Goal: Task Accomplishment & Management: Complete application form

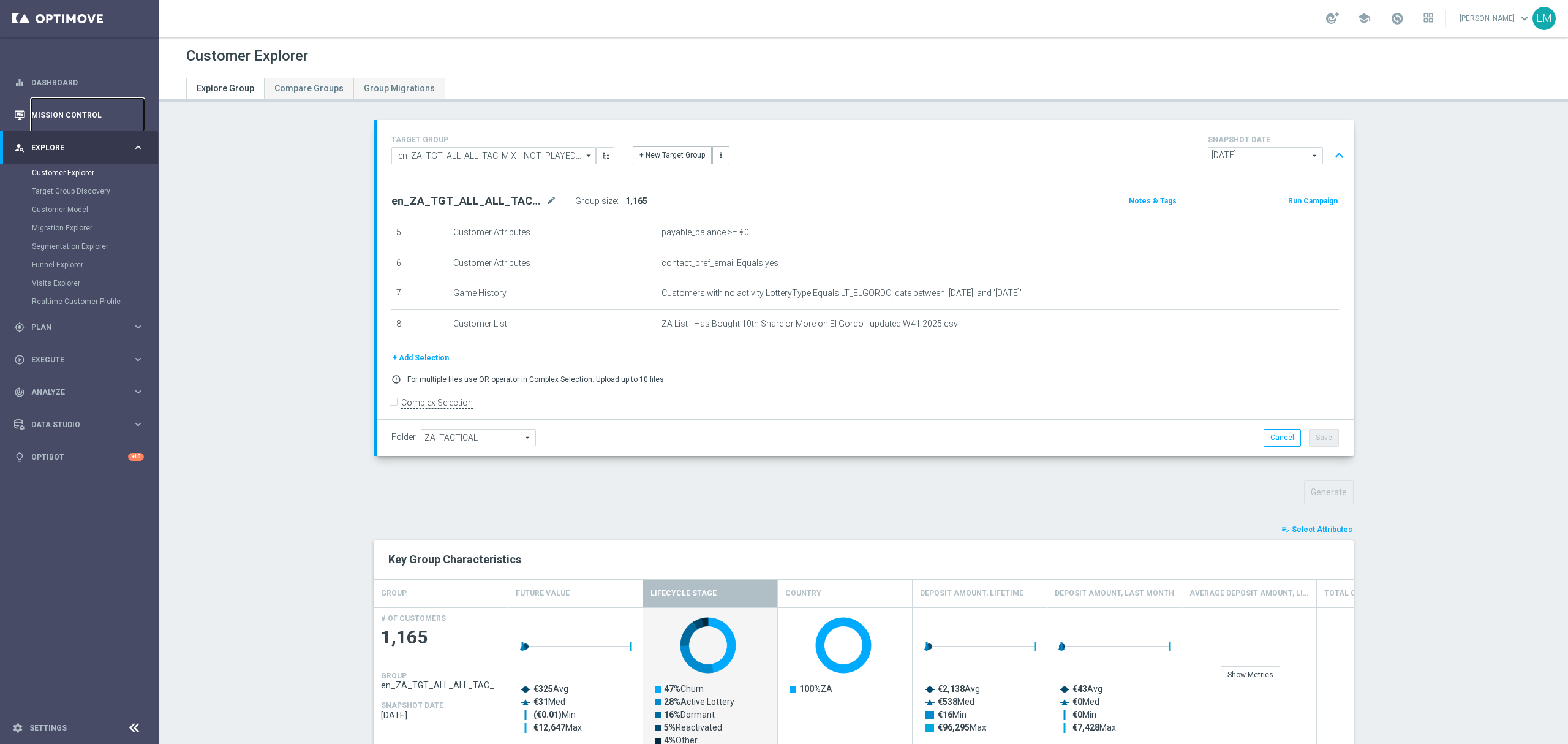
click at [98, 124] on link "Mission Control" at bounding box center [87, 115] width 113 height 33
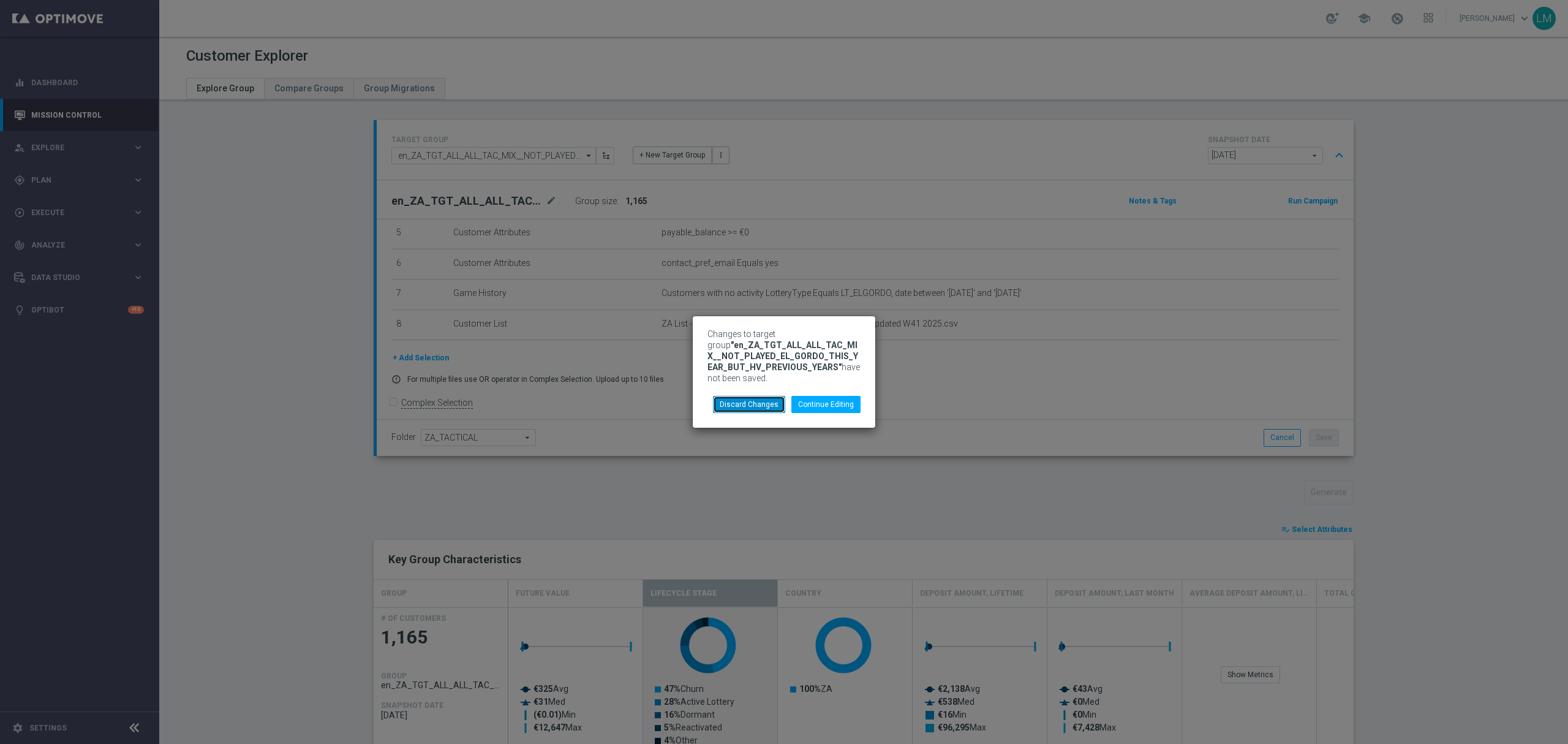
click at [770, 407] on button "Discard Changes" at bounding box center [749, 404] width 72 height 17
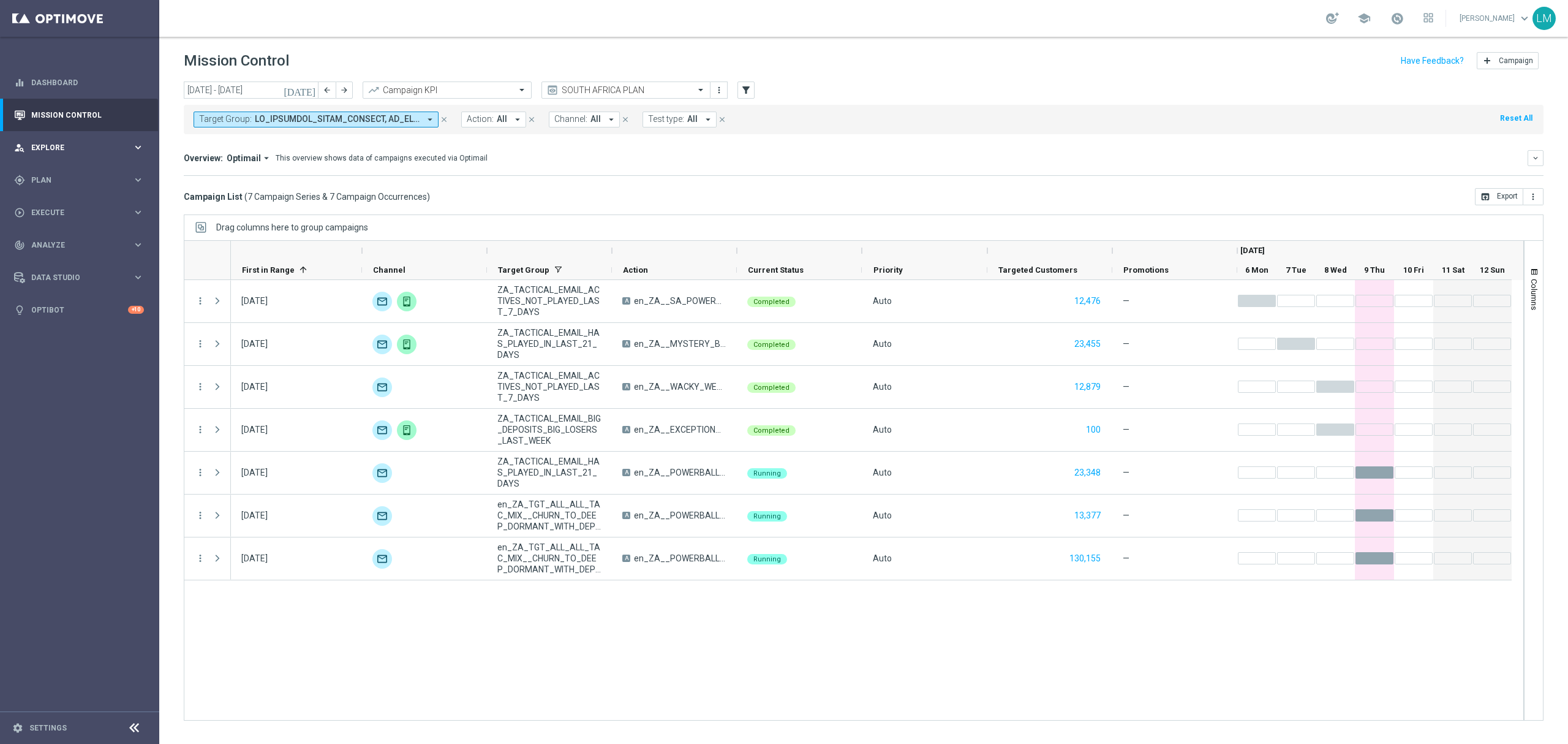
click at [64, 146] on span "Explore" at bounding box center [82, 148] width 101 height 8
click at [80, 170] on link "Customer Explorer" at bounding box center [80, 172] width 96 height 10
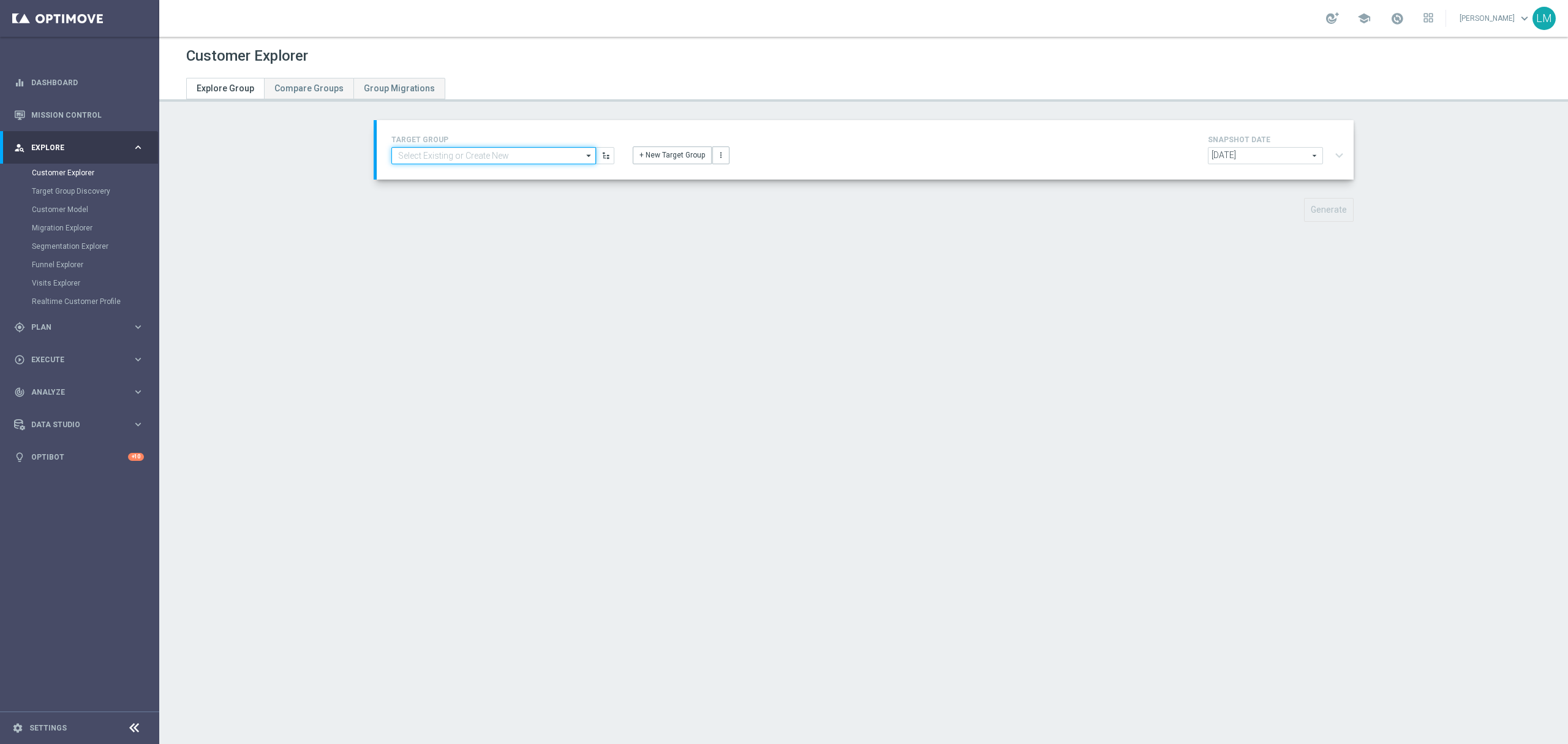
click at [540, 157] on input at bounding box center [494, 156] width 205 height 17
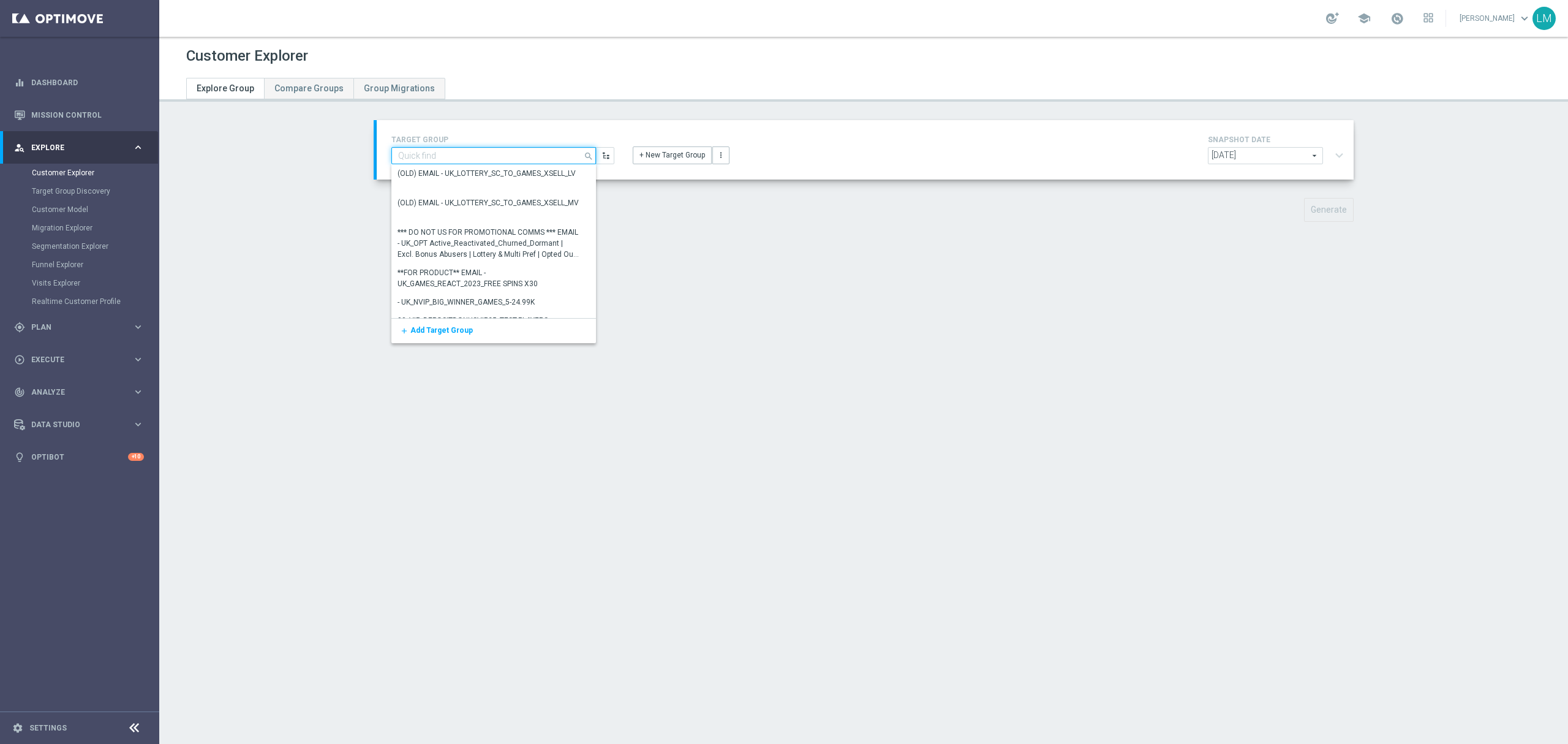
paste input "ZA_TACTICAL_EMAIL_ALL_WITH_TG_EXCLUSIONS_2"
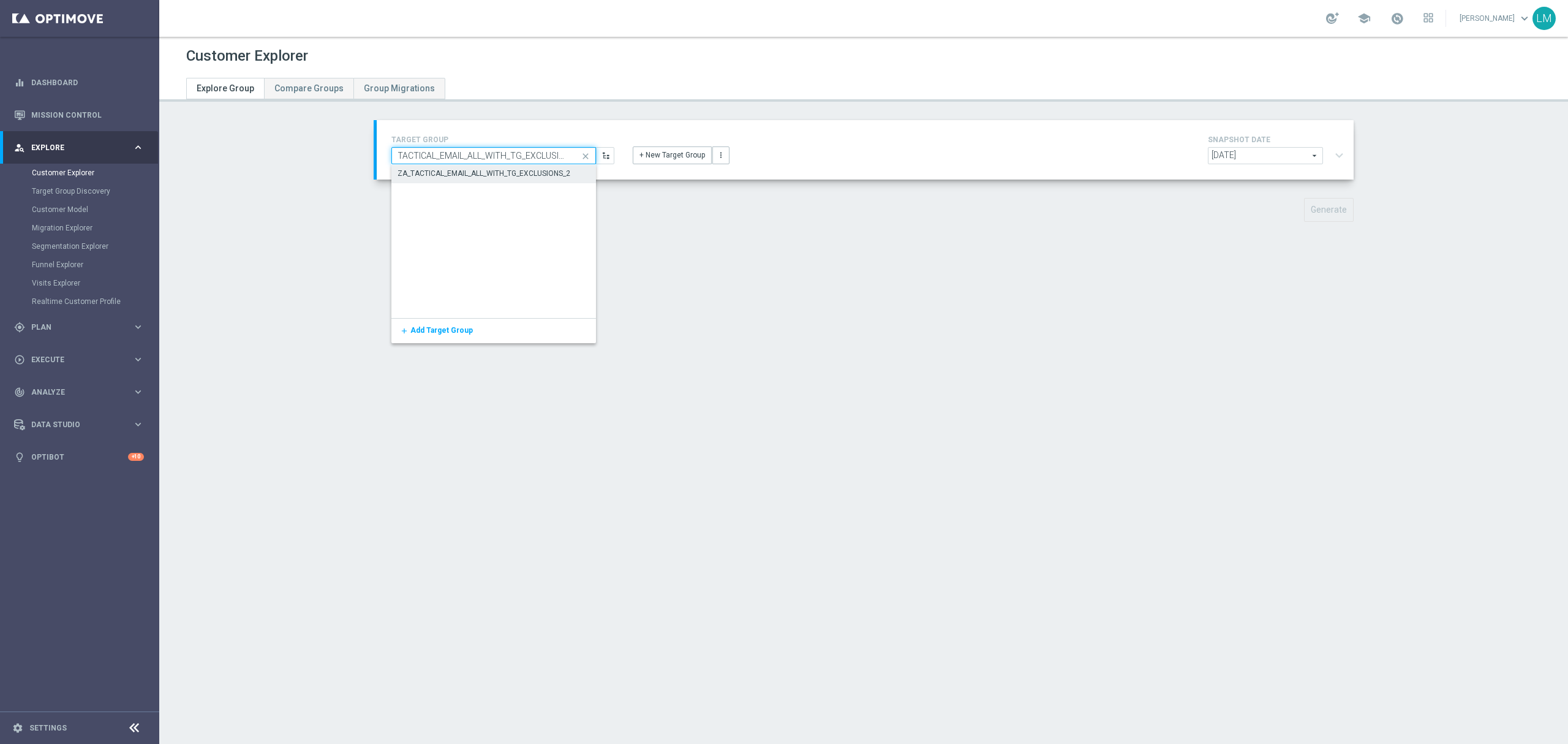
type input "ZA_TACTICAL_EMAIL_ALL_WITH_TG_EXCLUSIONS_2"
click at [500, 165] on div "ZA_TACTICAL_EMAIL_ALL_WITH_TG_EXCLUSIONS_2" at bounding box center [494, 173] width 205 height 17
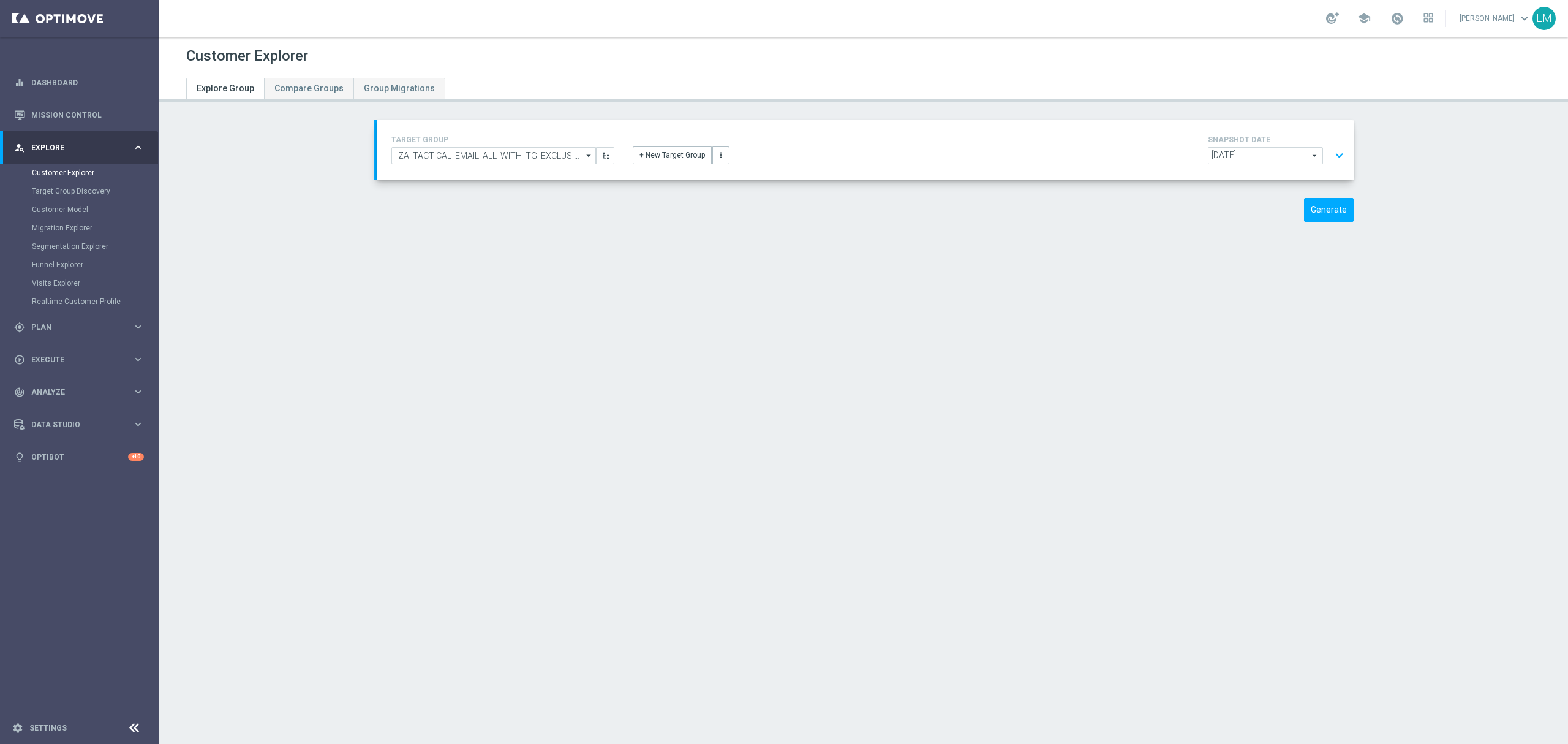
click at [1333, 154] on button "expand_more" at bounding box center [1339, 156] width 18 height 23
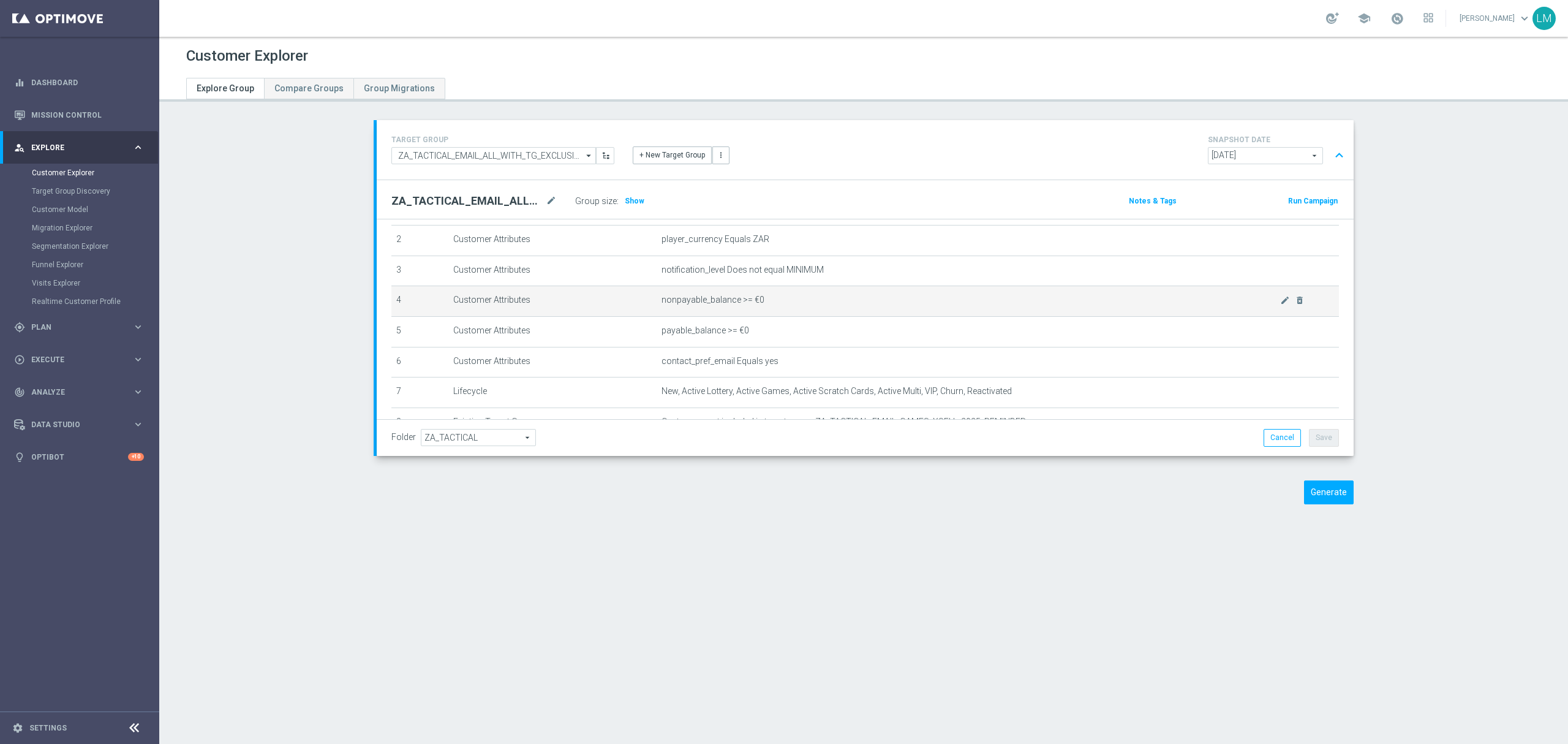
scroll to position [160, 0]
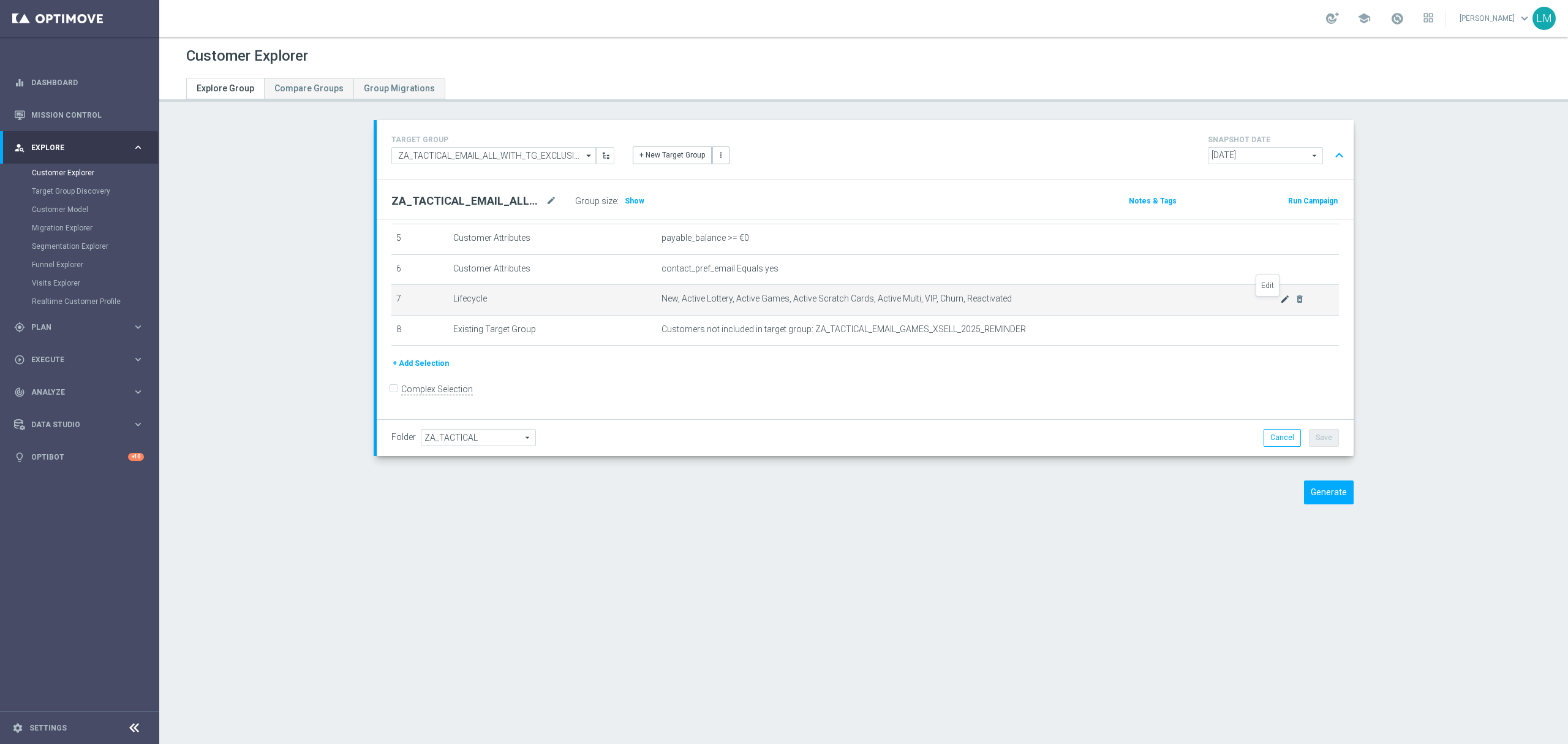
click at [1280, 304] on icon "mode_edit" at bounding box center [1284, 299] width 10 height 10
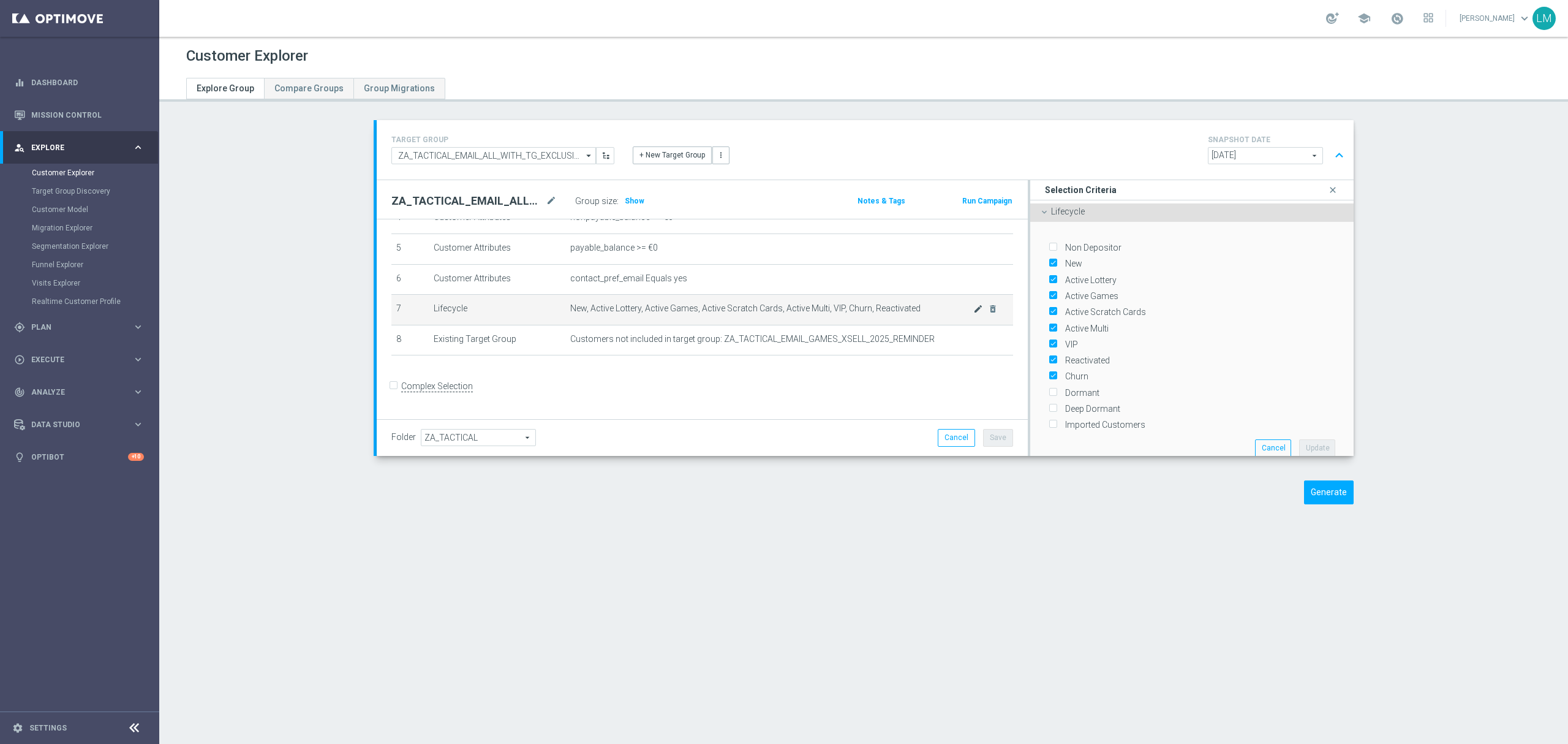
scroll to position [147, 0]
click at [1076, 387] on label "Dormant" at bounding box center [1080, 392] width 39 height 11
click at [1057, 389] on input "Dormant" at bounding box center [1052, 392] width 8 height 8
checkbox input "true"
click at [1078, 403] on label "Deep Dormant" at bounding box center [1090, 408] width 59 height 11
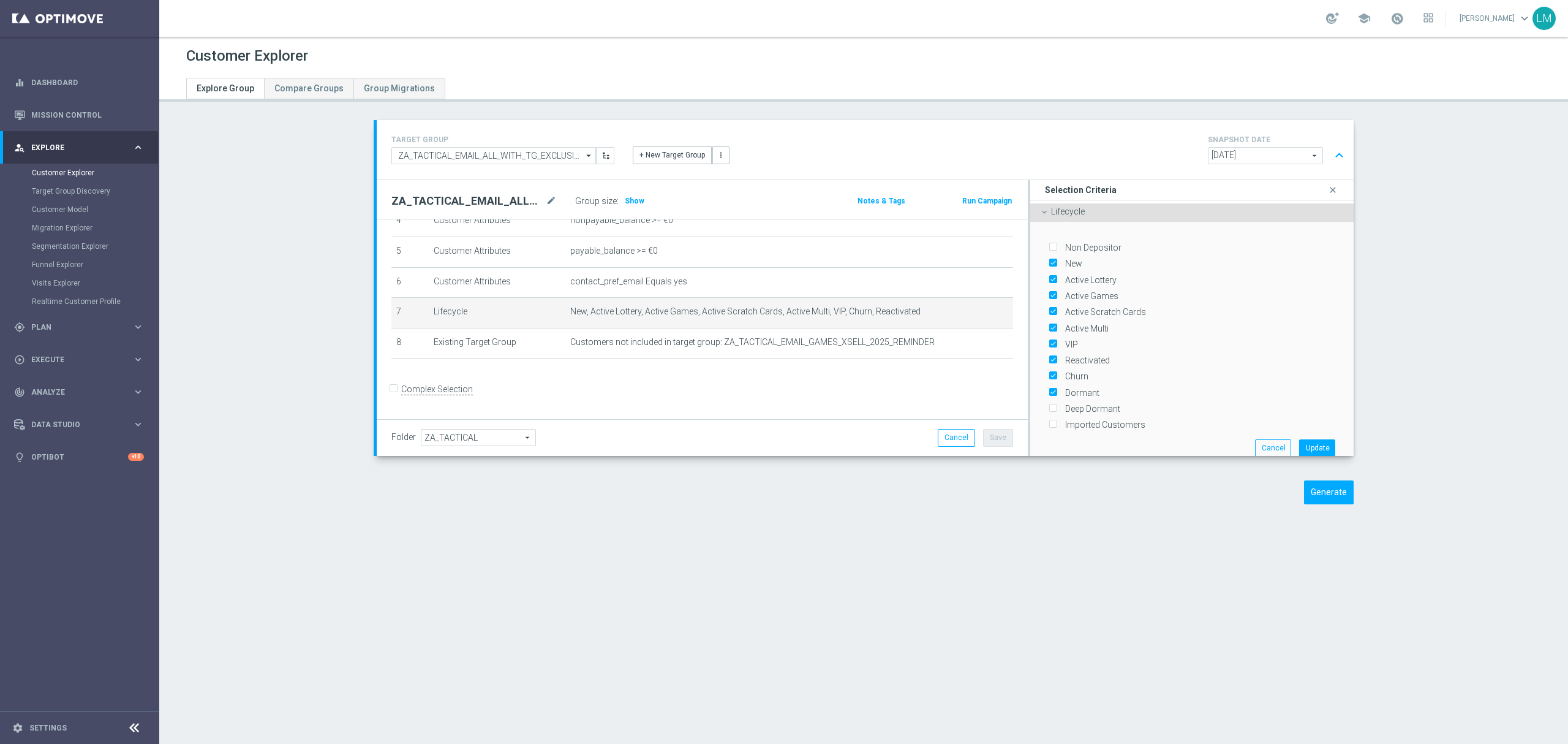
click at [1057, 405] on input "Deep Dormant" at bounding box center [1052, 409] width 8 height 8
checkbox input "true"
click at [1299, 445] on button "Update" at bounding box center [1317, 448] width 36 height 17
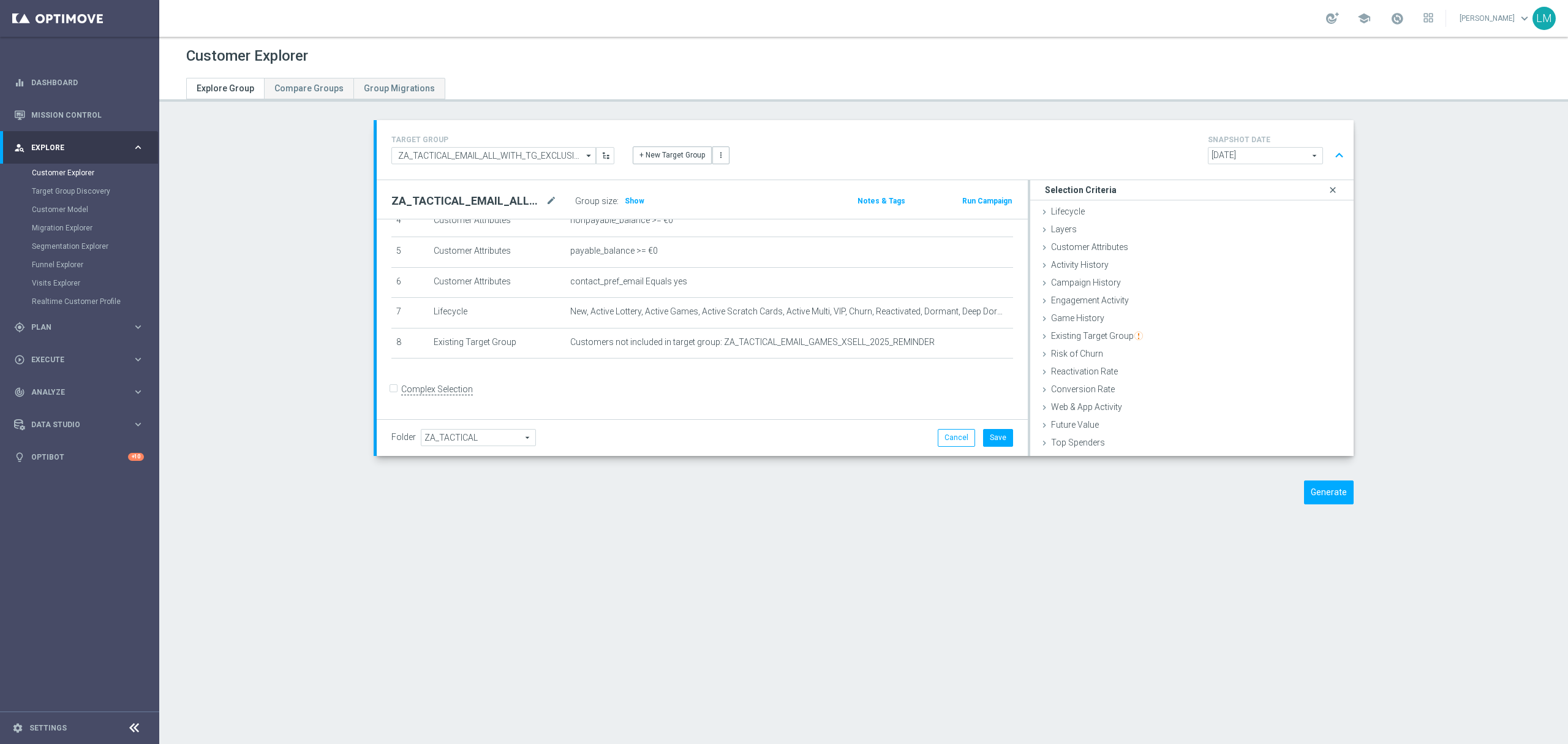
click at [1326, 193] on icon "close" at bounding box center [1332, 190] width 12 height 17
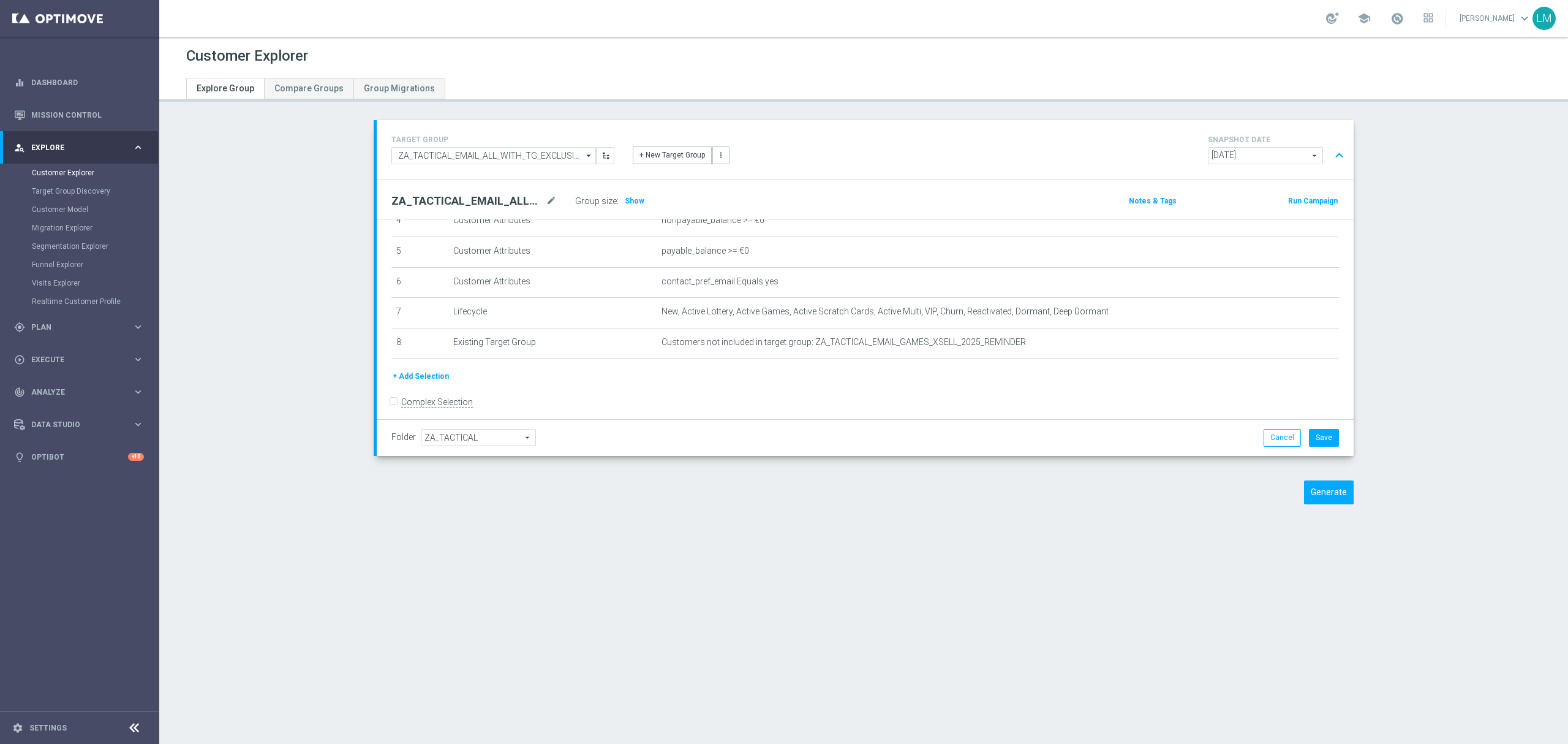
scroll to position [160, 0]
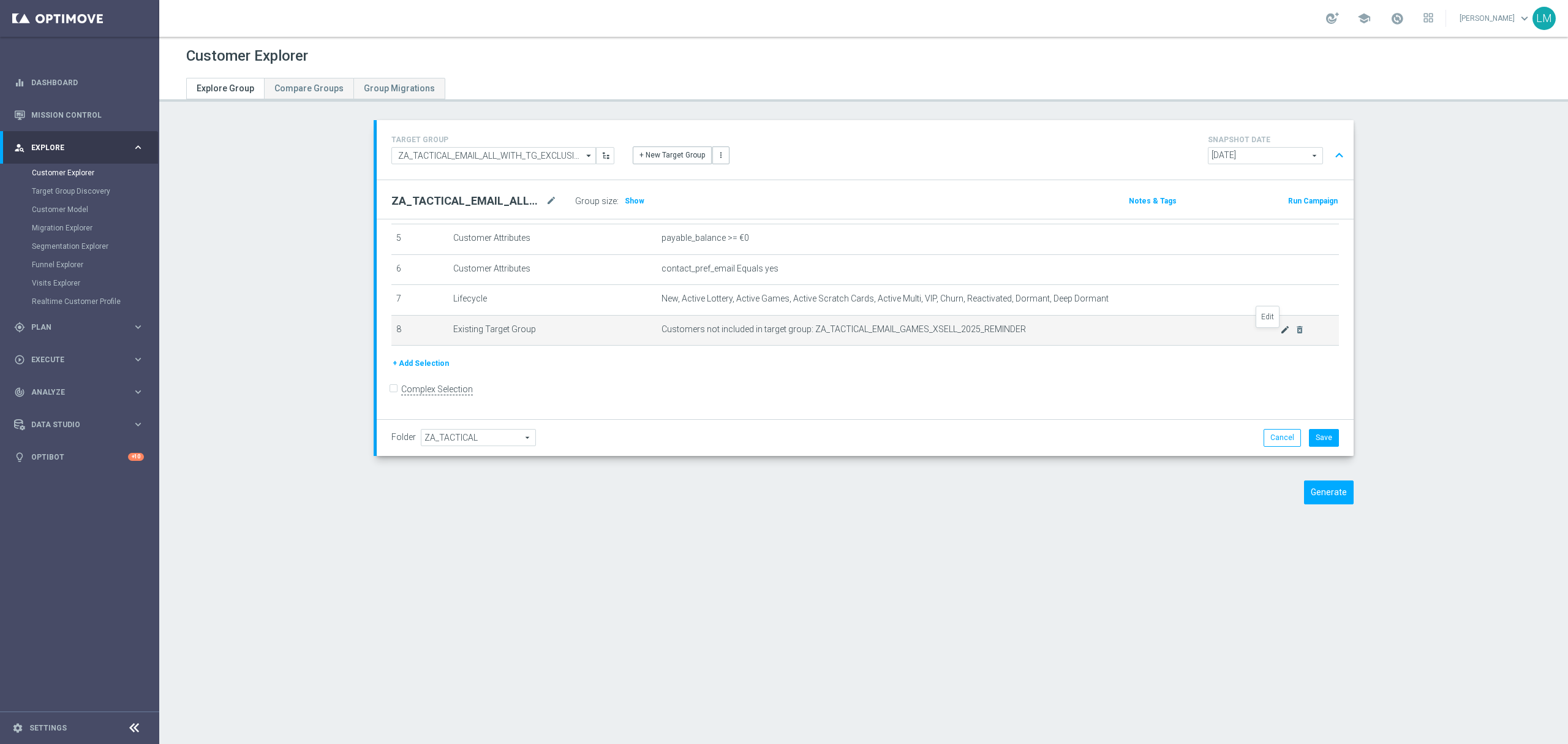
click at [1280, 334] on icon "mode_edit" at bounding box center [1284, 329] width 10 height 10
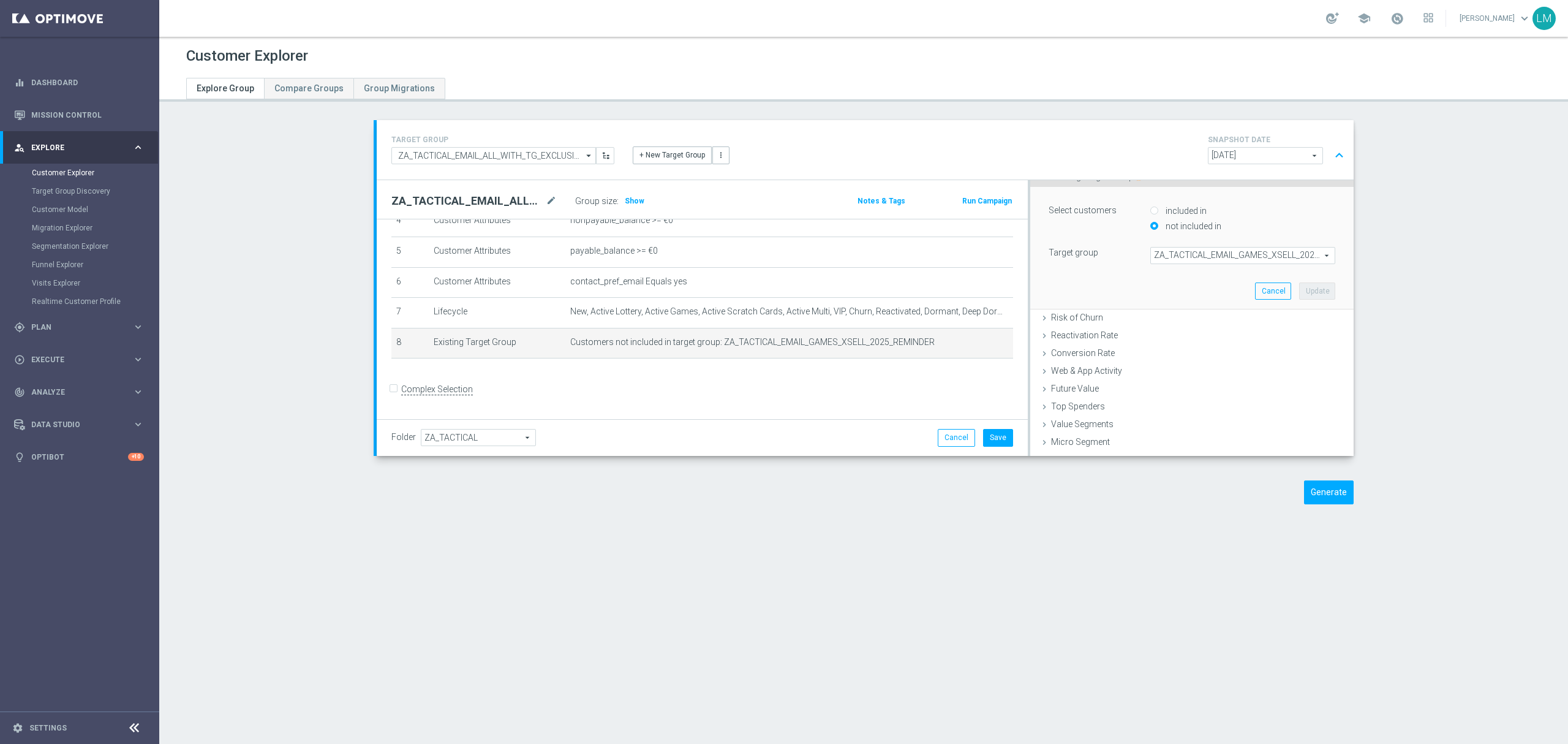
scroll to position [163, 0]
click at [1194, 251] on span "ZA_TACTICAL_EMAIL_GAMES_XSELL_2025_REMINDER" at bounding box center [1243, 251] width 184 height 16
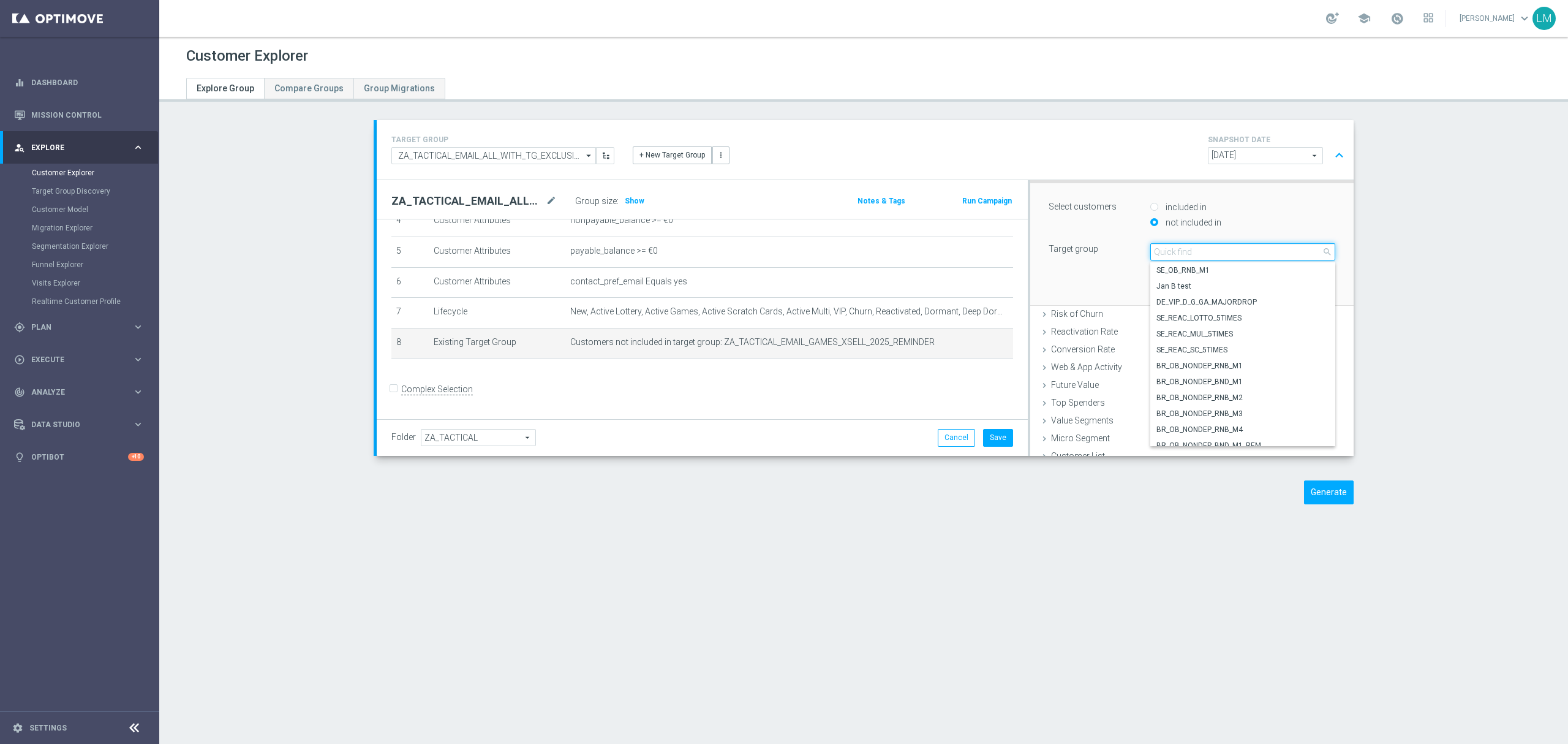
click at [1186, 253] on input "search" at bounding box center [1243, 251] width 185 height 17
paste input "en_ZA_TGT_ALL_ALL_TAC_MIX__NOT_PLAYED_EL_GORDO_THIS_YEAR_BUT_HV_PREVIOUS_YEARS"
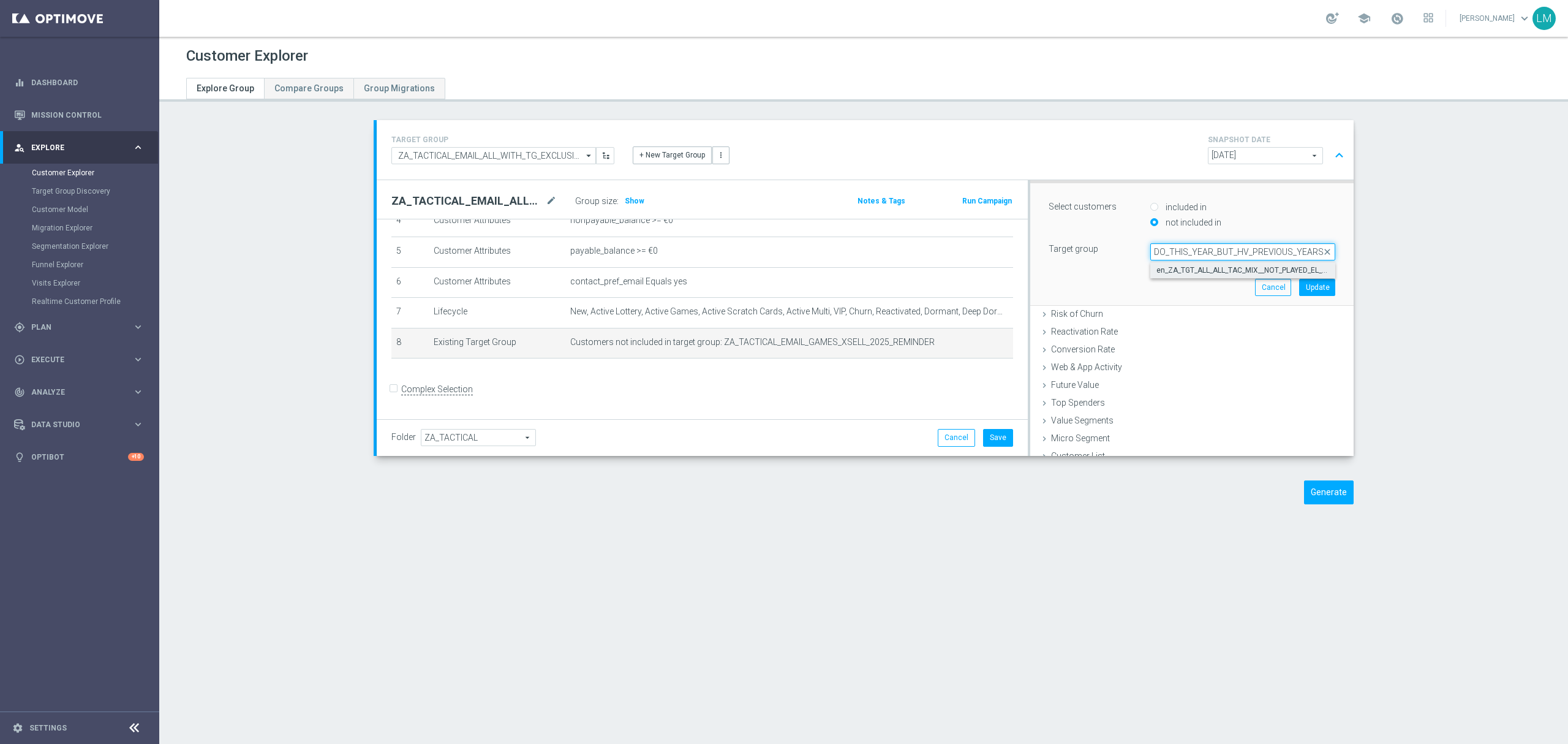
type input "en_ZA_TGT_ALL_ALL_TAC_MIX__NOT_PLAYED_EL_GORDO_THIS_YEAR_BUT_HV_PREVIOUS_YEARS"
click at [1188, 271] on span "en_ZA_TGT_ALL_ALL_TAC_MIX__NOT_PLAYED_EL_GORDO_THIS_YEAR_BUT_HV_PREVIOUS_YEARS" at bounding box center [1242, 270] width 173 height 10
type input "en_ZA_TGT_ALL_ALL_TAC_MIX__NOT_PLAYED_EL_GORDO_THIS_YEAR_BUT_HV_PREVIOUS_YEARS"
click at [1299, 295] on button "Update" at bounding box center [1317, 287] width 36 height 17
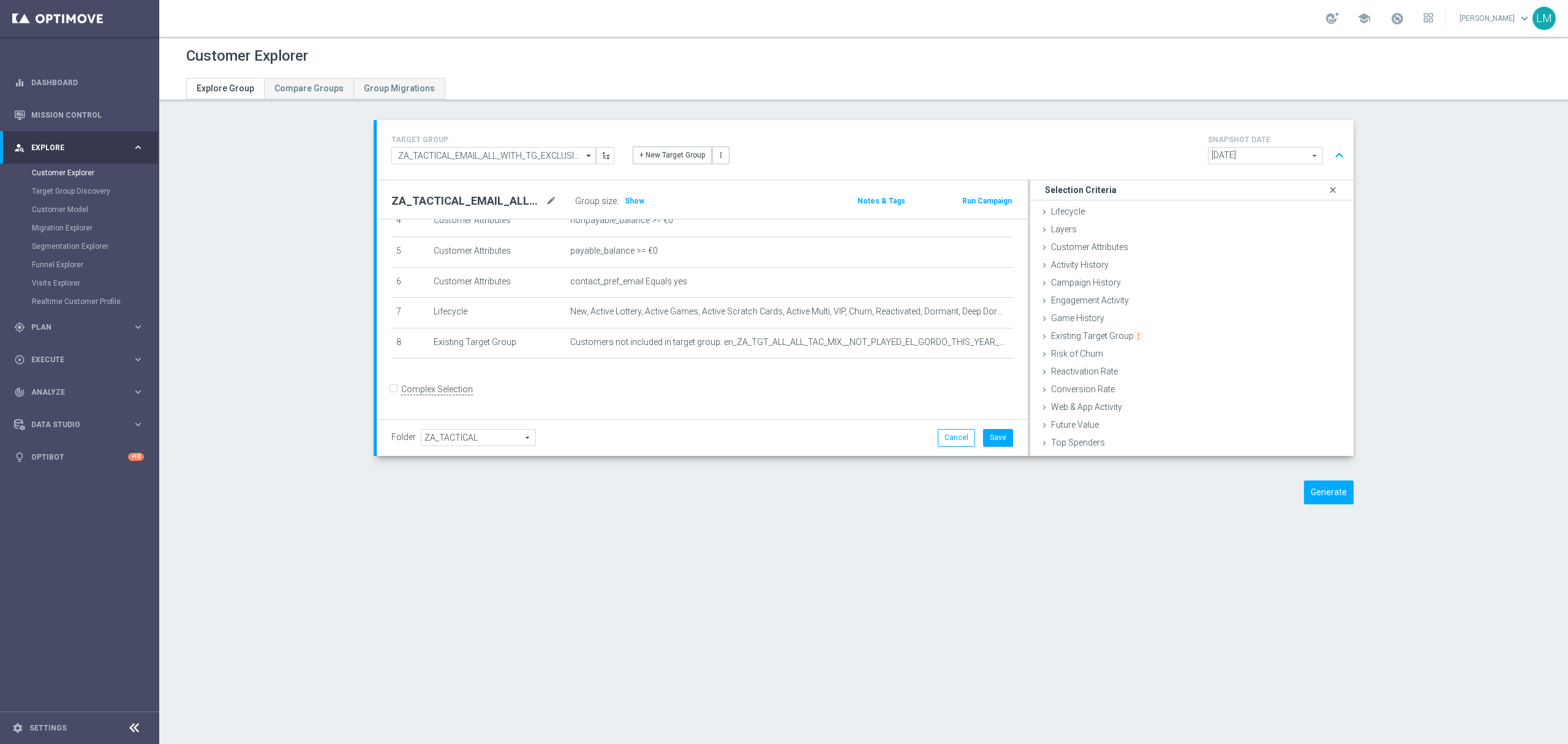
click at [1326, 194] on icon "close" at bounding box center [1332, 190] width 12 height 17
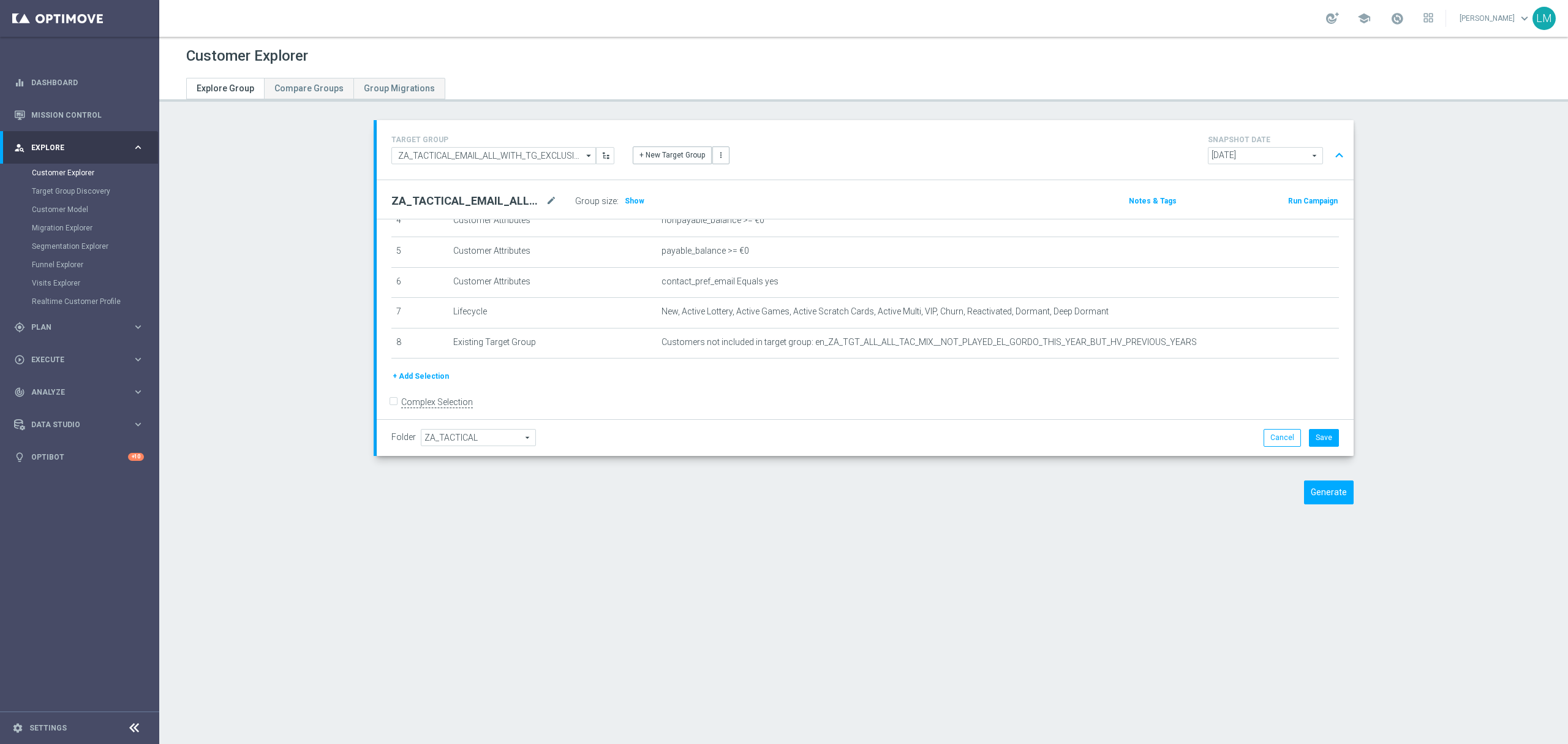
click at [424, 383] on button "+ Add Selection" at bounding box center [421, 376] width 59 height 13
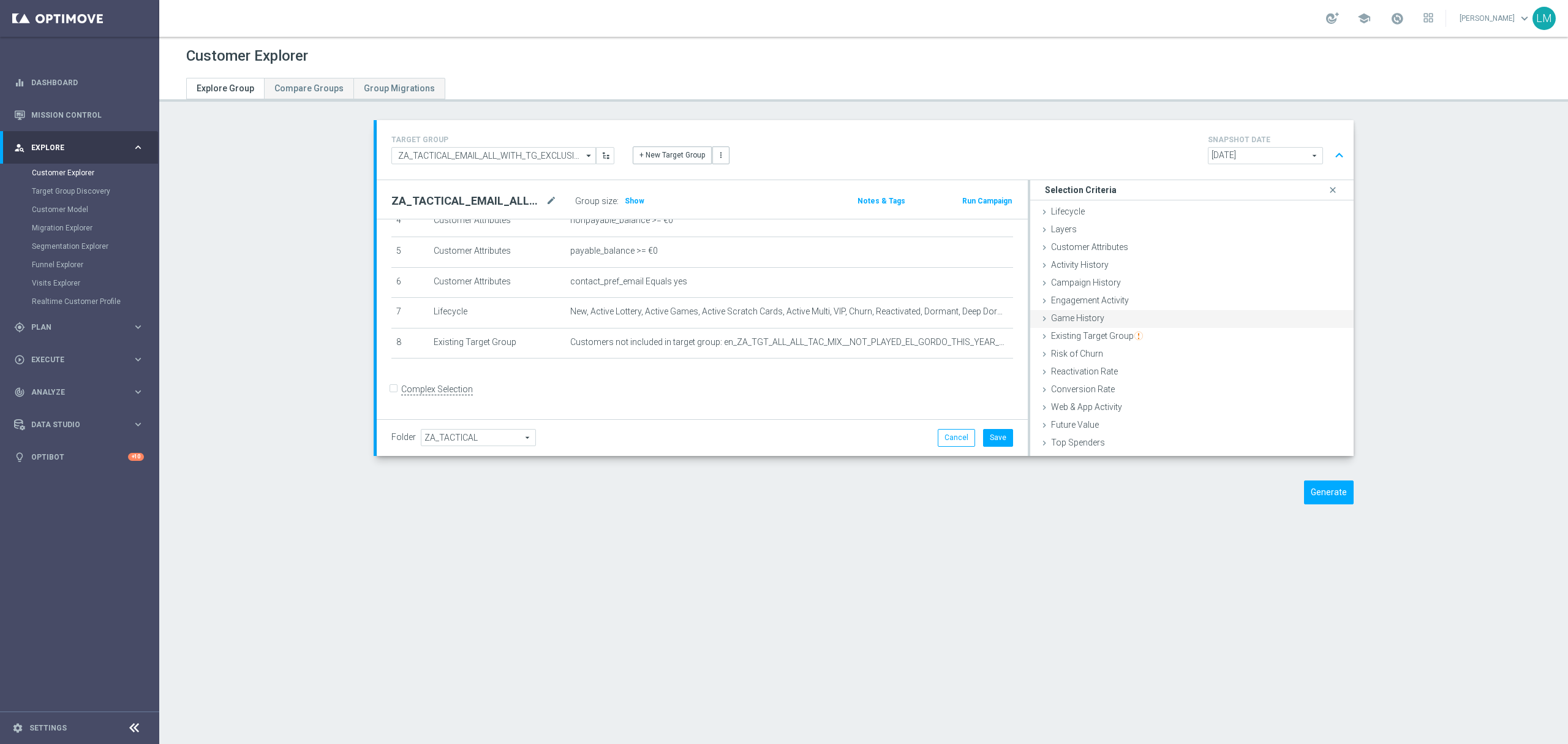
click at [1074, 321] on span "Game History" at bounding box center [1078, 318] width 54 height 10
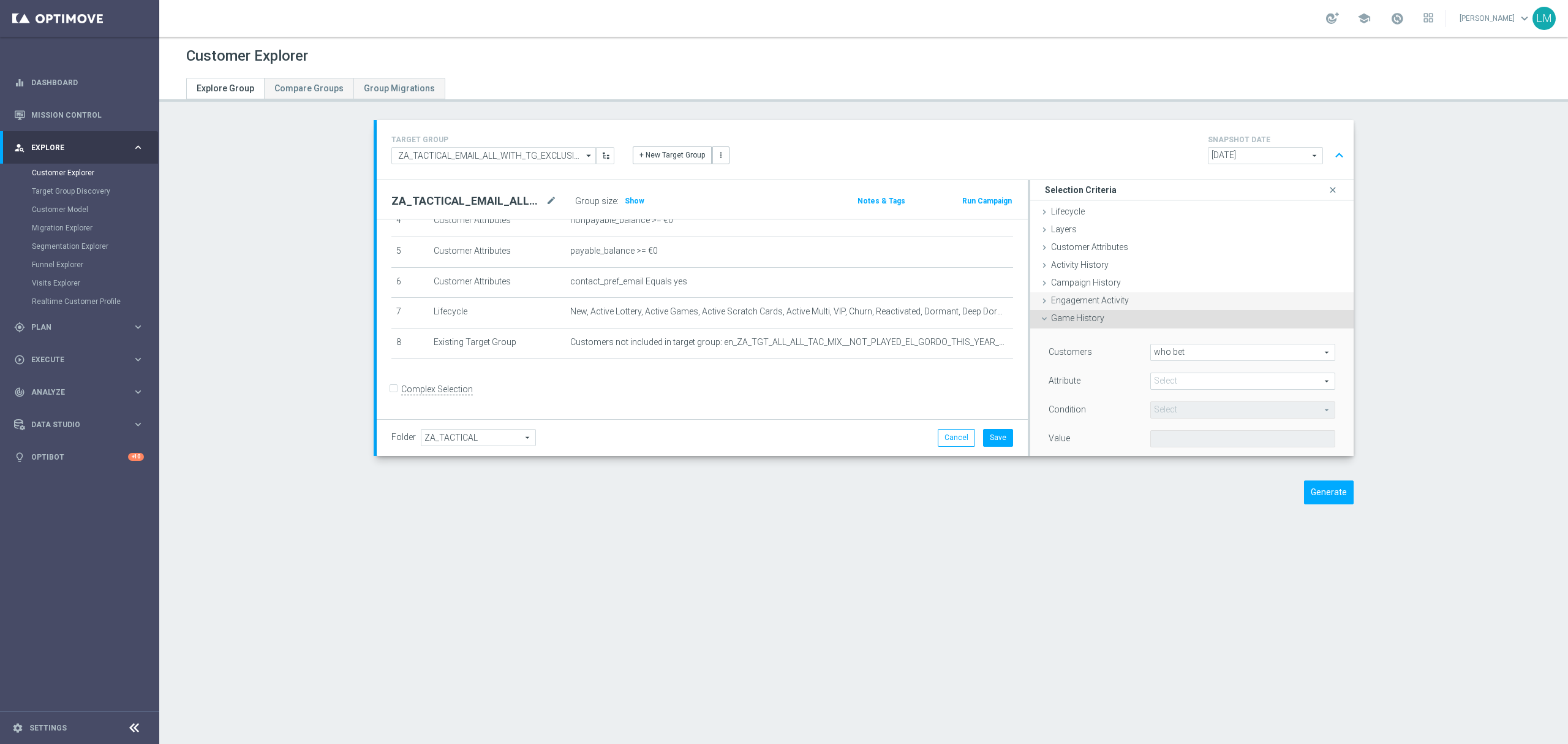
scroll to position [163, 0]
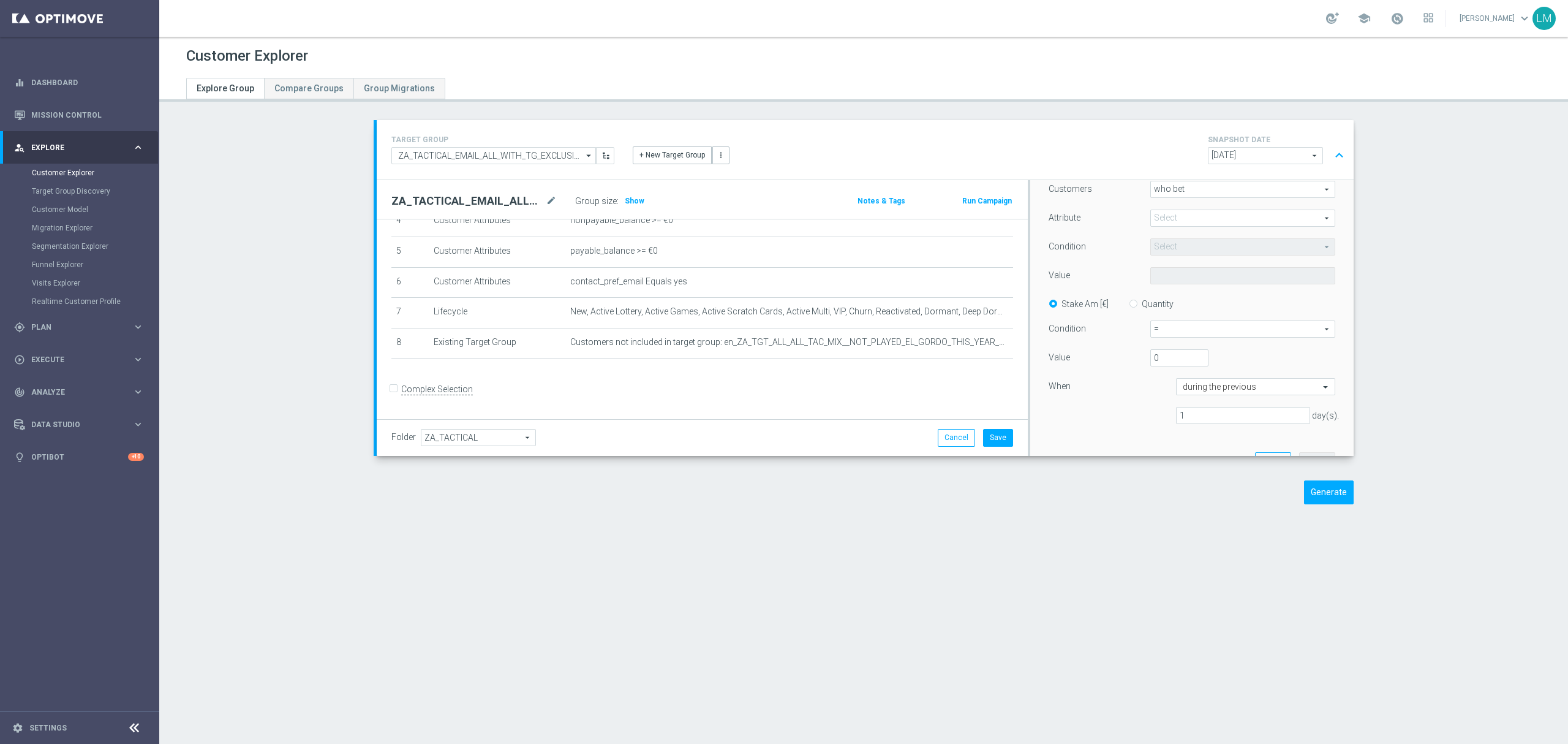
click at [1157, 216] on span at bounding box center [1243, 218] width 184 height 16
click at [1169, 255] on span "LotteryType" at bounding box center [1242, 252] width 173 height 10
type input "LotteryType"
click at [1169, 246] on span "Equals" at bounding box center [1243, 247] width 184 height 16
click at [1125, 255] on div "Condition" at bounding box center [1090, 248] width 101 height 20
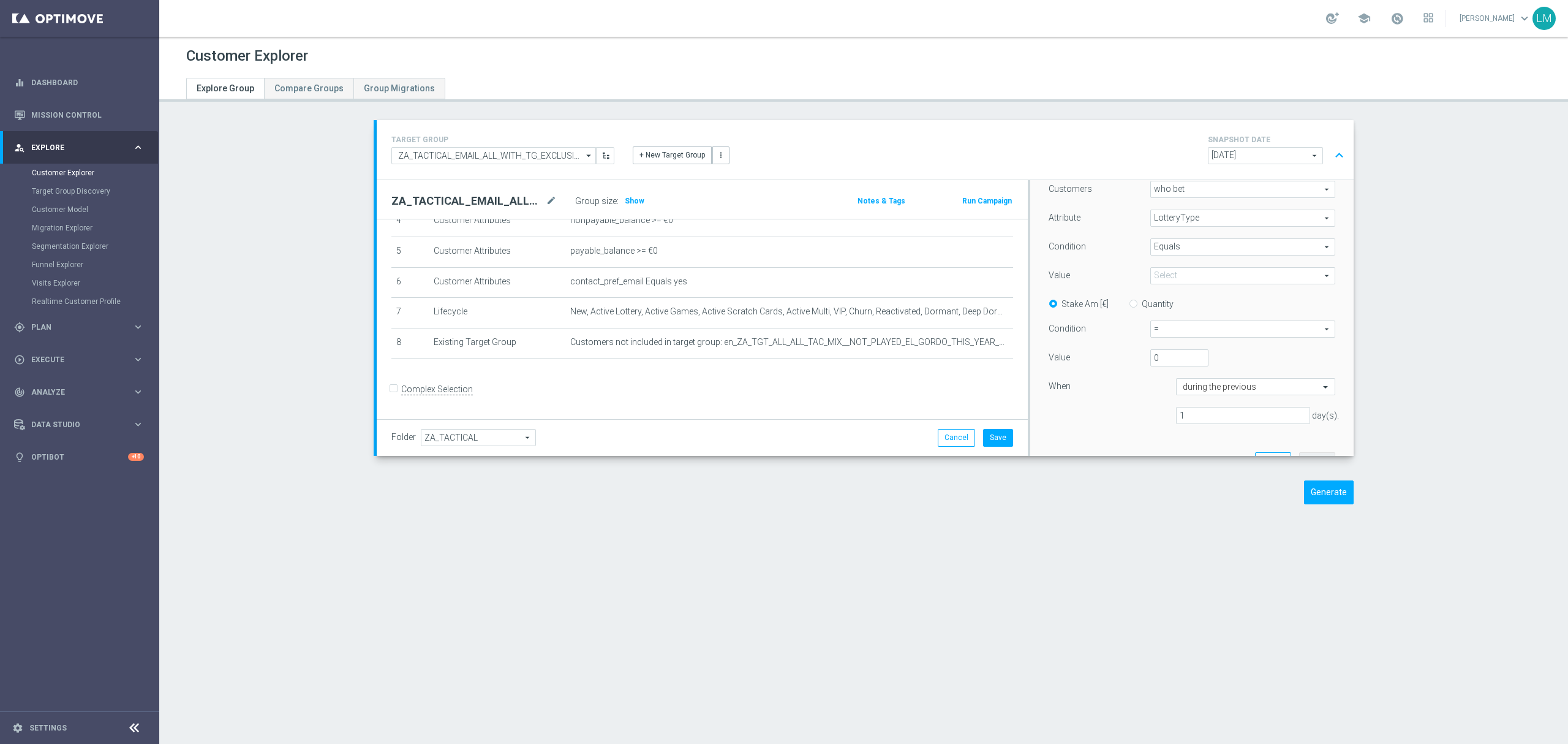
click at [1174, 279] on span at bounding box center [1243, 276] width 184 height 16
click at [1162, 246] on span "Equals" at bounding box center [1243, 247] width 184 height 16
click at [1201, 361] on span "One of" at bounding box center [1242, 361] width 173 height 10
type input "One of"
click at [1160, 282] on span at bounding box center [1243, 276] width 184 height 16
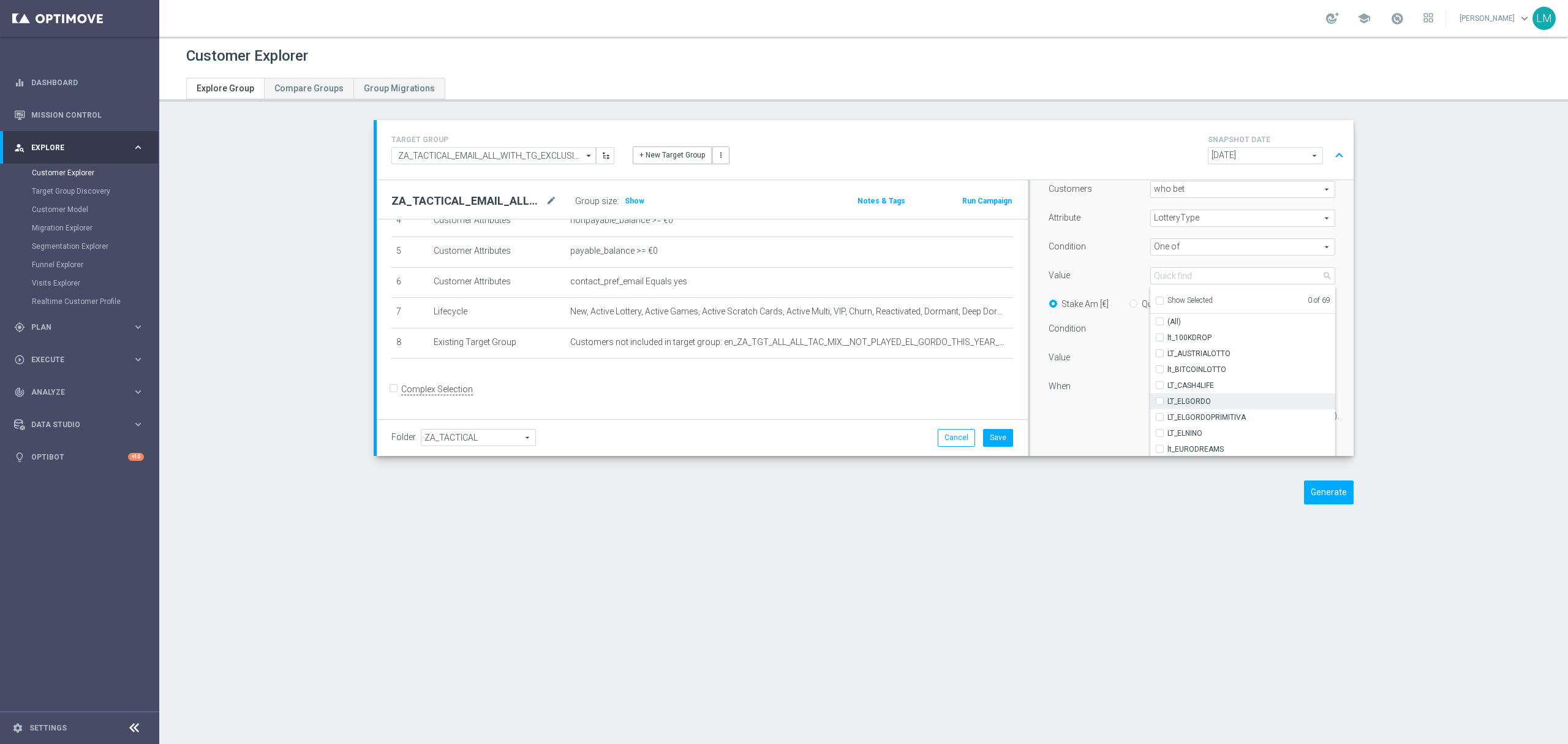
click at [1222, 395] on label "LT_ELGORDO" at bounding box center [1251, 401] width 168 height 16
click at [1168, 397] on input "LT_ELGORDO" at bounding box center [1163, 401] width 8 height 8
checkbox input "true"
type input "LT_ELGORDO"
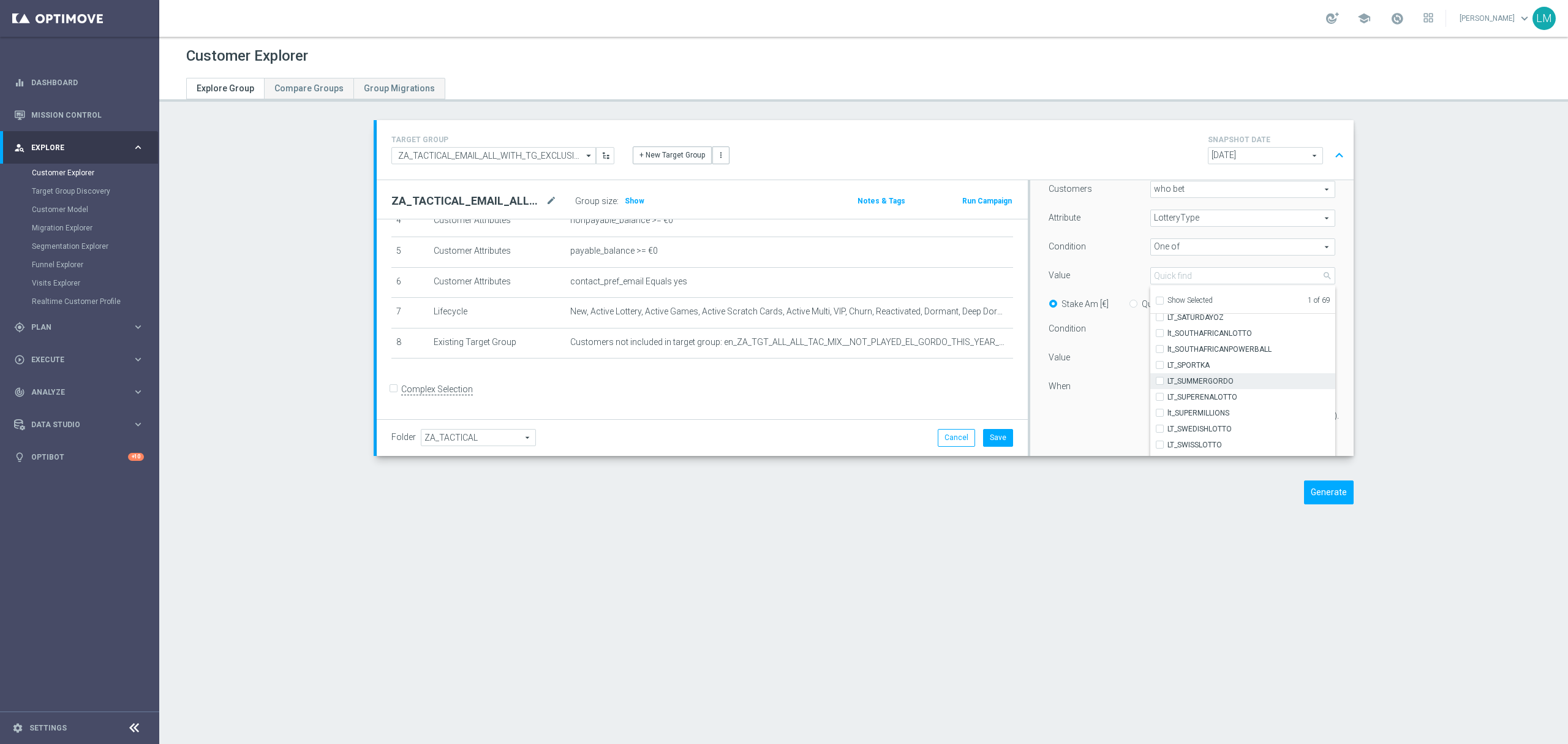
click at [1215, 385] on span "LT_SUMMERGORDO" at bounding box center [1251, 381] width 168 height 10
click at [1168, 385] on input "LT_SUMMERGORDO" at bounding box center [1163, 381] width 8 height 8
checkbox input "true"
type input "Selected 2 of 69"
click at [1105, 266] on div "Customers who bet who bet arrow_drop_down search Attribute LotteryType LotteryT…" at bounding box center [1191, 307] width 286 height 253
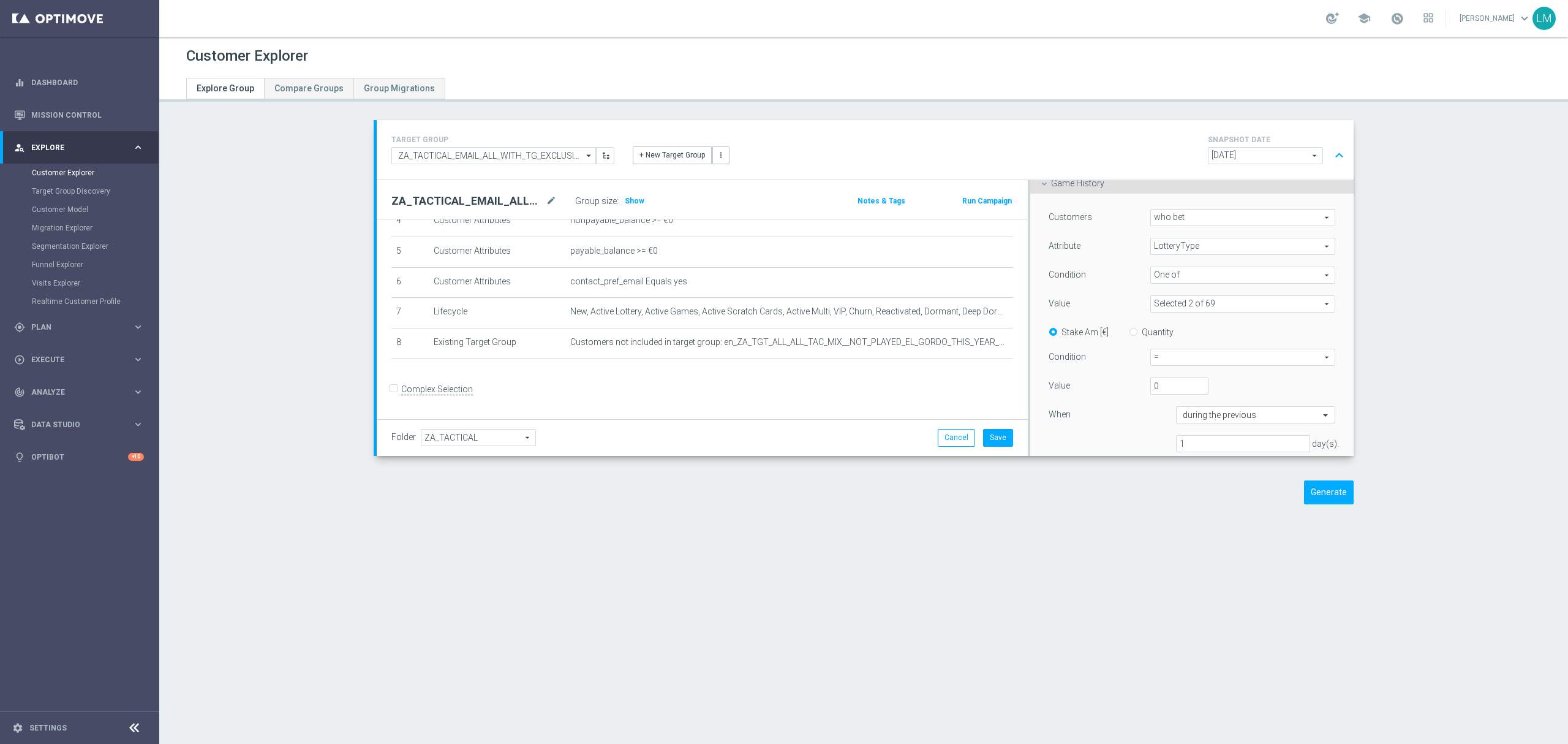
scroll to position [163, 0]
click at [1164, 326] on span "=" at bounding box center [1243, 329] width 184 height 16
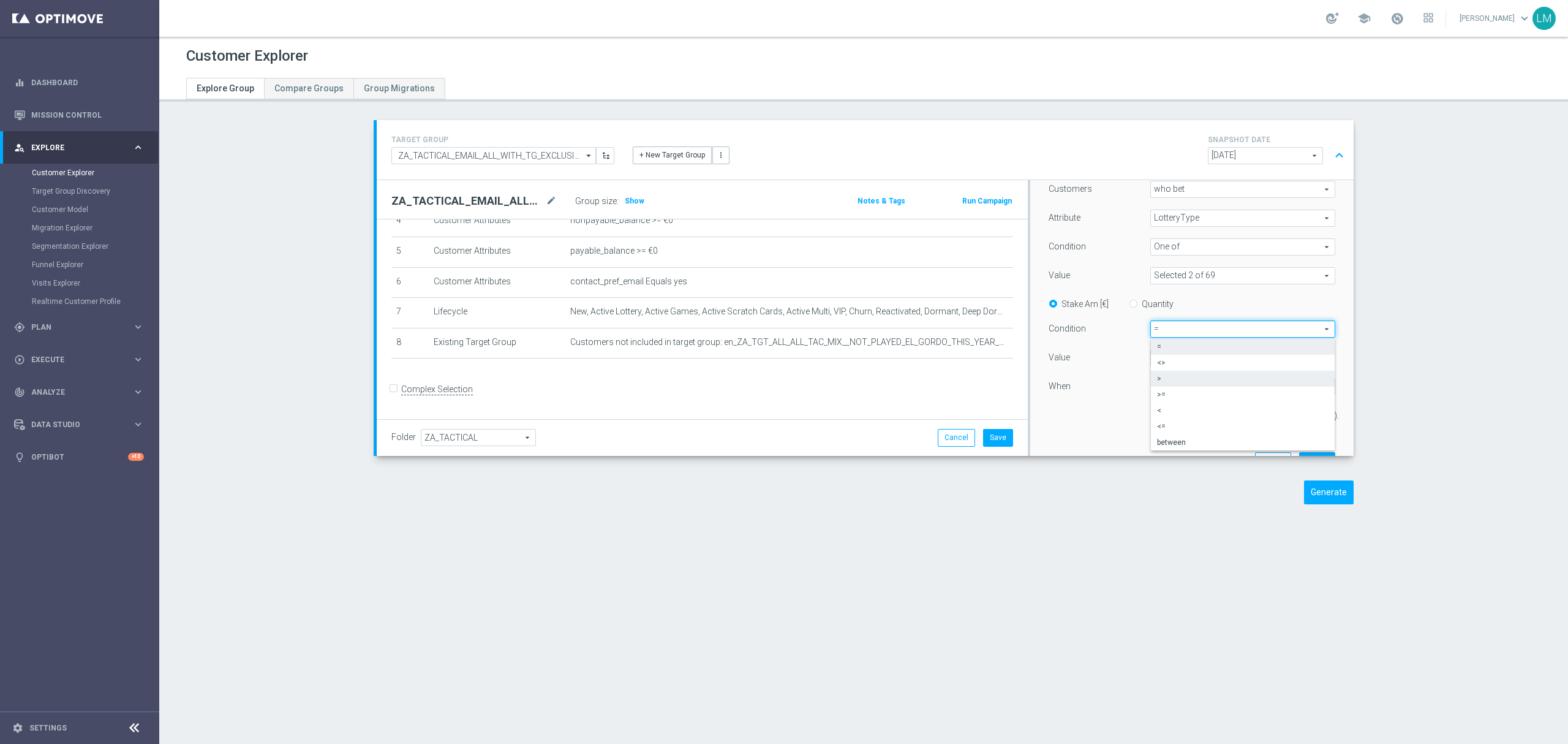
click at [1179, 374] on span ">" at bounding box center [1242, 378] width 172 height 10
type input ">"
click at [1152, 359] on input "0" at bounding box center [1179, 357] width 57 height 17
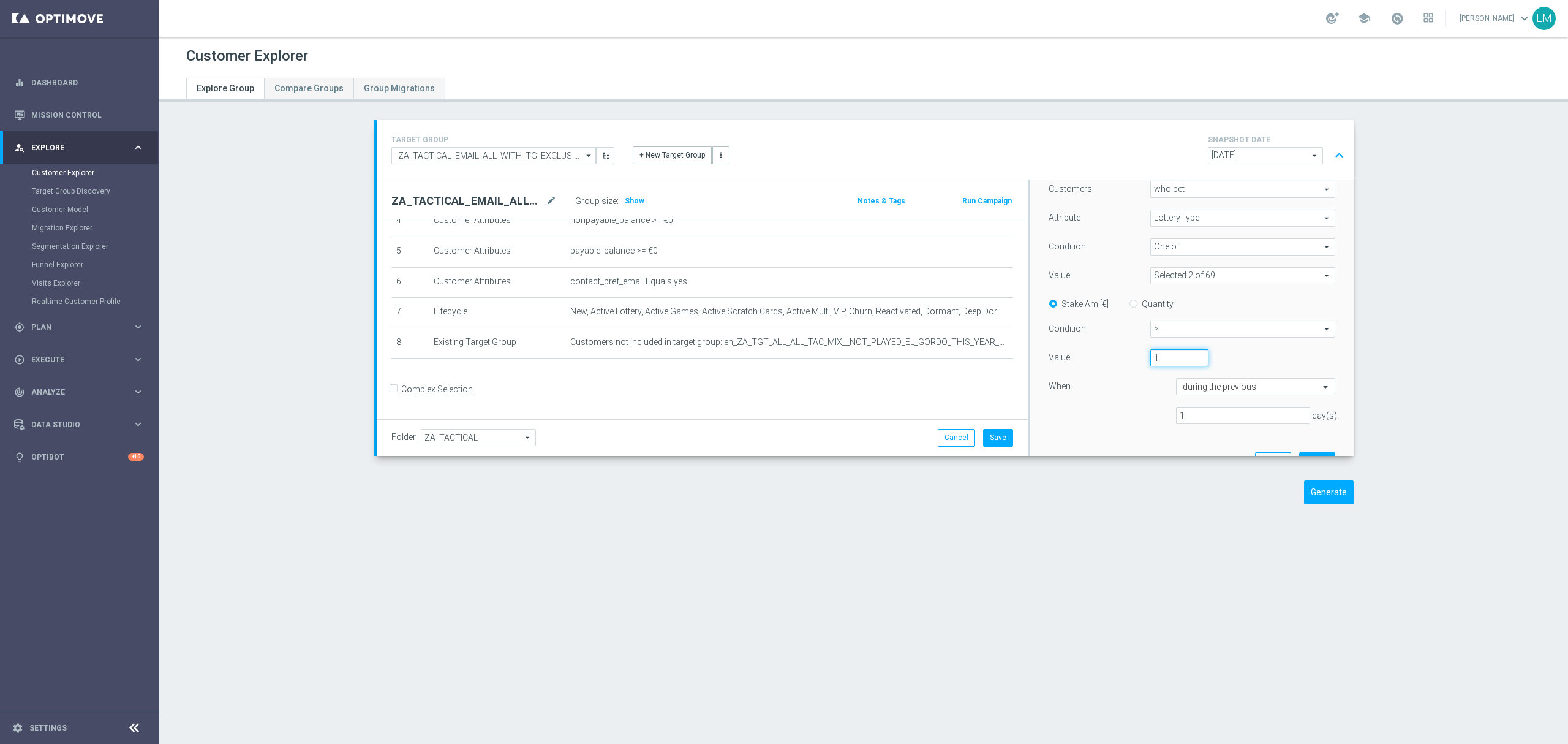
type input "1"
click at [1132, 383] on div "When" at bounding box center [1103, 388] width 127 height 20
click at [1194, 408] on input "1" at bounding box center [1243, 415] width 134 height 17
click at [1193, 410] on input "1" at bounding box center [1243, 415] width 134 height 17
click at [1191, 410] on input "1" at bounding box center [1243, 415] width 134 height 17
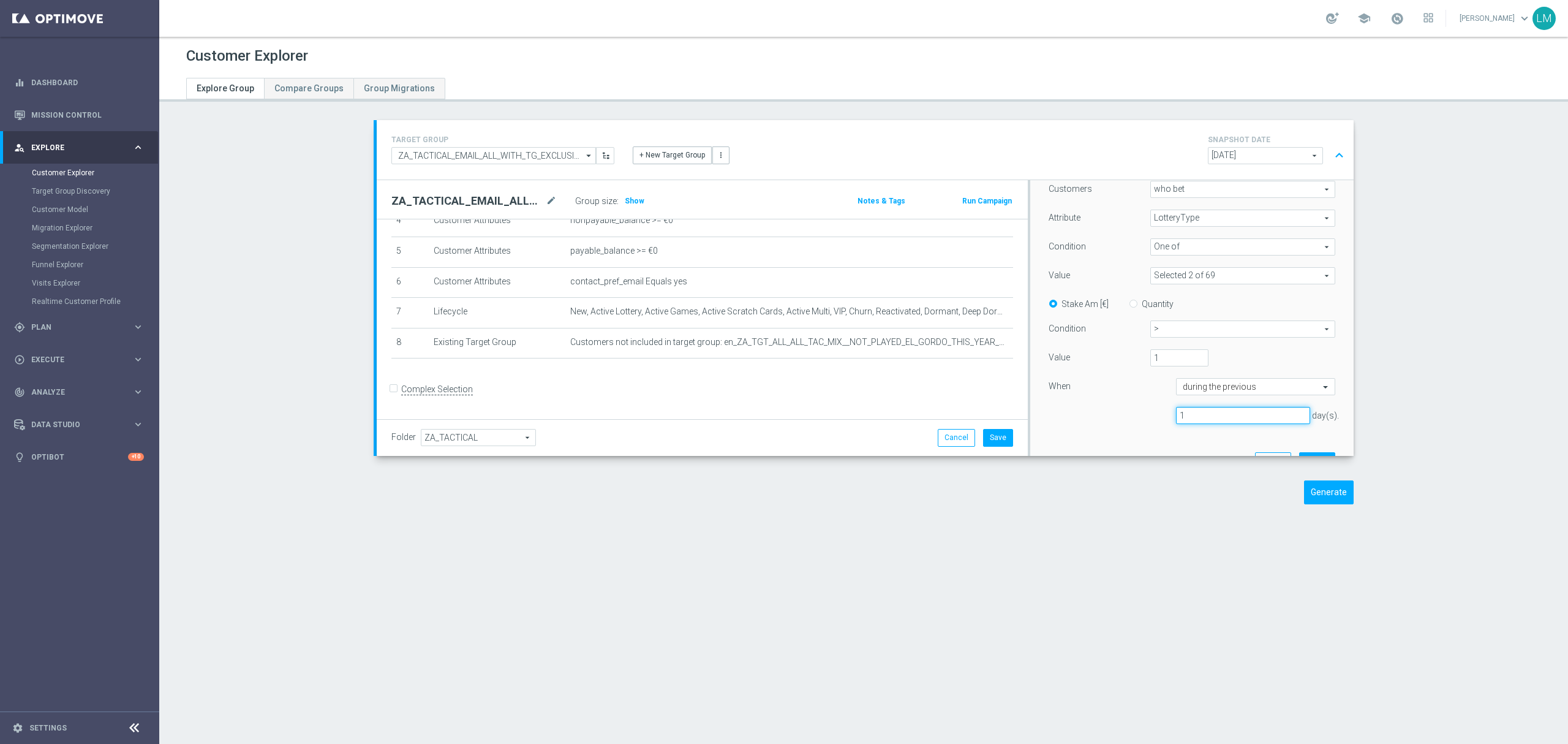
click at [1191, 410] on input "1" at bounding box center [1243, 415] width 134 height 17
type input "9"
type input "800"
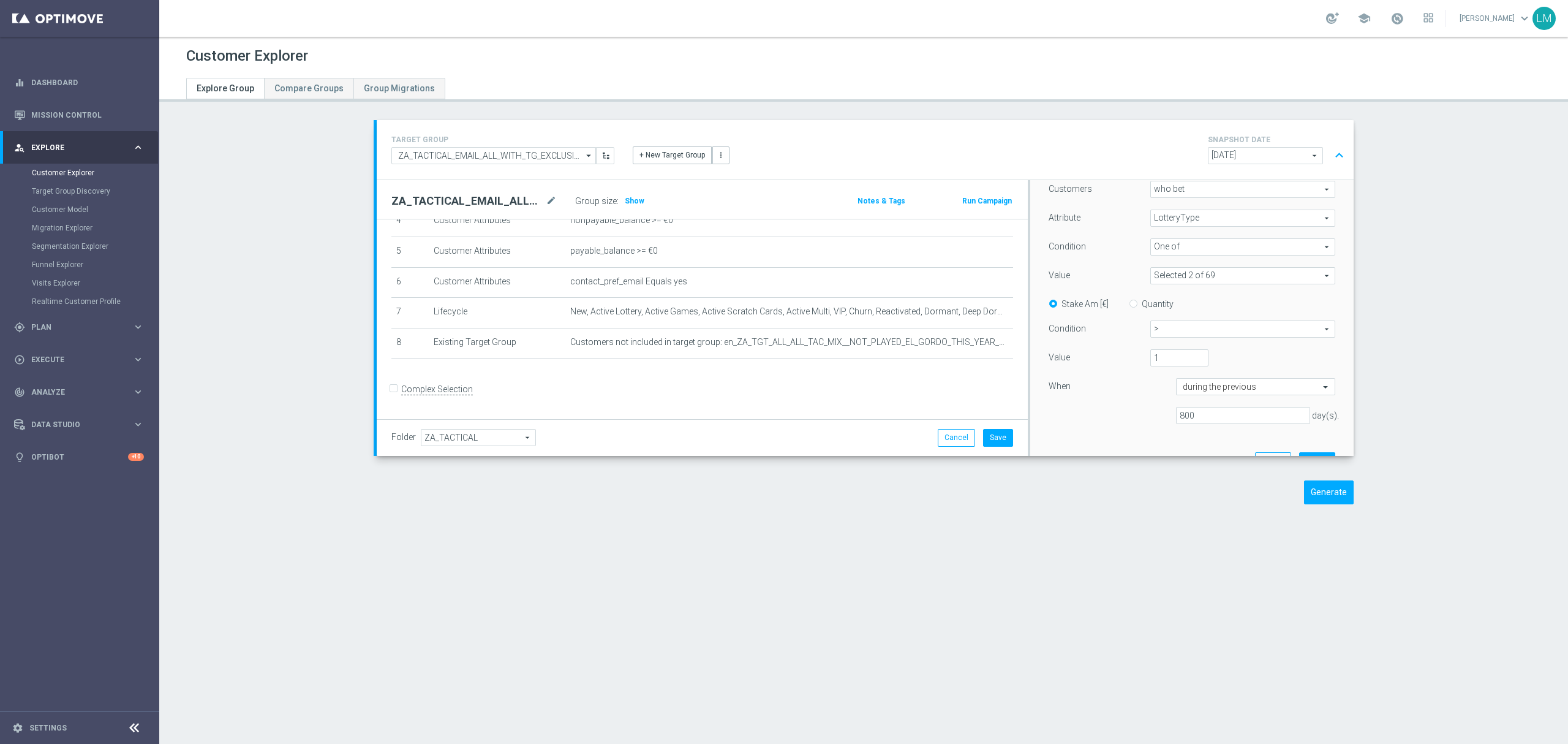
click at [1120, 406] on div "Customers who bet who bet arrow_drop_down search Attribute LotteryType LotteryT…" at bounding box center [1191, 307] width 286 height 253
click at [1150, 359] on input "1" at bounding box center [1179, 357] width 57 height 17
click at [1140, 379] on div "When" at bounding box center [1103, 388] width 127 height 20
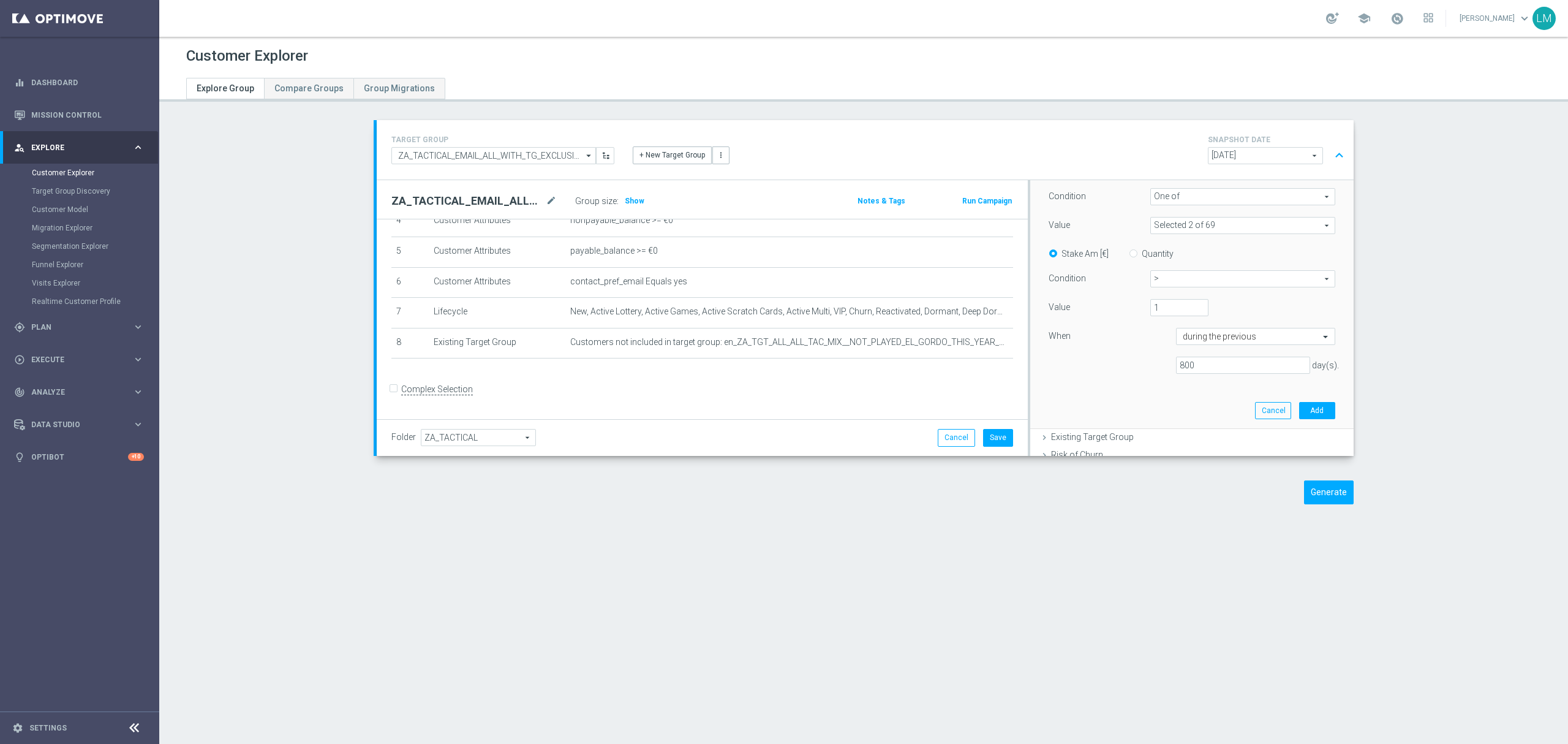
scroll to position [327, 0]
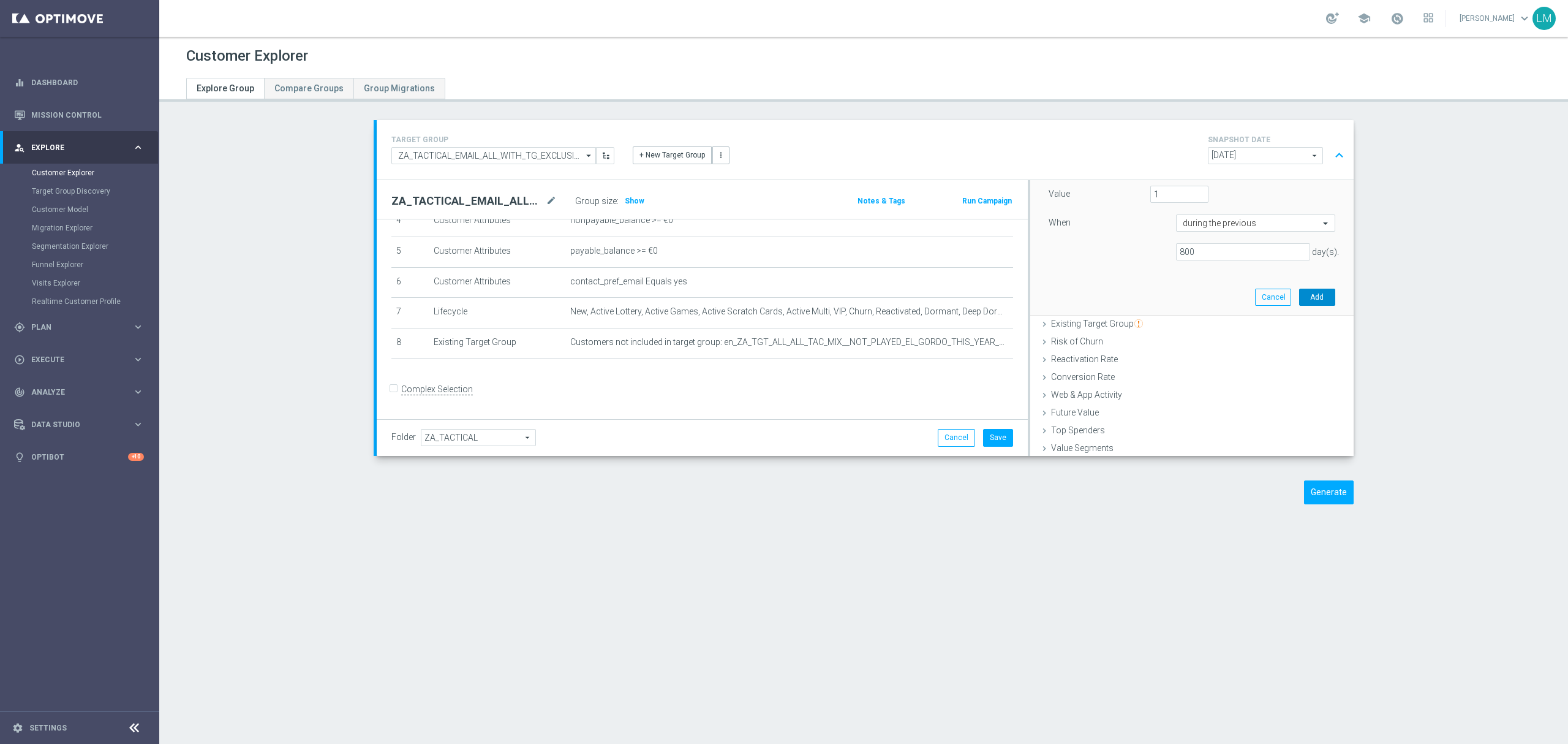
click at [1303, 294] on button "Add" at bounding box center [1317, 297] width 36 height 17
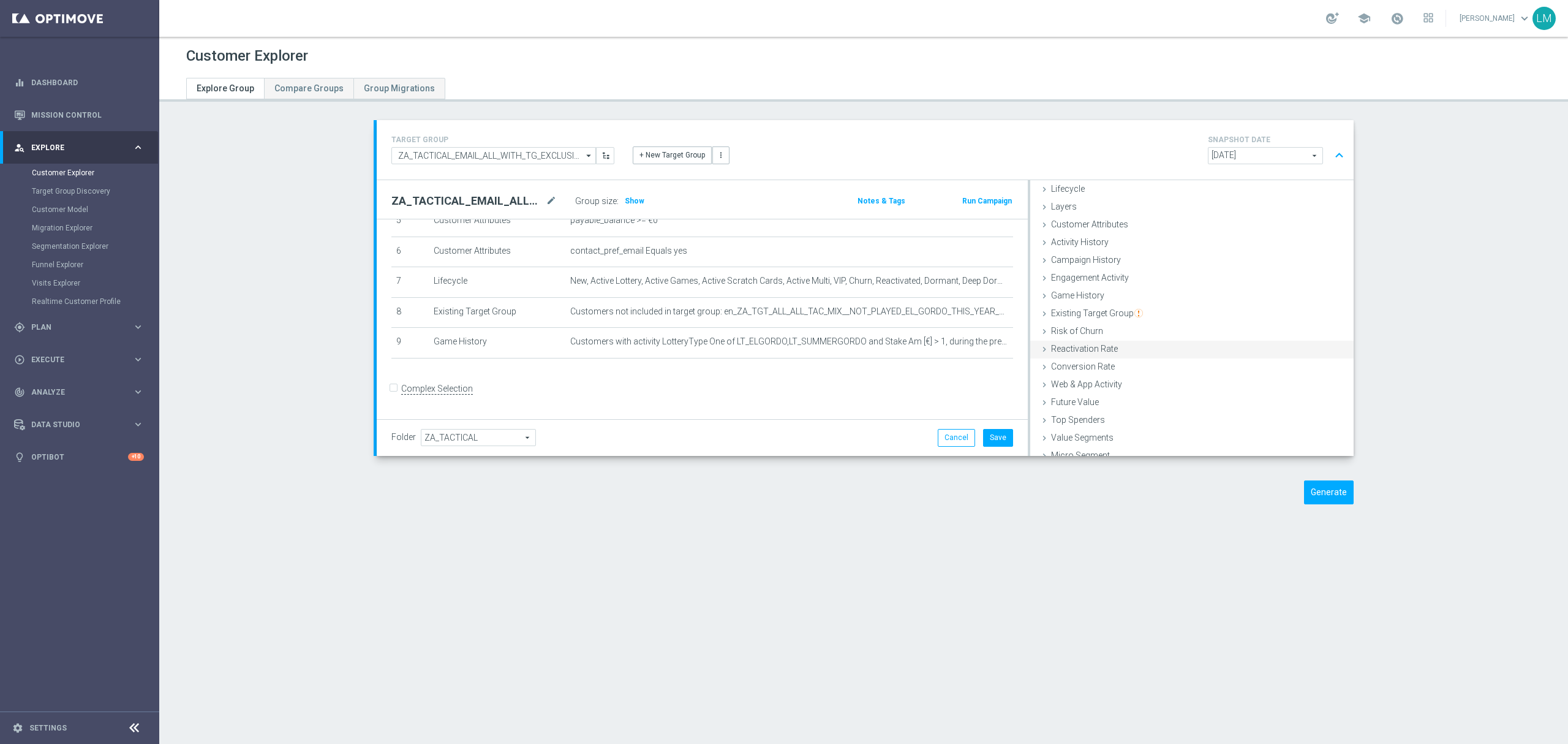
scroll to position [0, 0]
click at [1097, 313] on div "Game History done selection saved" at bounding box center [1191, 319] width 323 height 19
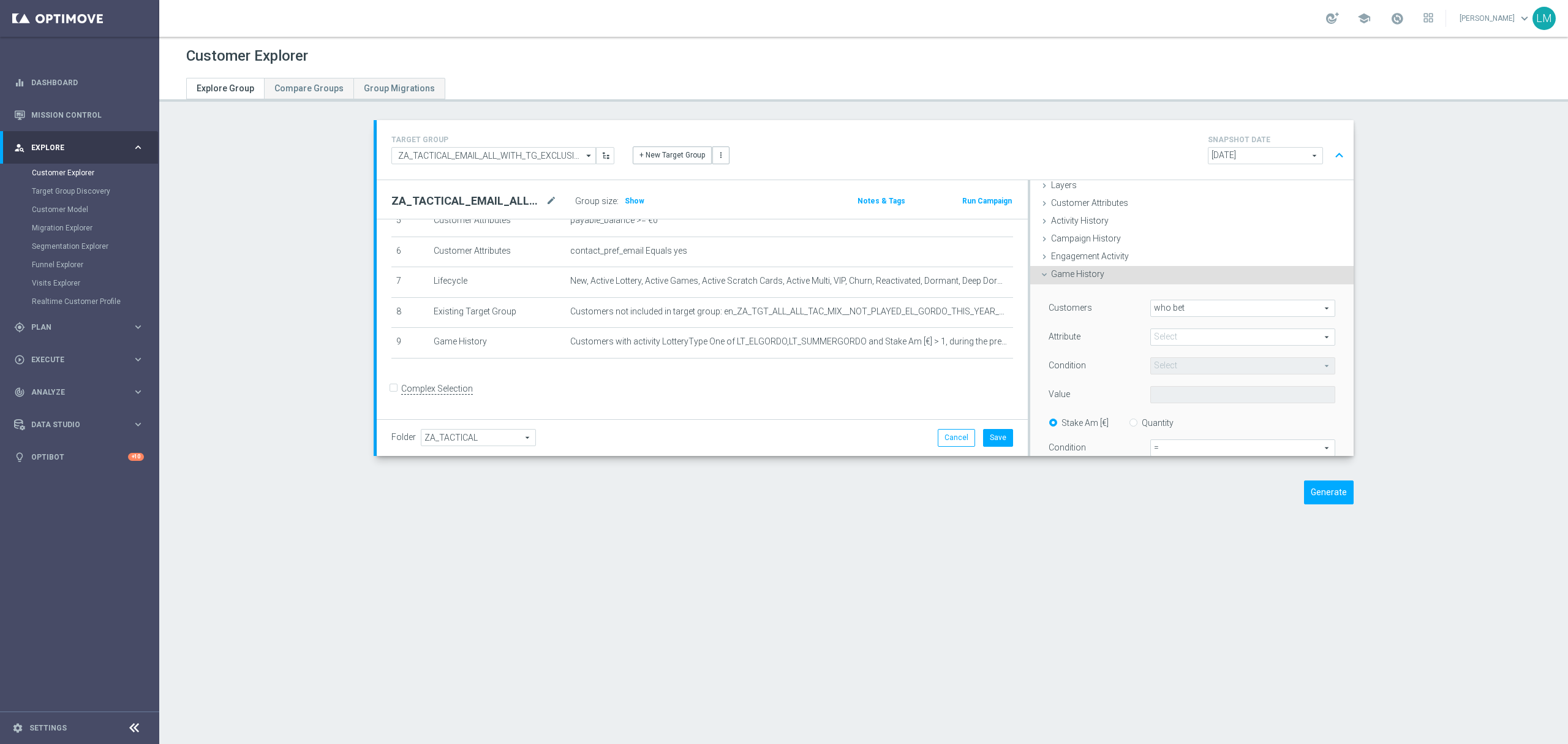
scroll to position [82, 0]
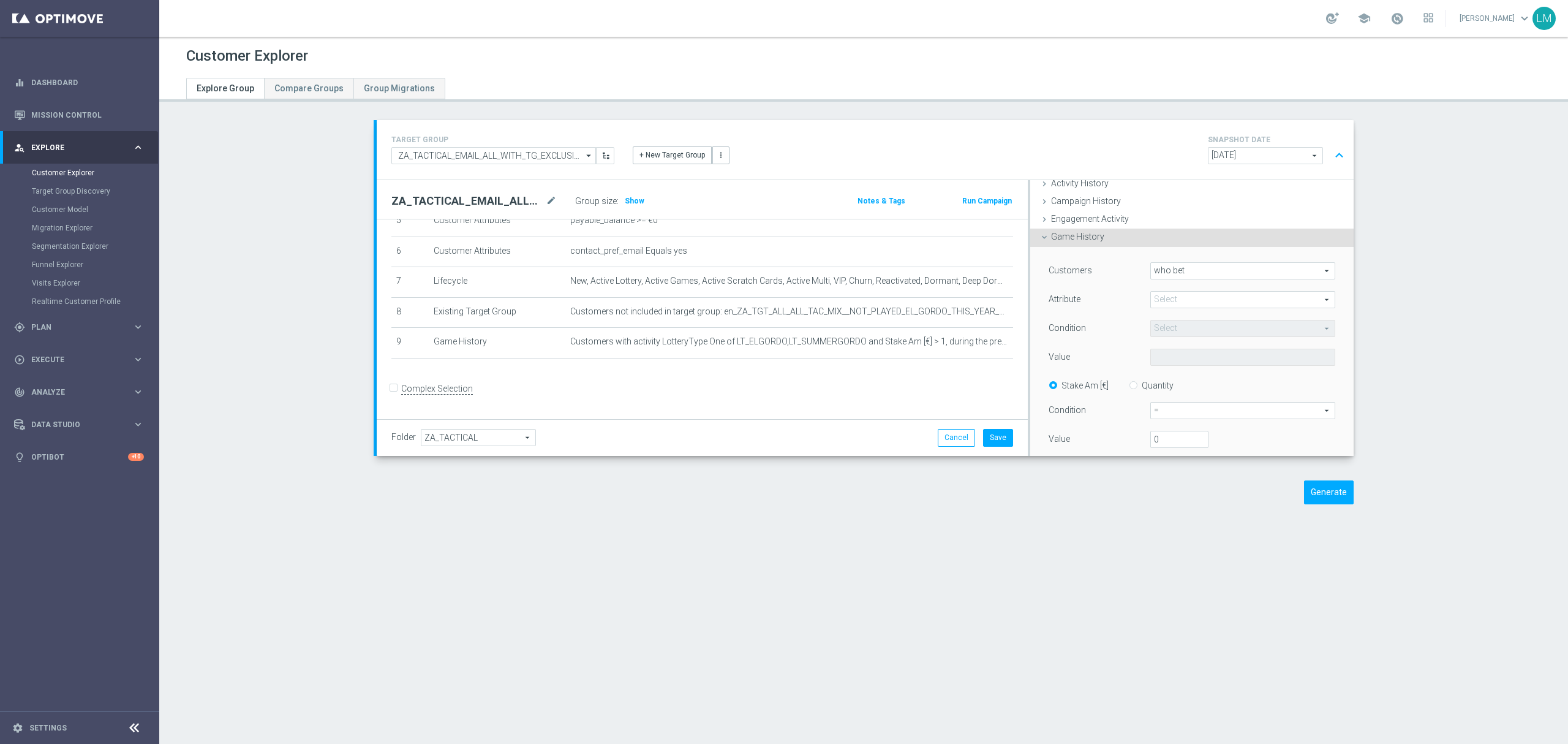
click at [1179, 265] on span "who bet" at bounding box center [1243, 271] width 184 height 16
click at [1175, 302] on span "who did not bet" at bounding box center [1242, 304] width 172 height 10
type input "who did not bet"
click at [1159, 312] on div "Customers who did not bet who did not bet arrow_drop_down search Attribute Sele…" at bounding box center [1191, 348] width 286 height 171
click at [1159, 304] on span at bounding box center [1243, 299] width 184 height 16
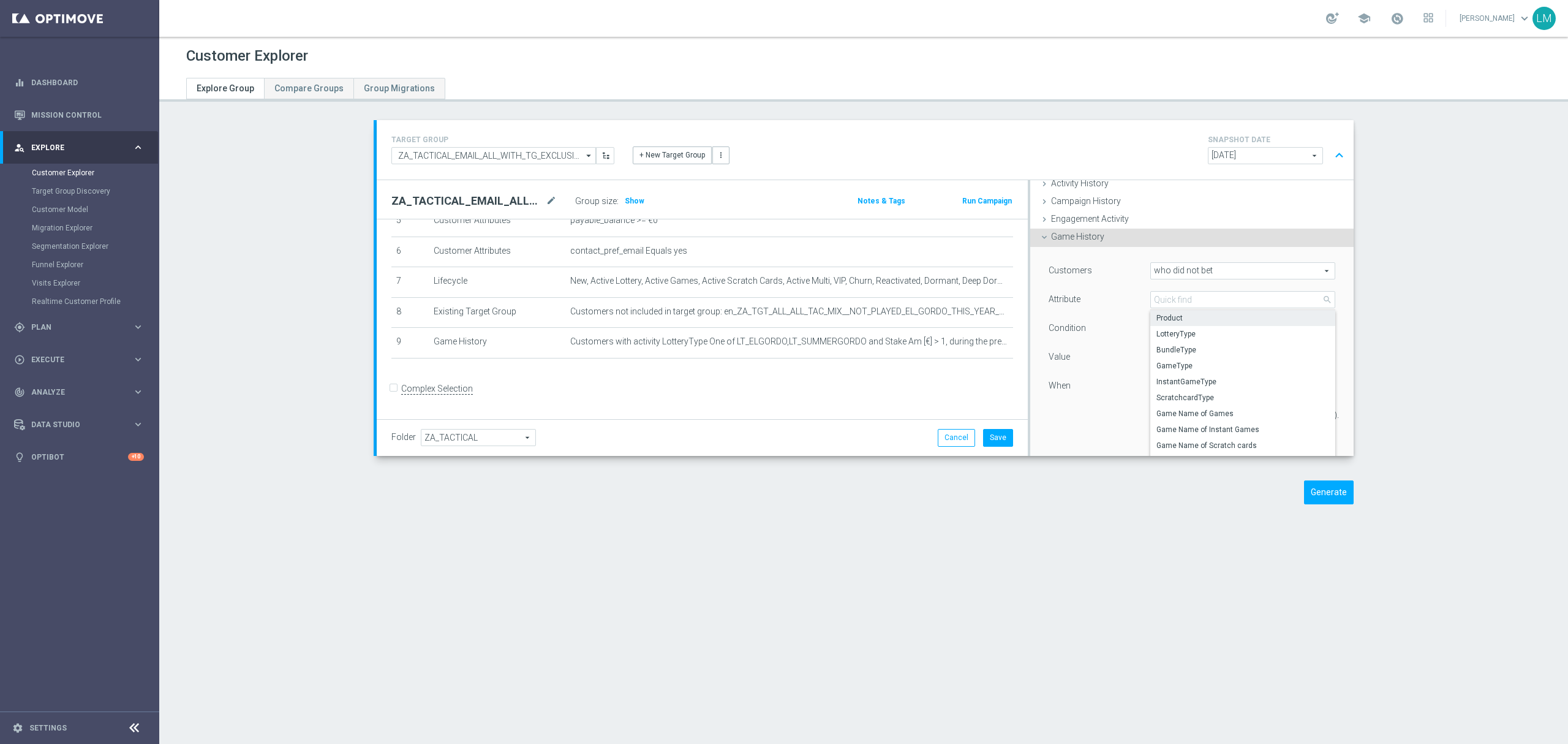
click at [1162, 318] on span "Product" at bounding box center [1242, 318] width 173 height 10
type input "Product"
type input "Equals"
click at [1165, 331] on span "Equals" at bounding box center [1243, 328] width 184 height 16
click at [1162, 302] on span "Product" at bounding box center [1243, 299] width 184 height 16
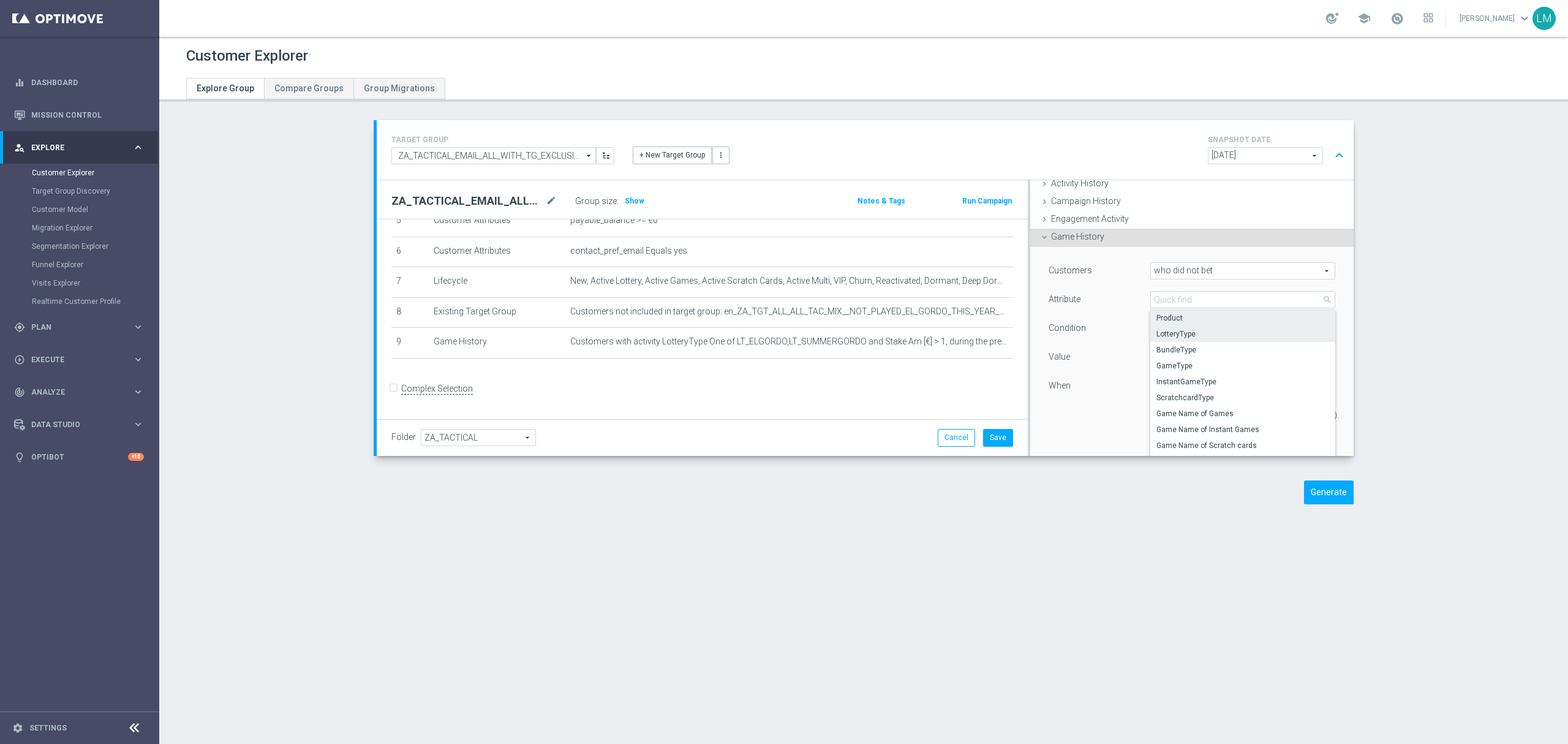
click at [1169, 336] on span "LotteryType" at bounding box center [1242, 334] width 173 height 10
type input "LotteryType"
click at [1169, 336] on span "Equals" at bounding box center [1243, 328] width 184 height 16
click at [1113, 343] on div "Customers who did not bet who did not bet arrow_drop_down search Attribute Lott…" at bounding box center [1191, 348] width 286 height 171
click at [1177, 365] on span at bounding box center [1243, 357] width 184 height 16
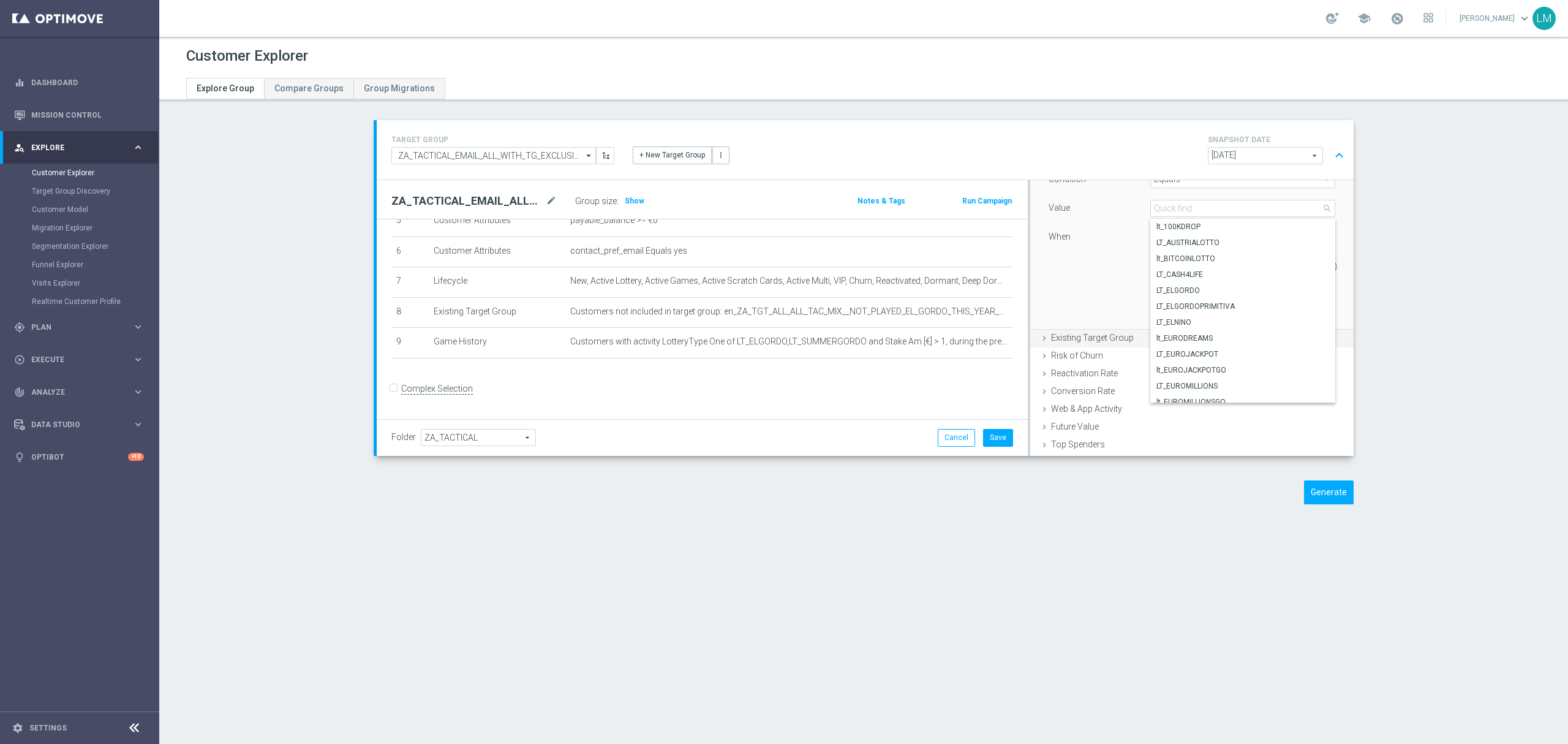
scroll to position [245, 0]
click at [1203, 280] on span "LT_ELGORDO" at bounding box center [1242, 276] width 173 height 10
type input "LT_ELGORDO"
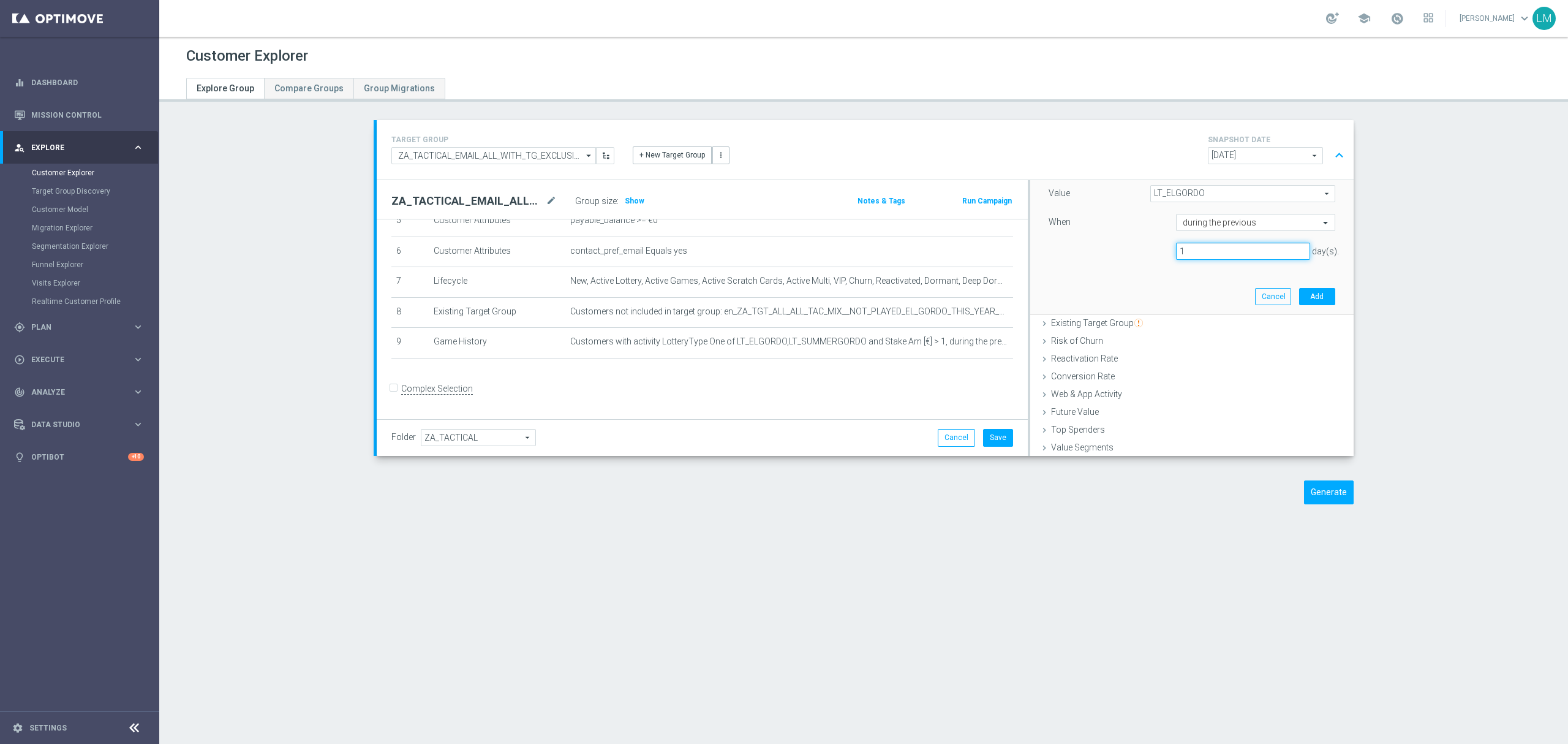
click at [1201, 256] on input "1" at bounding box center [1243, 251] width 134 height 17
click at [1201, 256] on input "1" at bounding box center [1243, 251] width 134 height 17
click at [1199, 230] on div "during the previous" at bounding box center [1256, 222] width 159 height 17
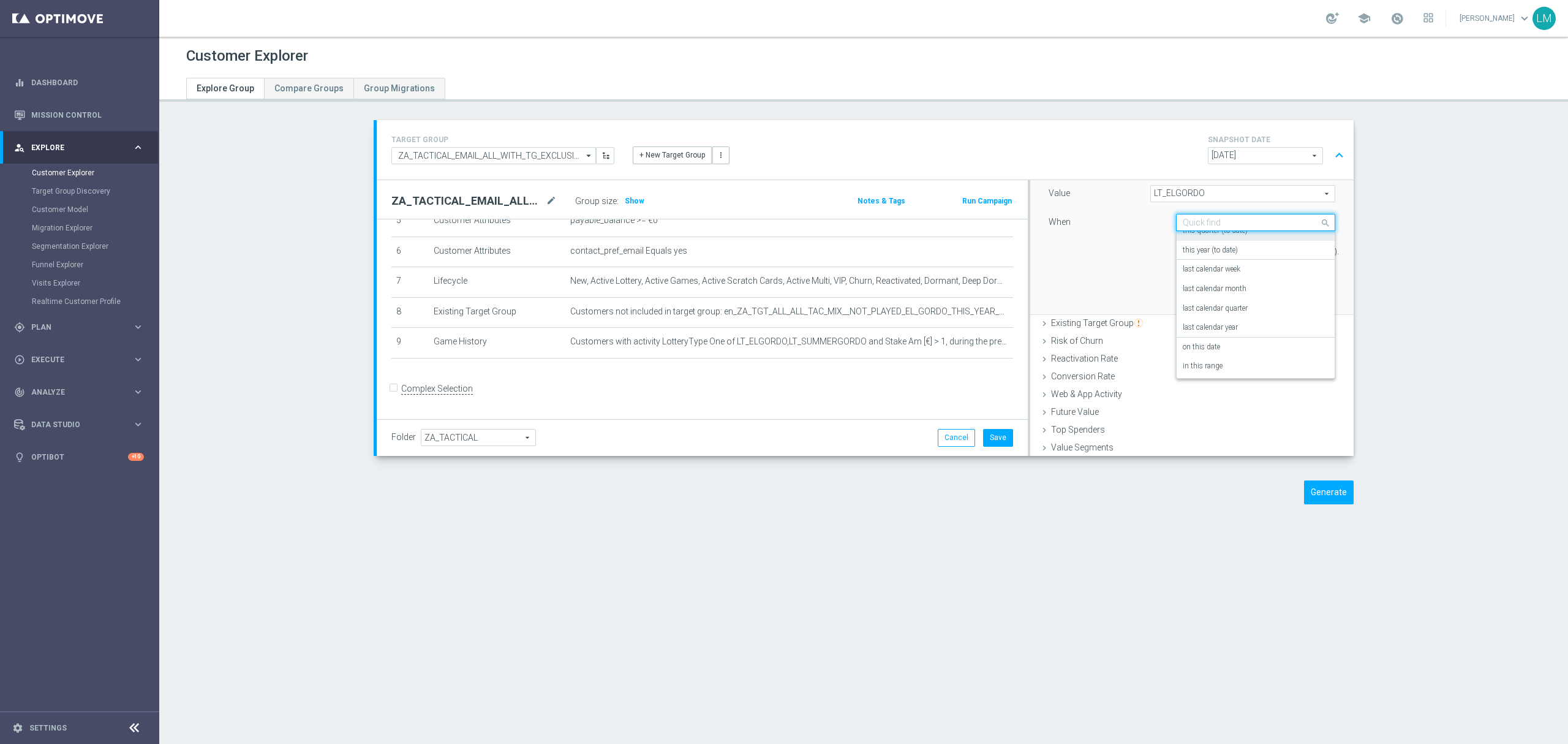
scroll to position [88, 0]
click at [1204, 361] on div "in this range" at bounding box center [1256, 365] width 146 height 20
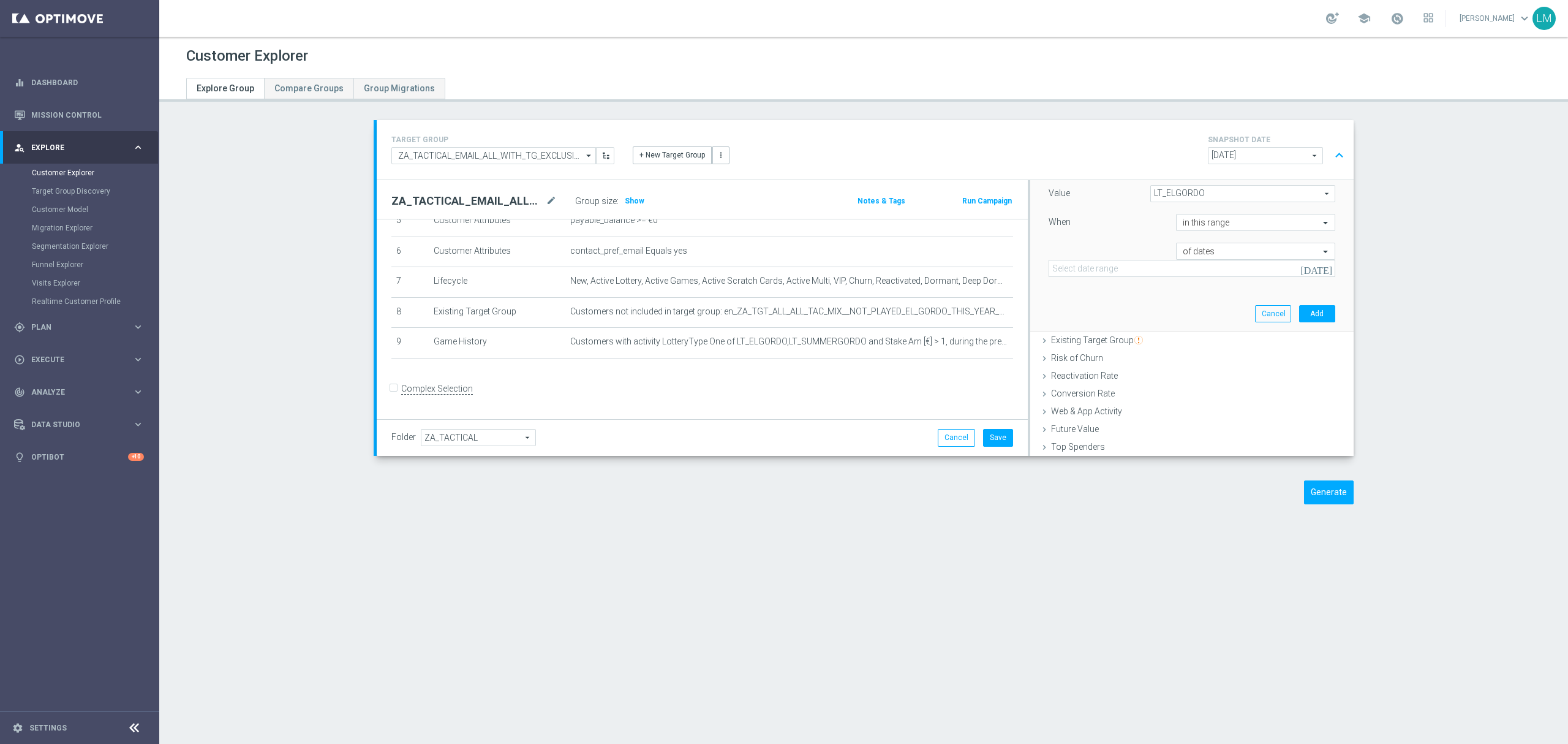
click at [1308, 271] on icon "[DATE]" at bounding box center [1317, 268] width 33 height 11
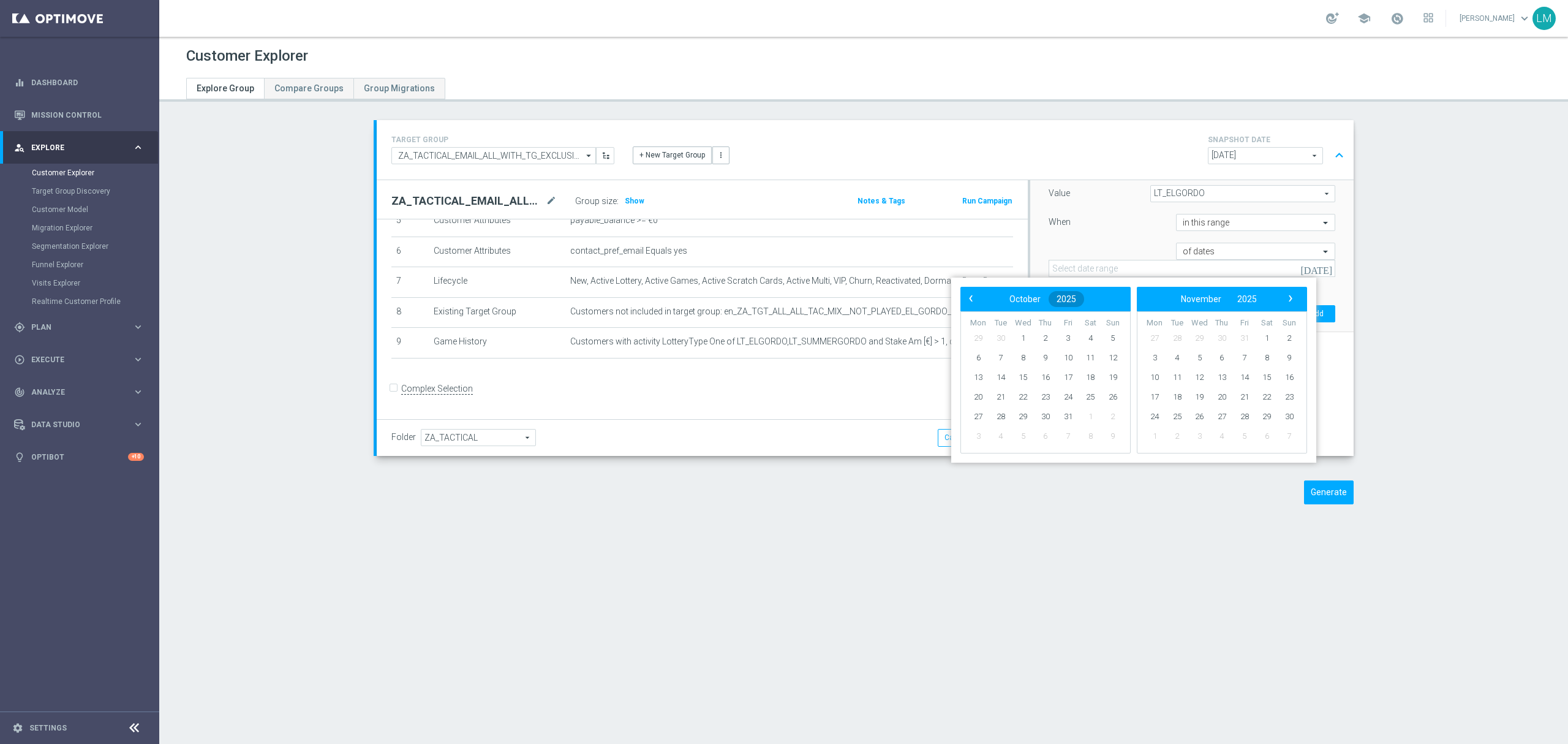
click at [1064, 295] on span "2025" at bounding box center [1066, 299] width 20 height 10
click at [1060, 366] on span "2024" at bounding box center [1065, 365] width 28 height 28
click at [985, 334] on span "January" at bounding box center [990, 334] width 47 height 18
click at [1017, 292] on button "January" at bounding box center [1024, 299] width 48 height 16
click at [1092, 437] on span "December" at bounding box center [1095, 430] width 57 height 18
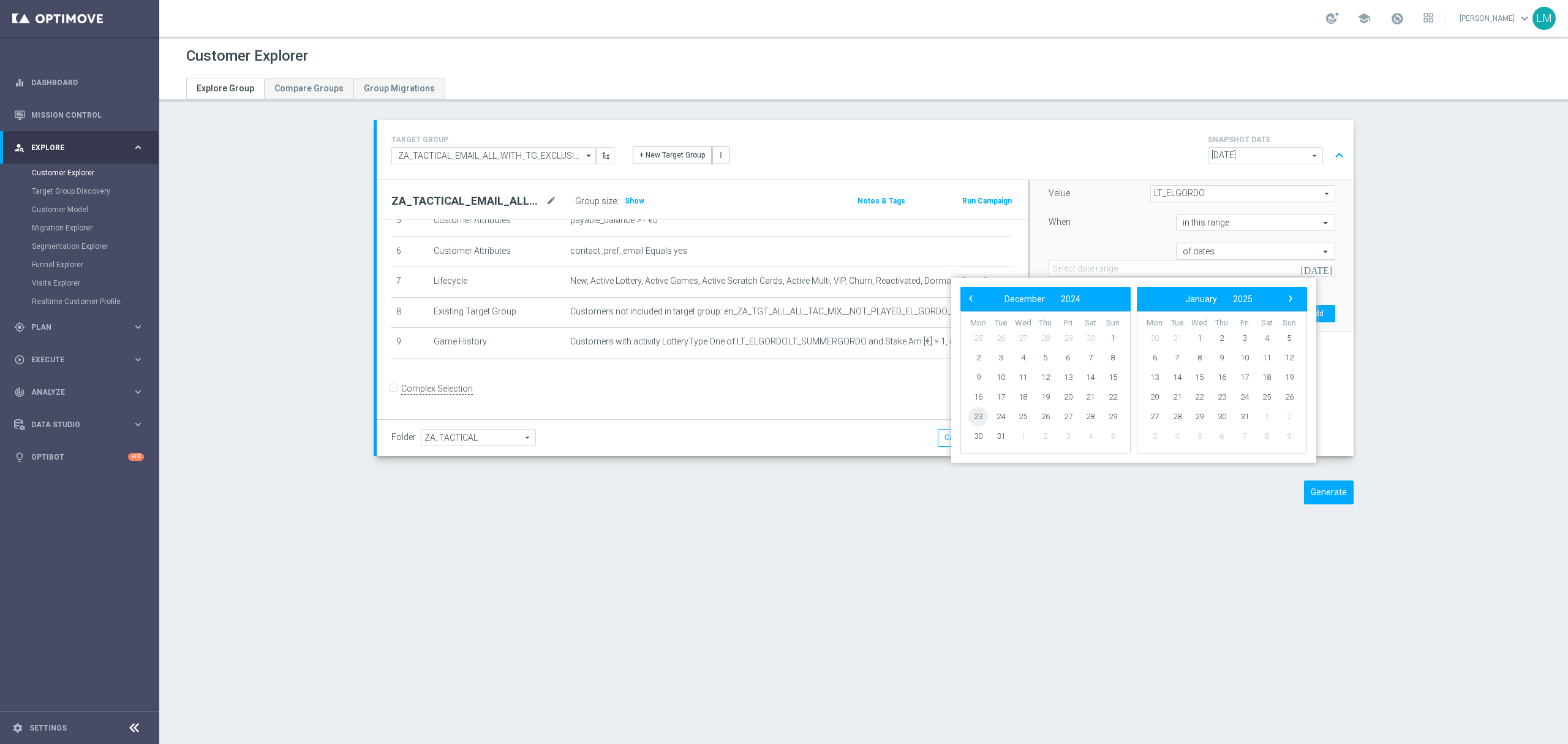
click at [981, 414] on span "23" at bounding box center [978, 417] width 20 height 20
click at [1282, 302] on span "›" at bounding box center [1290, 298] width 16 height 16
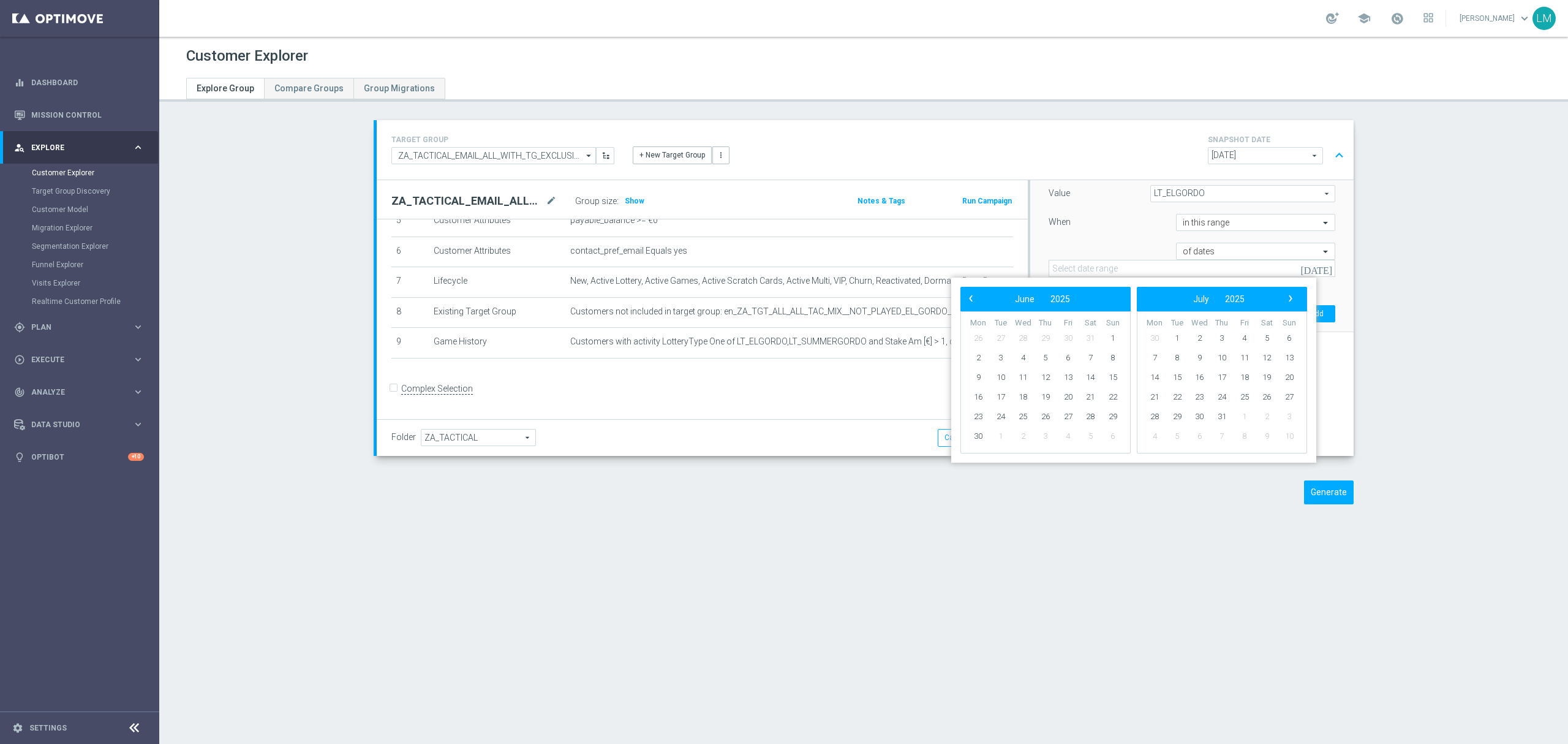
click at [1282, 302] on span "›" at bounding box center [1290, 298] width 16 height 16
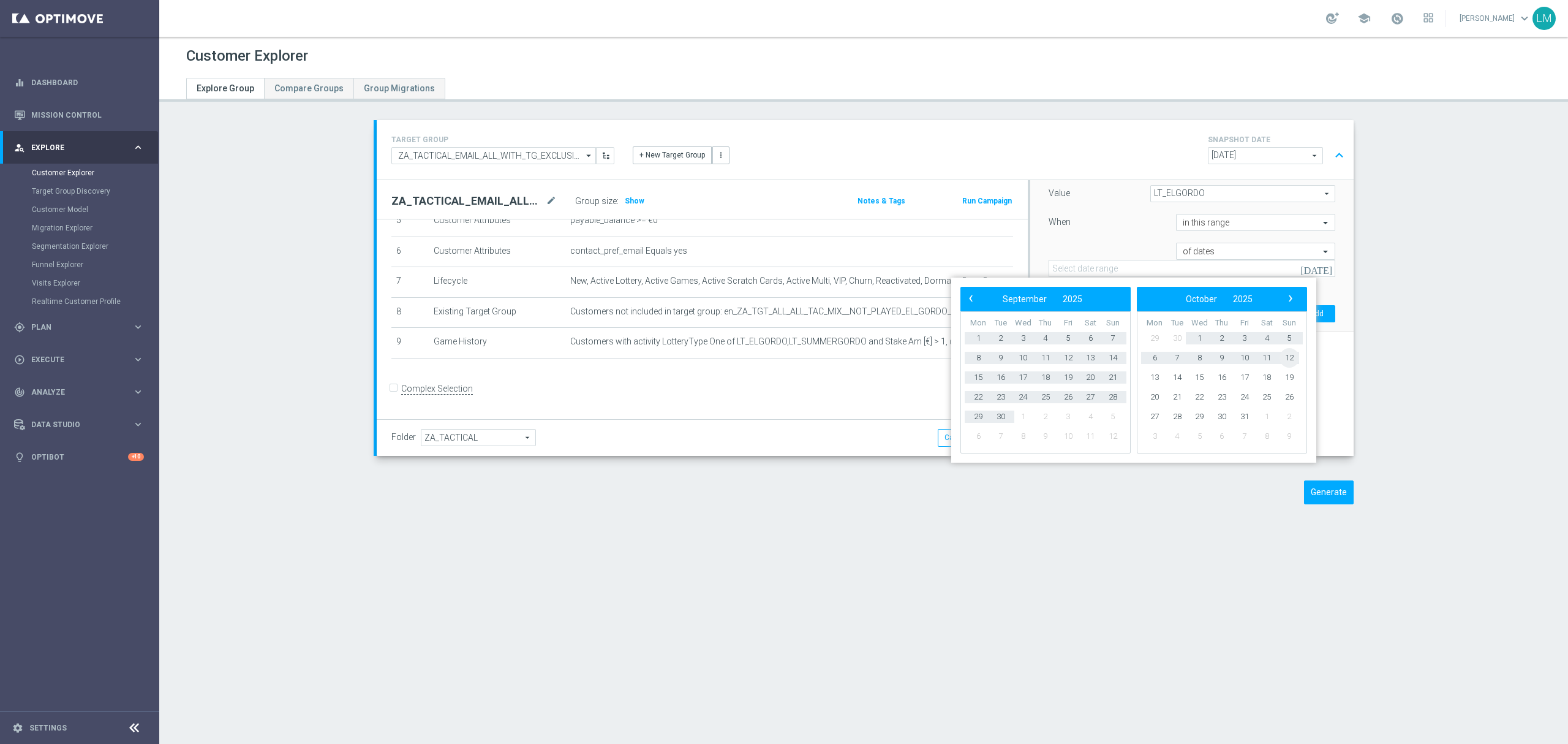
click at [1282, 359] on span "12" at bounding box center [1289, 358] width 20 height 20
type input "[DATE] - [DATE]"
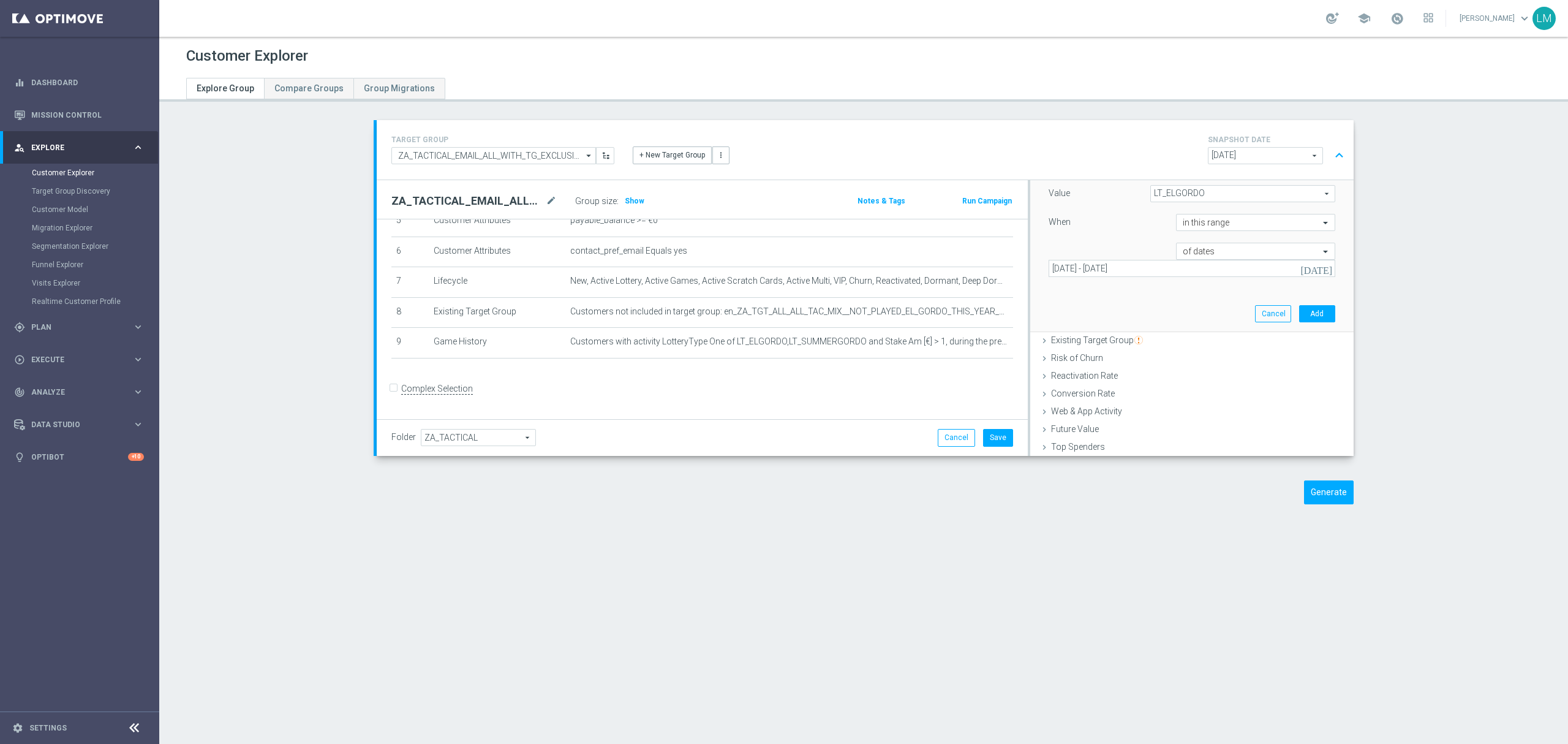
click at [1125, 226] on div "When" at bounding box center [1103, 223] width 127 height 20
click at [1308, 318] on button "Add" at bounding box center [1317, 313] width 36 height 17
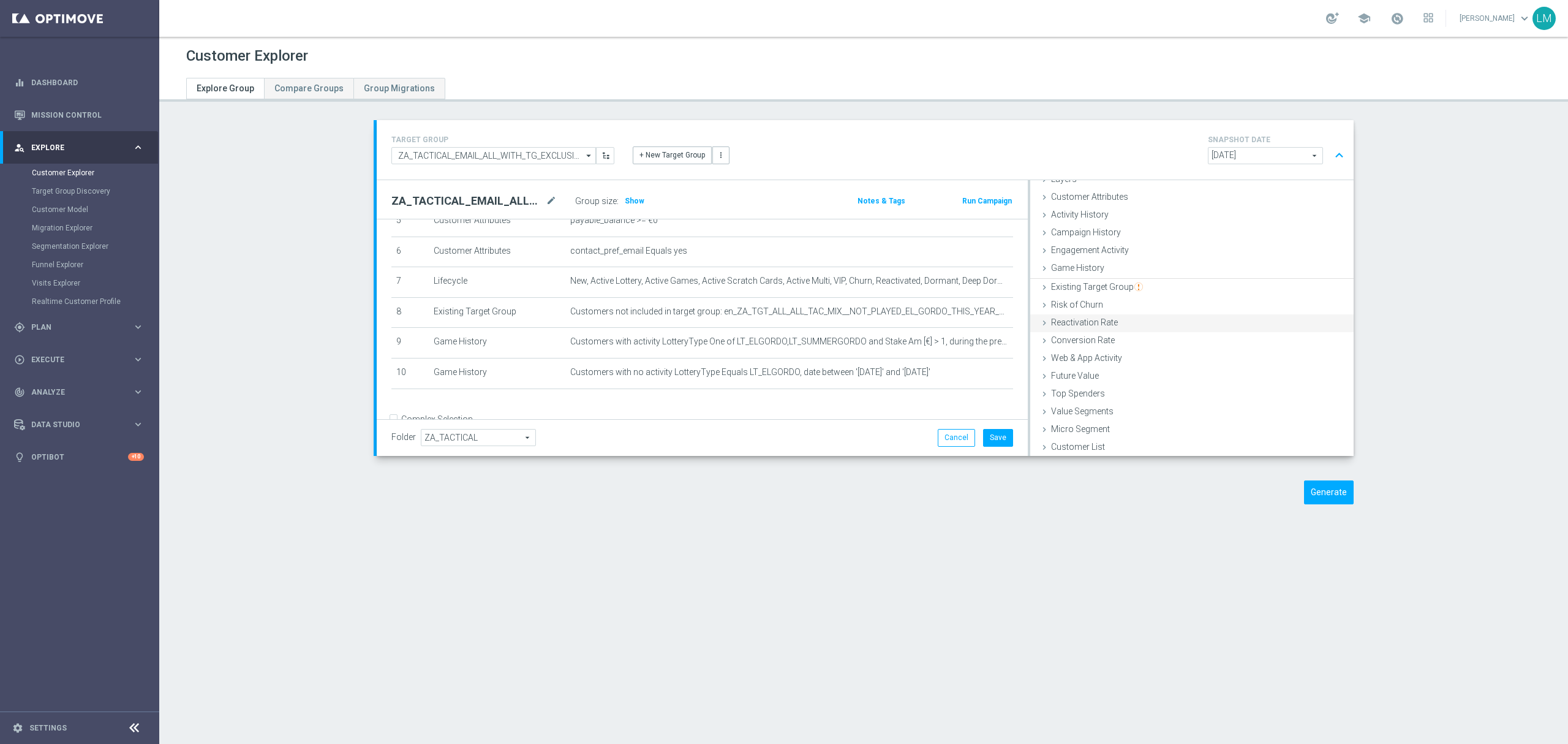
scroll to position [50, 0]
click at [624, 204] on h3 "Show" at bounding box center [634, 200] width 22 height 13
click at [985, 438] on button "Save" at bounding box center [998, 437] width 30 height 17
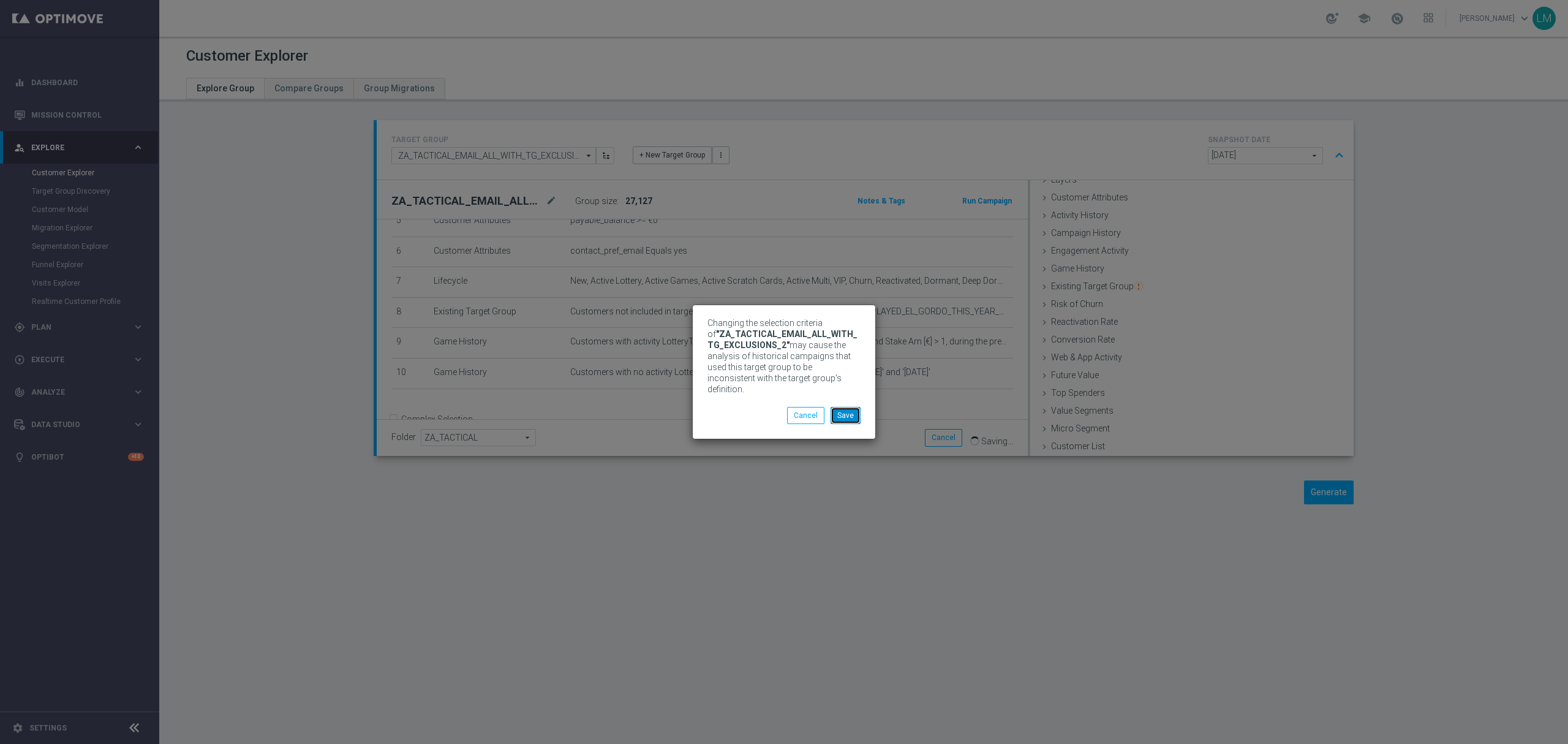
click at [847, 408] on button "Save" at bounding box center [845, 415] width 30 height 17
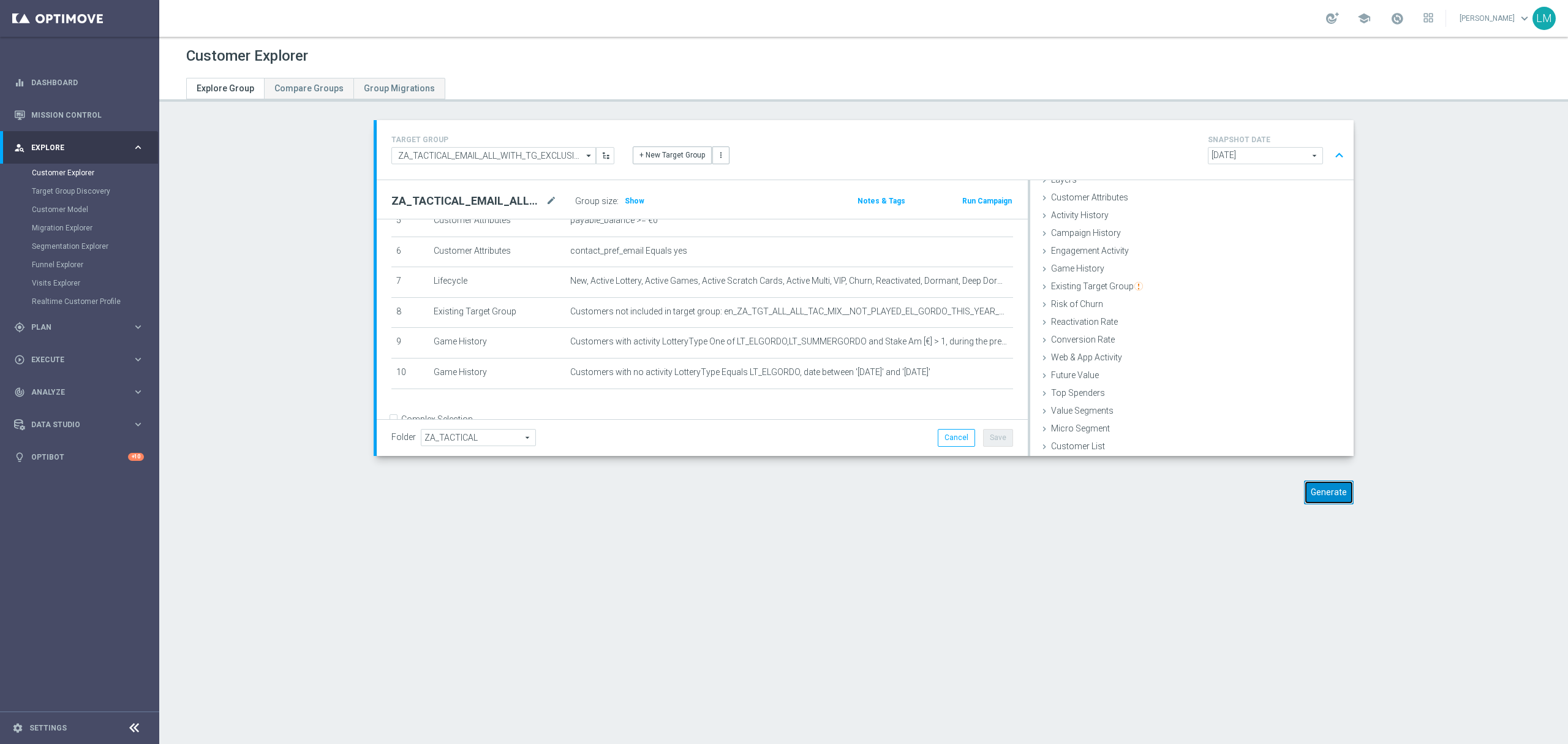
click at [1325, 500] on button "Generate" at bounding box center [1329, 492] width 50 height 24
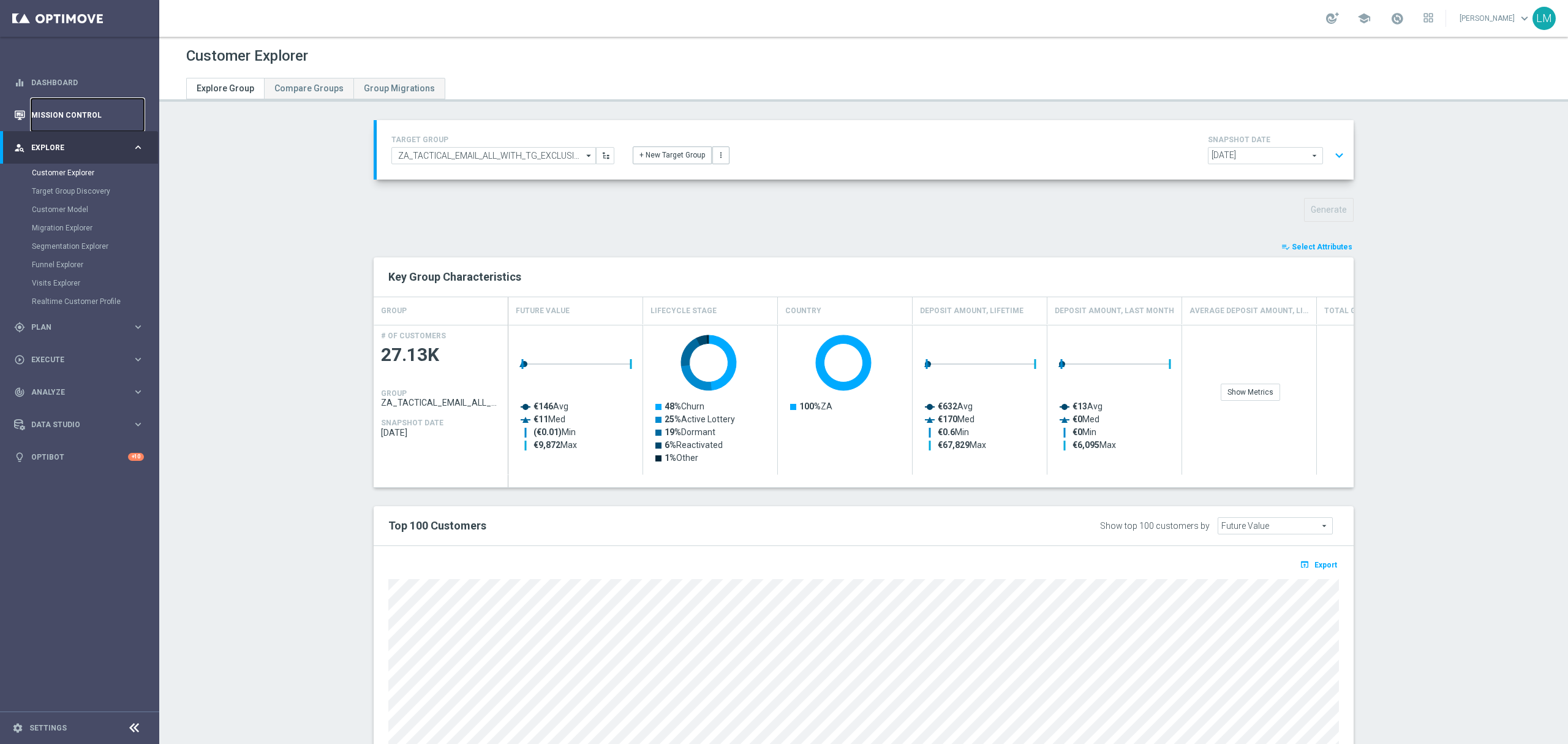
click at [80, 121] on link "Mission Control" at bounding box center [87, 115] width 113 height 33
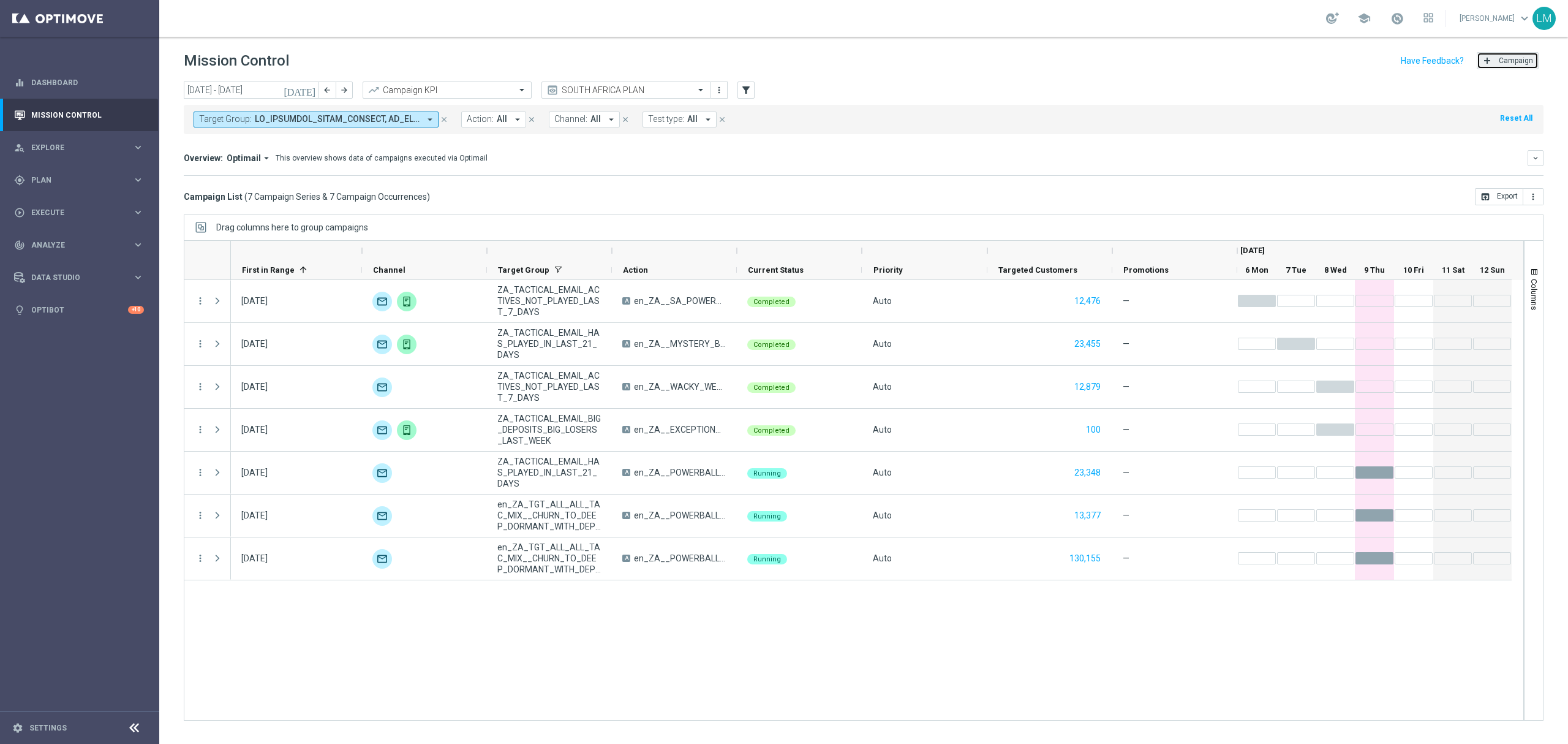
click at [1520, 57] on span "Campaign" at bounding box center [1516, 60] width 34 height 8
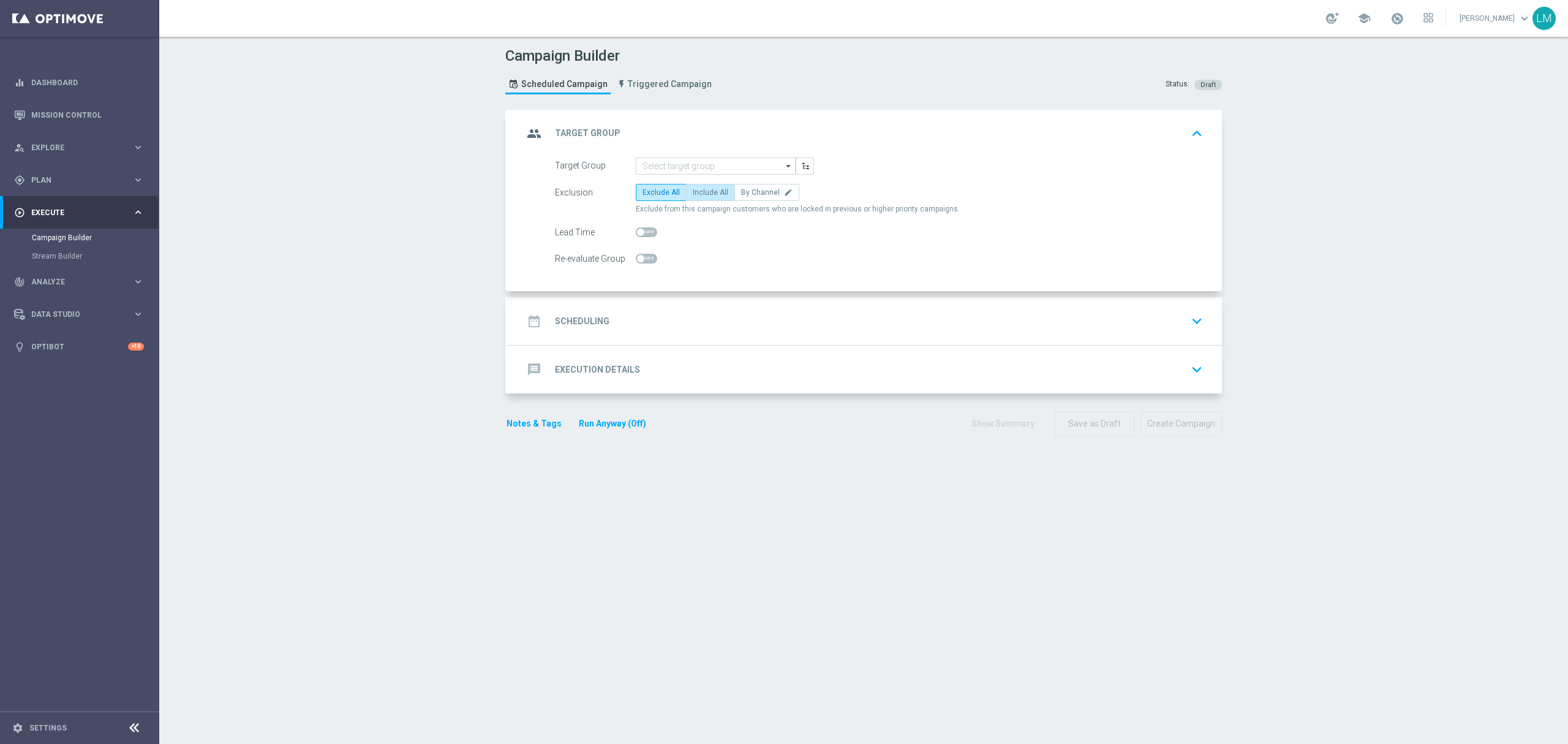
click at [700, 198] on label "Include All" at bounding box center [710, 192] width 49 height 17
click at [700, 198] on input "Include All" at bounding box center [696, 195] width 8 height 8
radio input "true"
click at [726, 155] on div "group Target Group keyboard_arrow_up" at bounding box center [865, 133] width 714 height 48
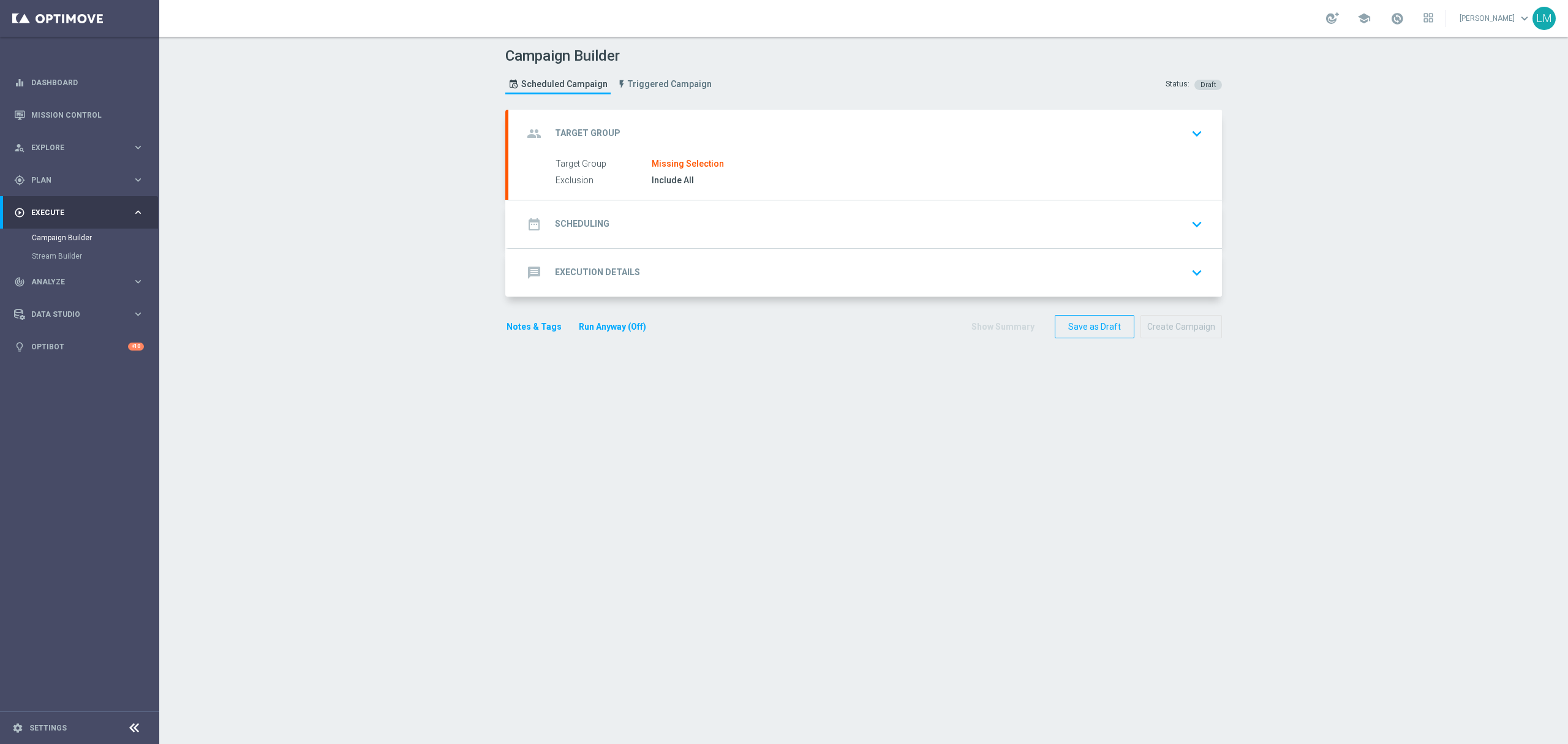
click at [722, 132] on div "group Target Group keyboard_arrow_down" at bounding box center [865, 133] width 684 height 23
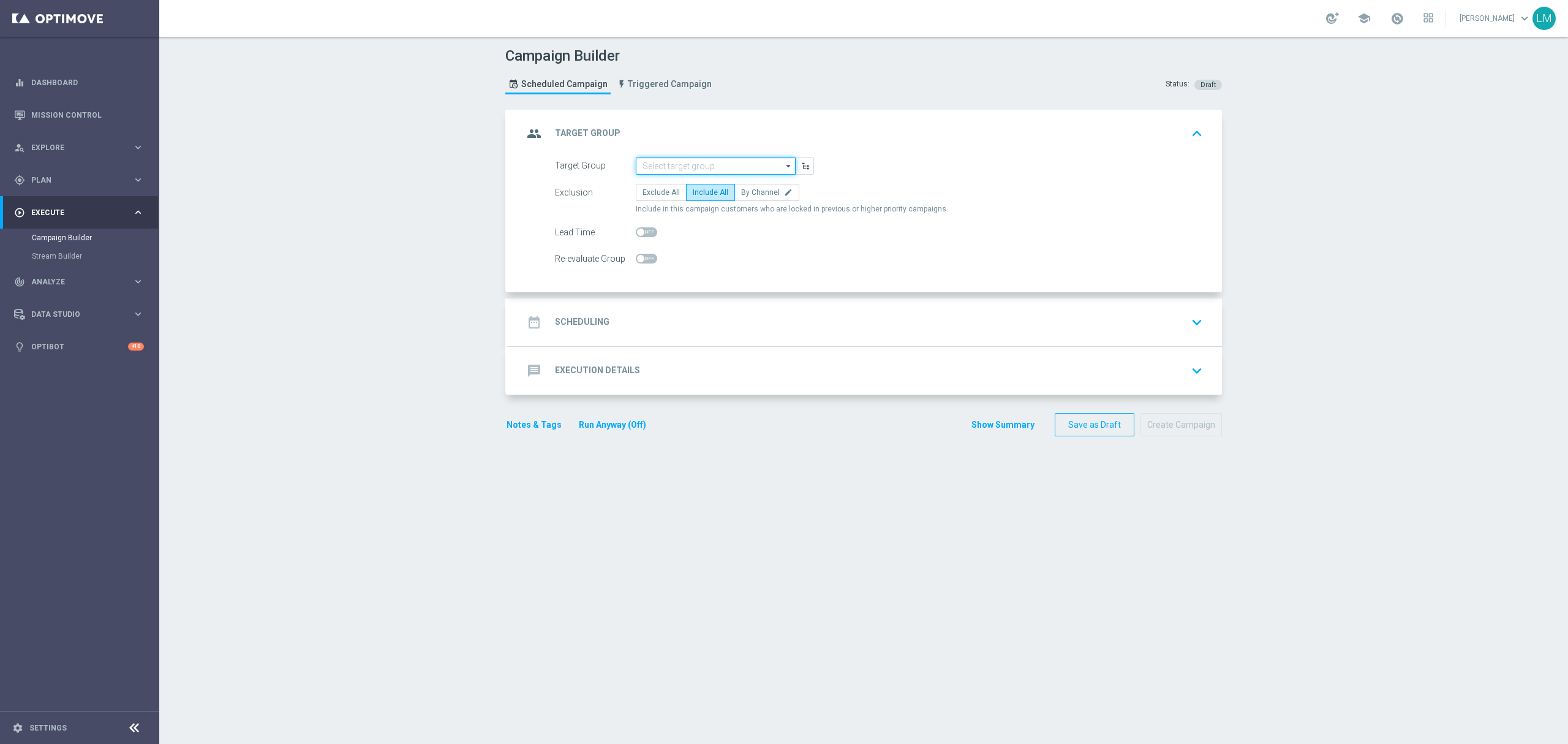
click at [712, 164] on input at bounding box center [715, 166] width 160 height 17
paste input "ZA_TACTICAL_EMAIL_ALL_EX_INC_1"
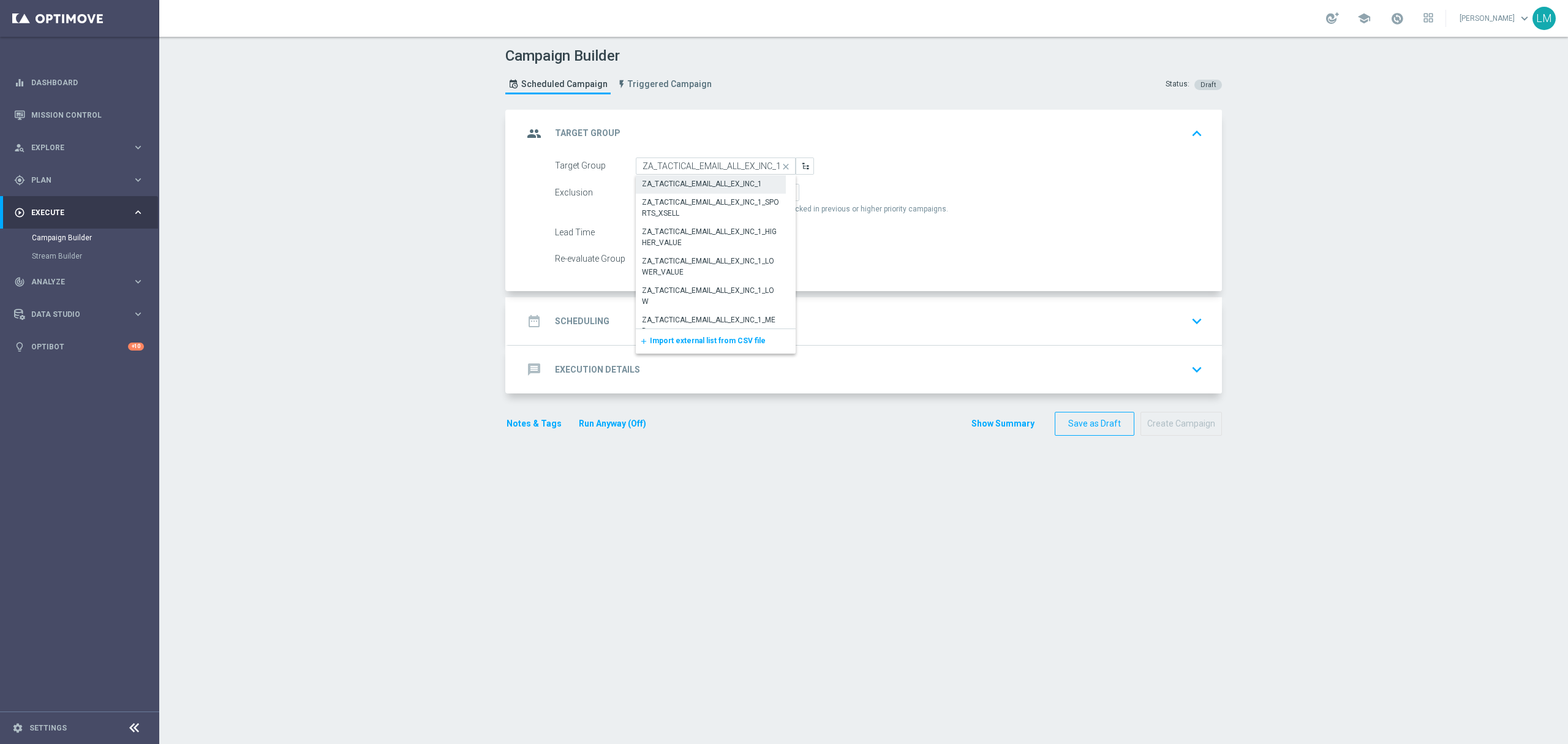
click at [701, 182] on div "ZA_TACTICAL_EMAIL_ALL_EX_INC_1" at bounding box center [702, 183] width 120 height 11
type input "ZA_TACTICAL_EMAIL_ALL_EX_INC_1"
click at [719, 322] on div "date_range Scheduling keyboard_arrow_down" at bounding box center [865, 321] width 684 height 23
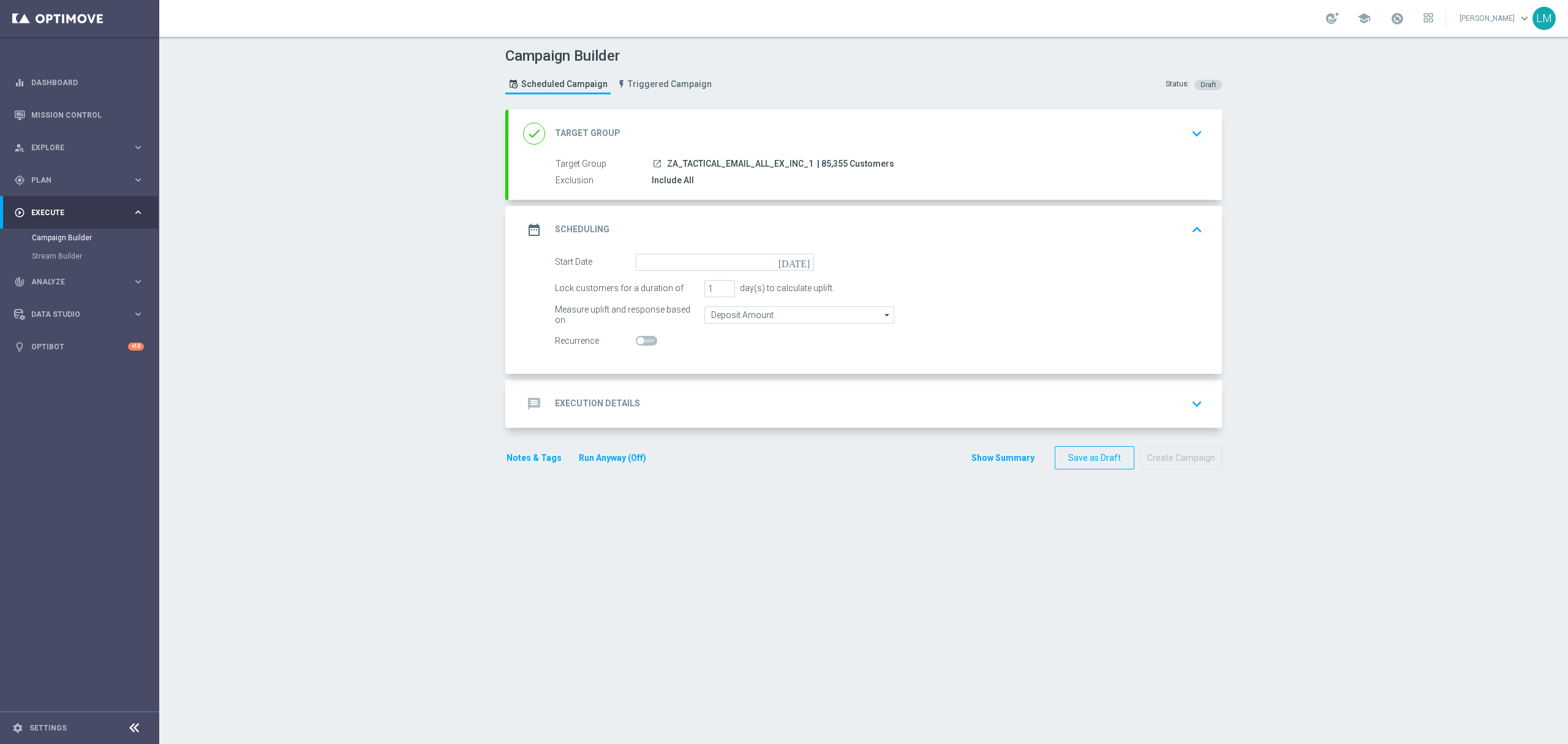
click at [795, 262] on icon "[DATE]" at bounding box center [796, 260] width 36 height 13
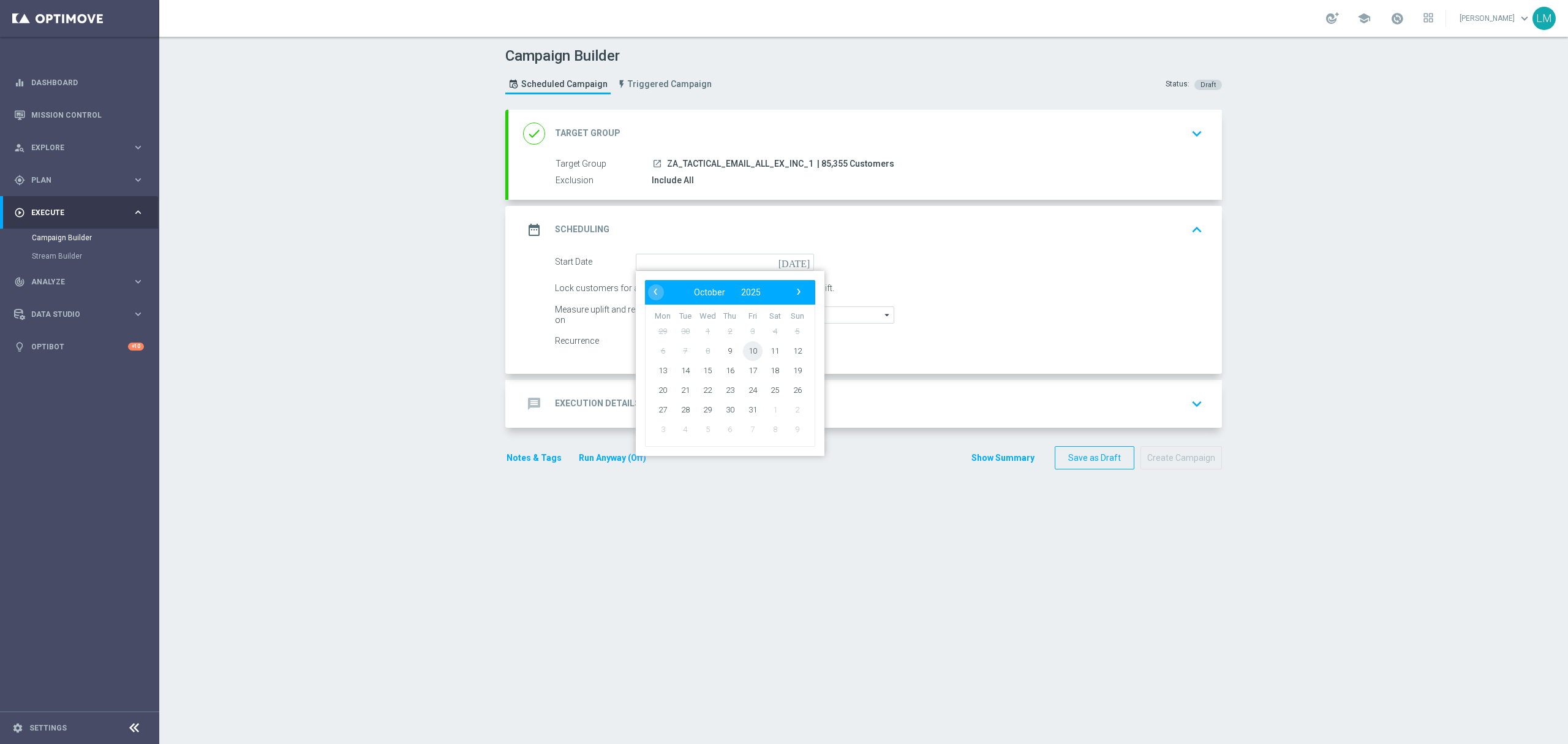
click at [743, 355] on span "10" at bounding box center [752, 350] width 20 height 20
type input "[DATE]"
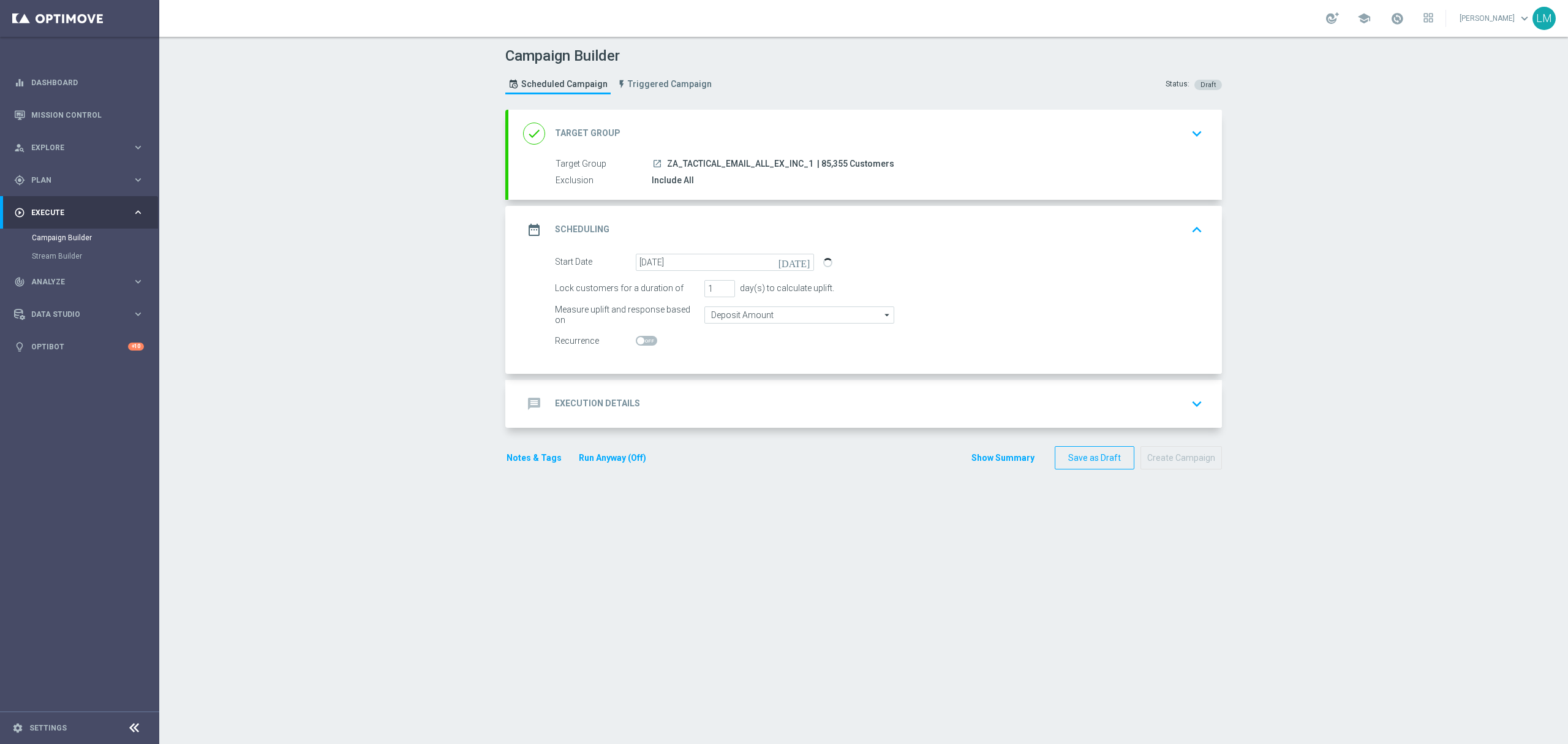
click at [756, 388] on div "message Execution Details keyboard_arrow_down" at bounding box center [865, 403] width 714 height 48
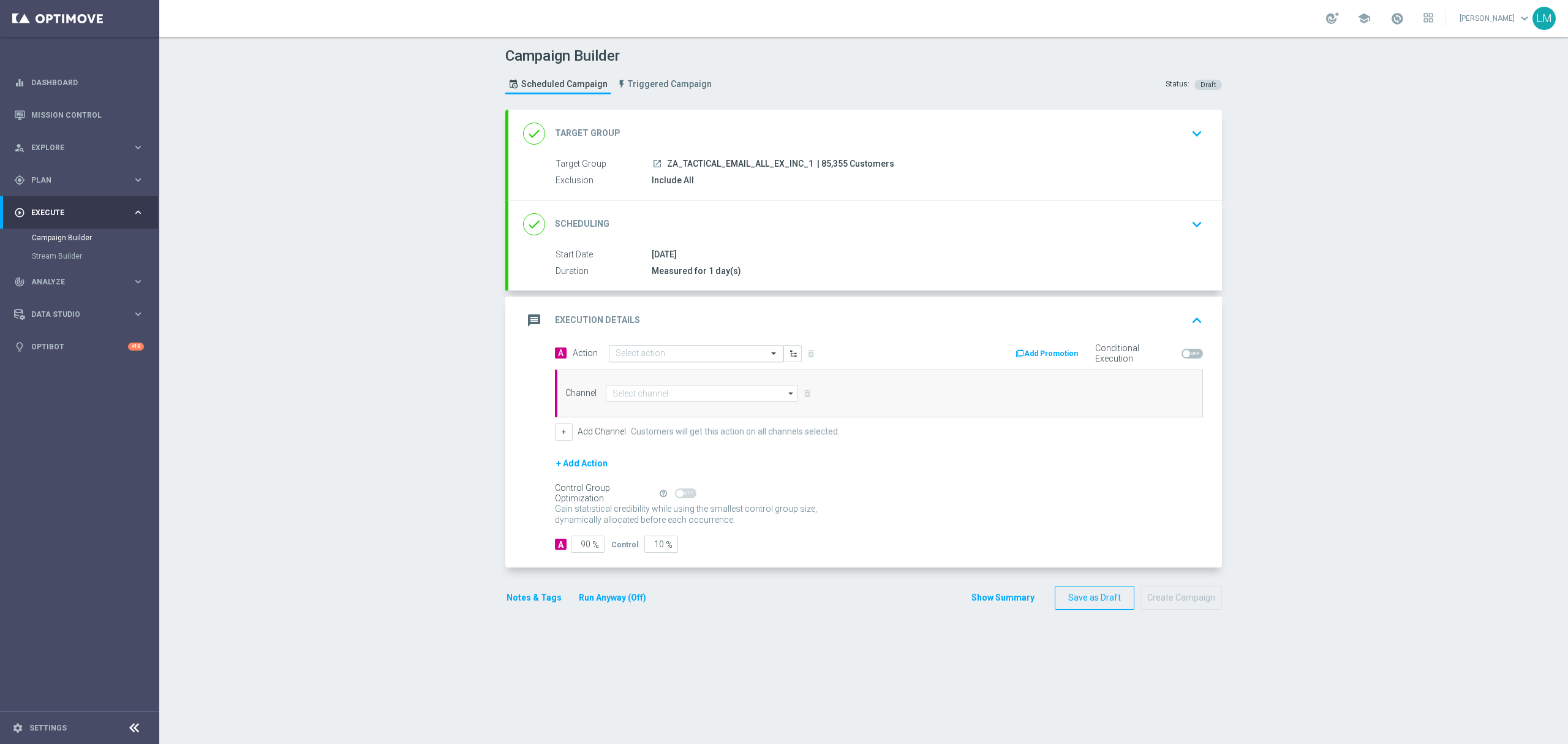
click at [755, 351] on div at bounding box center [696, 353] width 173 height 10
paste input "en_ZA__MYSTERY_BOX_REBRAND__EMT_ALL_EM_TAC_LT"
type input "en_ZA__MYSTERY_BOX_REBRAND__EMT_ALL_EM_TAC_LT"
click at [689, 375] on label "en_ZA__MYSTERY_BOX_REBRAND__EMT_ALL_EM_TAC_LT" at bounding box center [712, 375] width 193 height 10
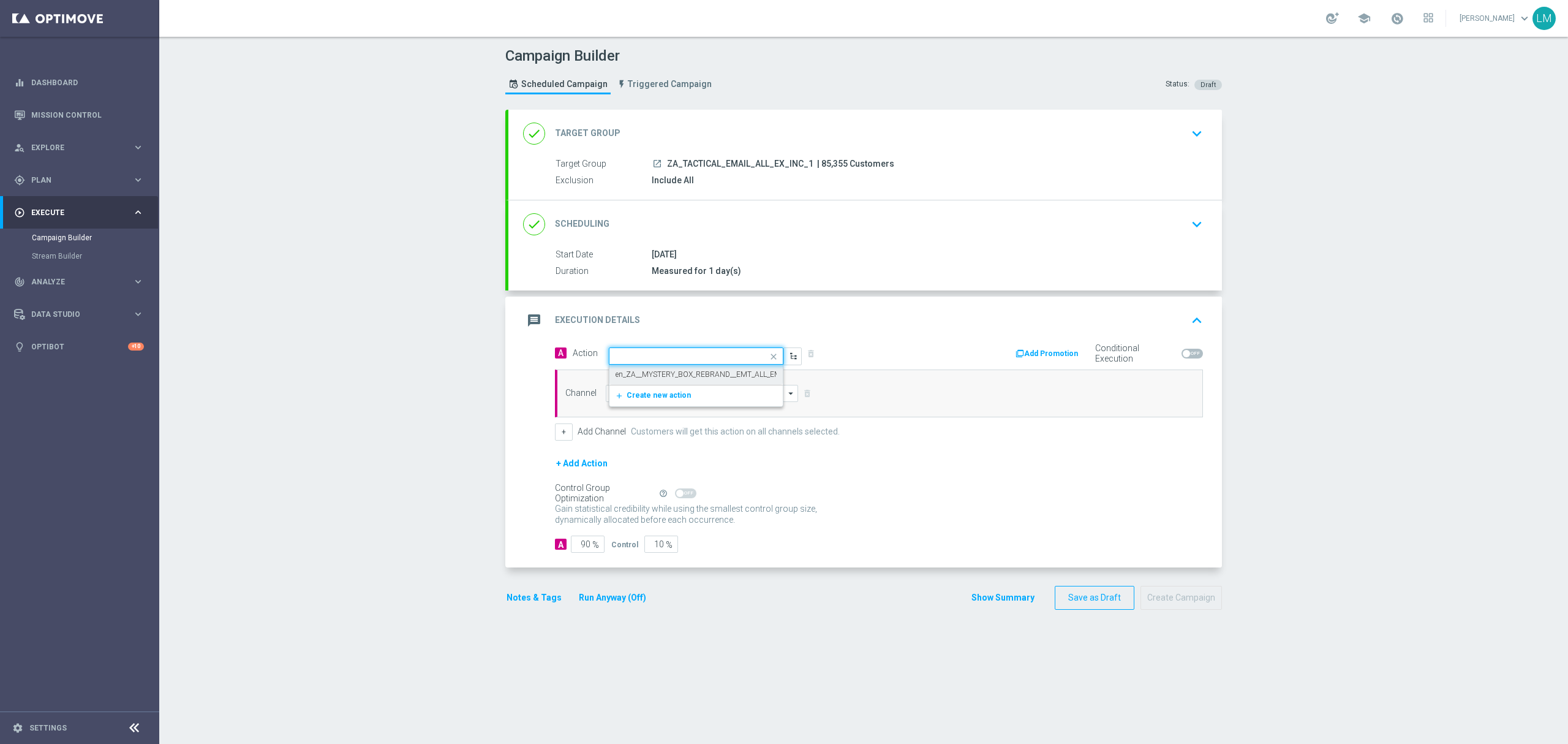
scroll to position [0, 0]
click at [689, 396] on input at bounding box center [702, 393] width 193 height 17
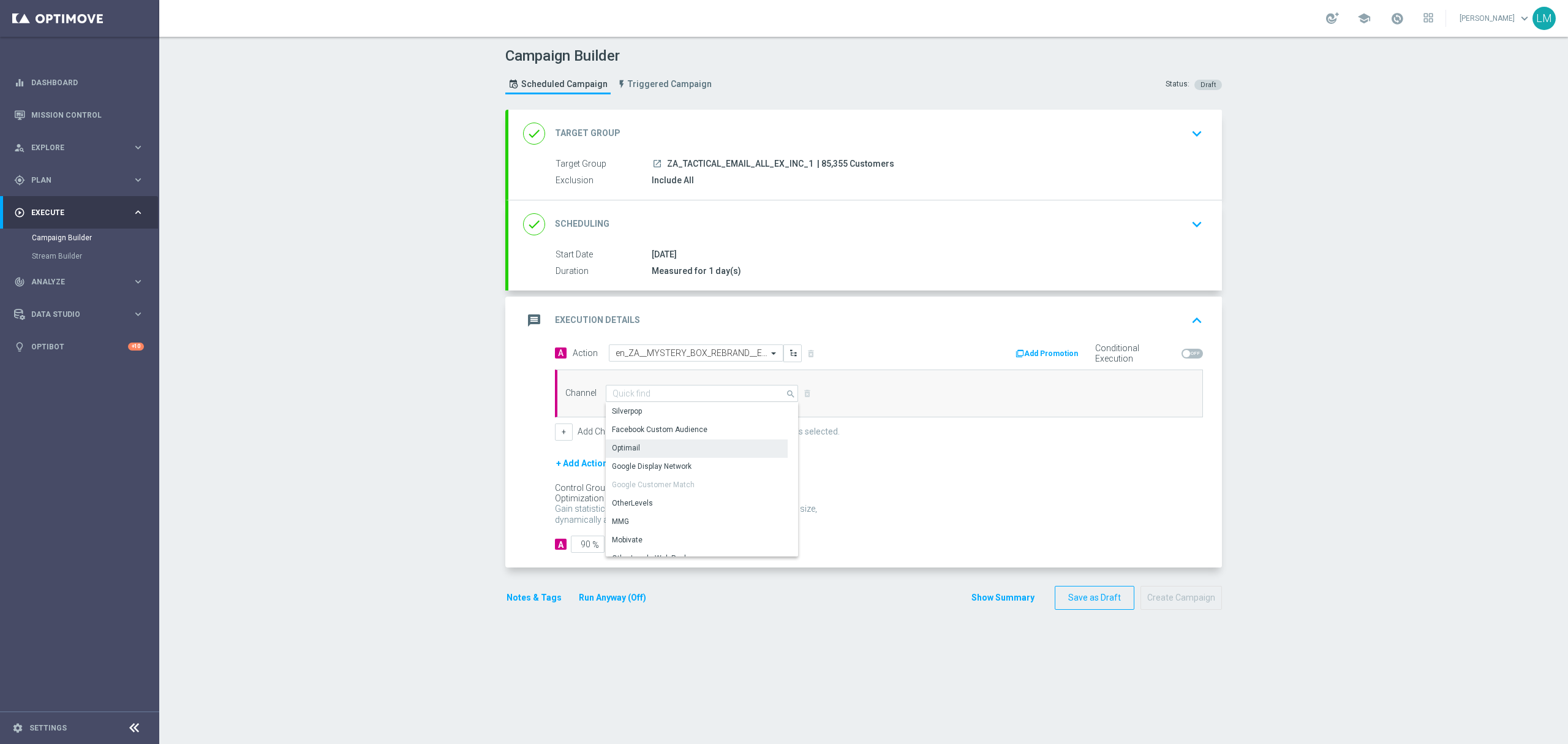
click at [652, 445] on div "Optimail" at bounding box center [696, 448] width 182 height 17
type input "Optimail"
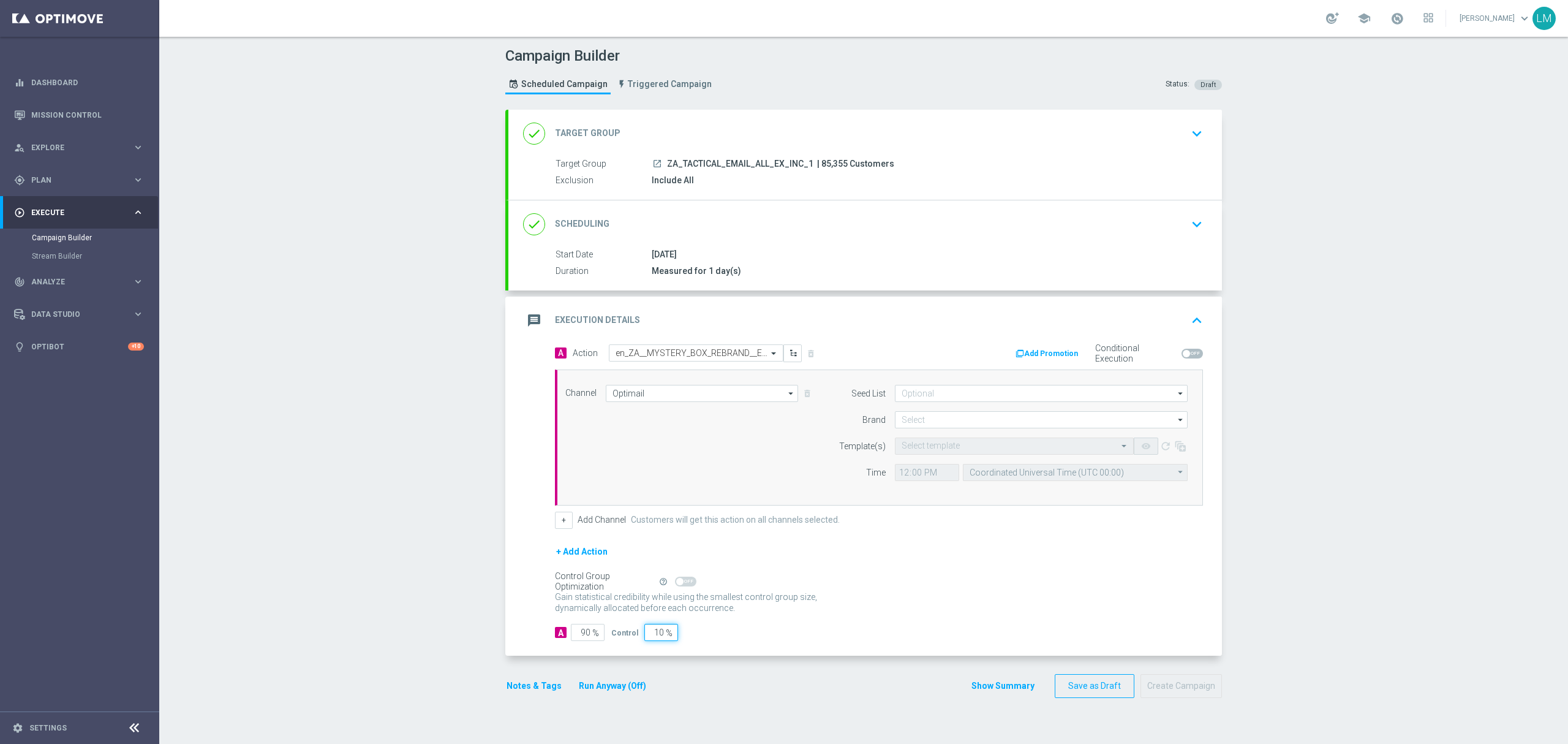
click at [645, 632] on input "10" at bounding box center [661, 632] width 34 height 17
type input "5"
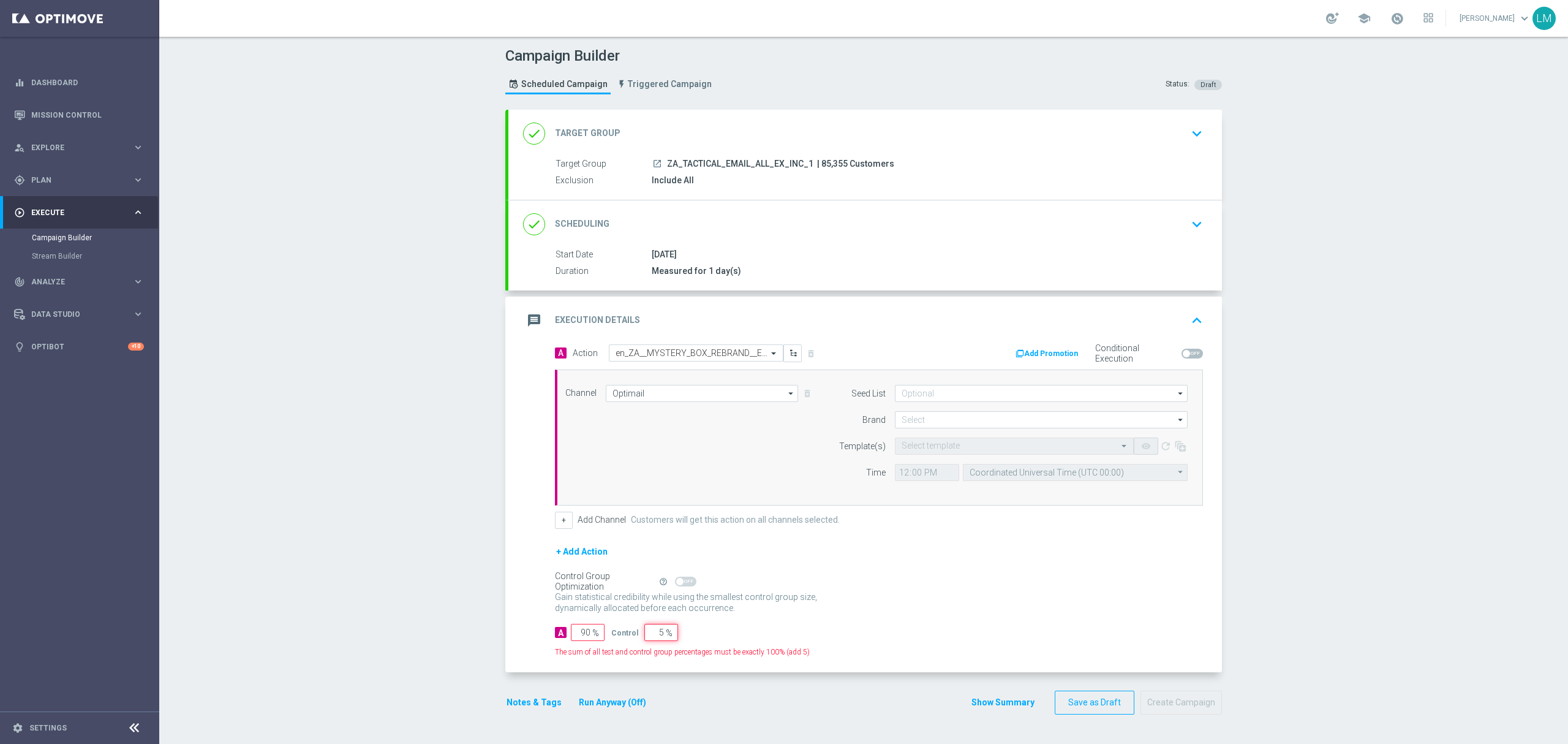
type input "95"
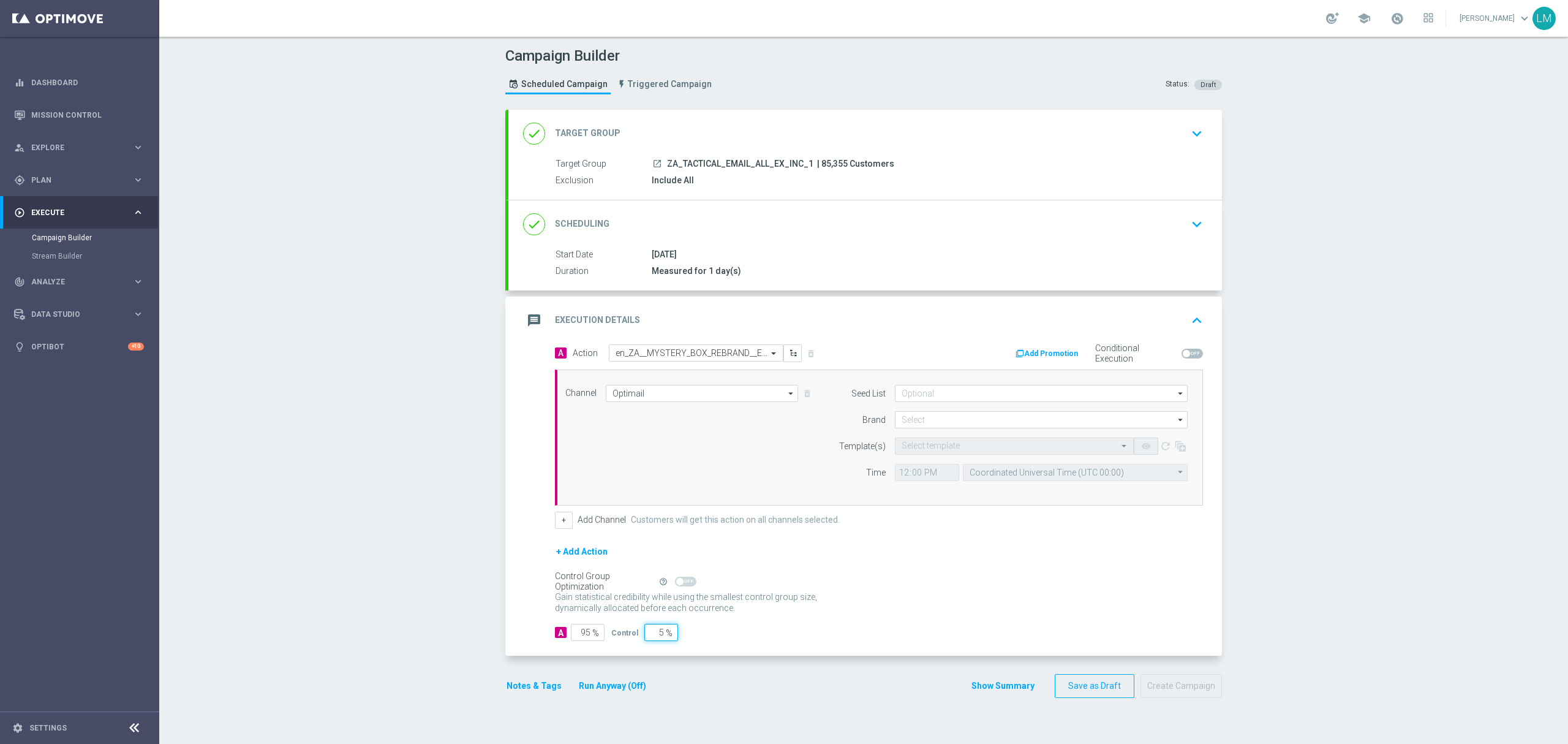
type input "5"
click at [971, 565] on div "+ Add Action" at bounding box center [879, 560] width 648 height 31
click at [947, 427] on input at bounding box center [1041, 419] width 293 height 17
click at [944, 464] on div "lottoland" at bounding box center [1041, 456] width 293 height 17
type input "lottoland"
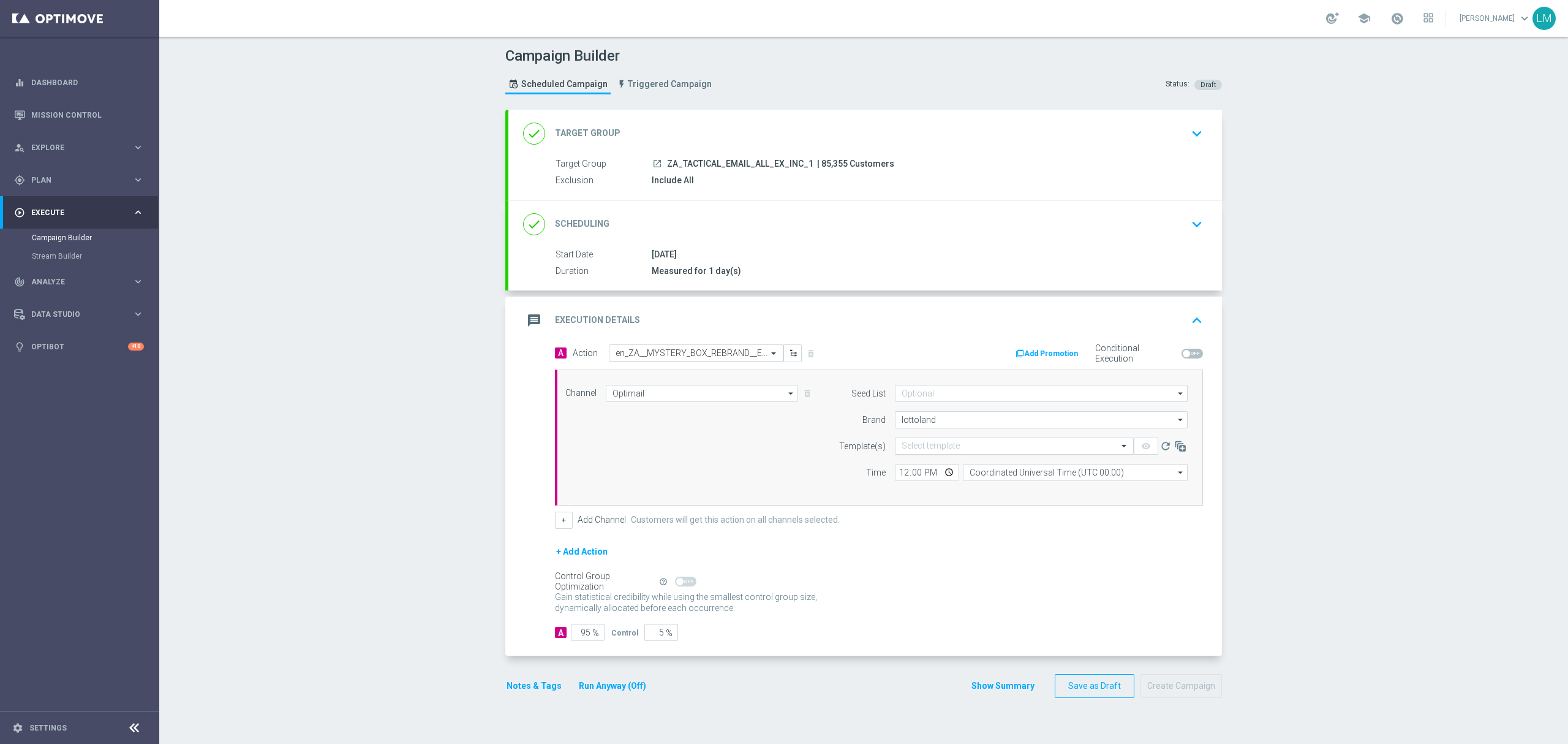
click at [941, 447] on input "text" at bounding box center [1002, 447] width 201 height 10
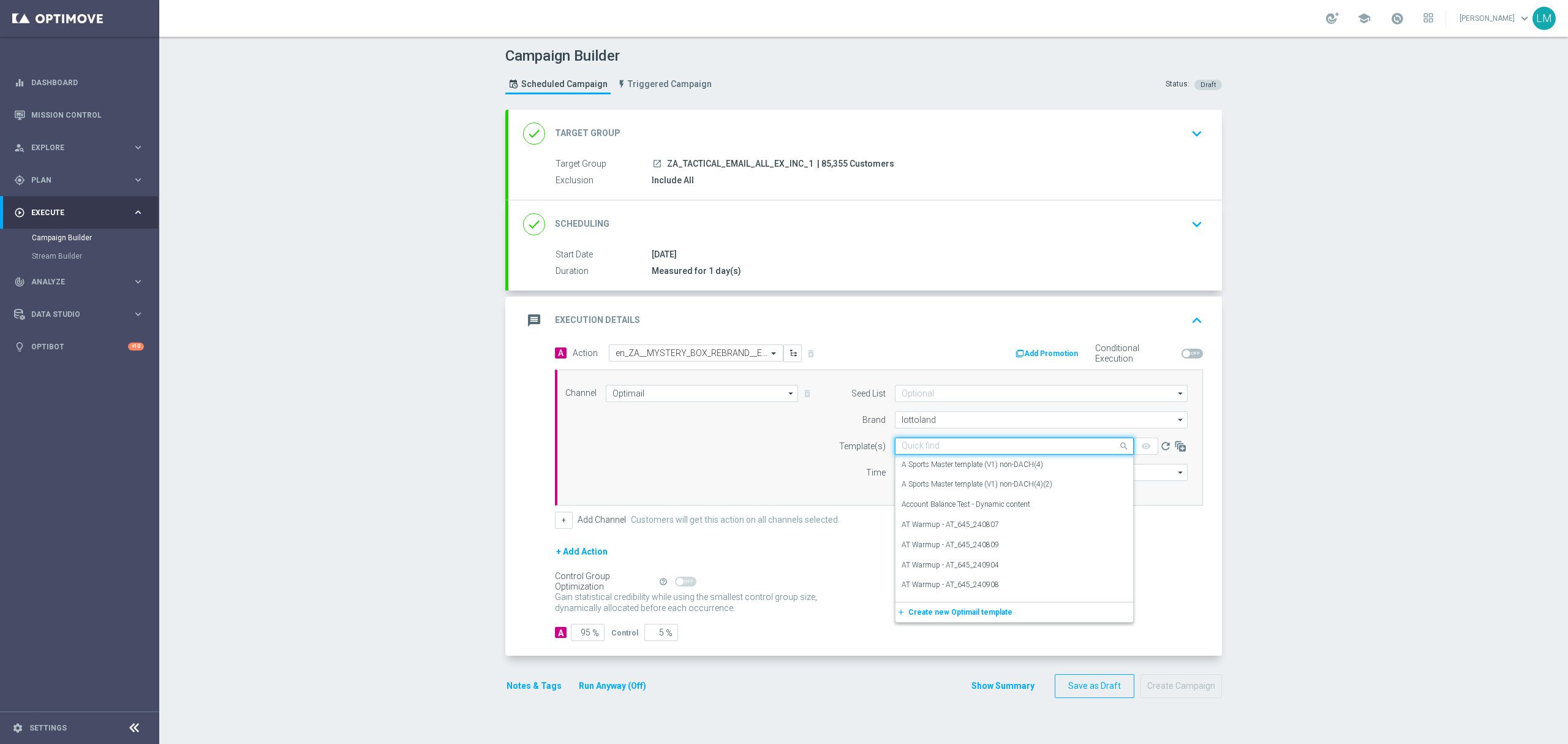
paste input "en_ZA__MYSTERY_BOX_REBRAND__EMT_ALL_EM_TAC_LT"
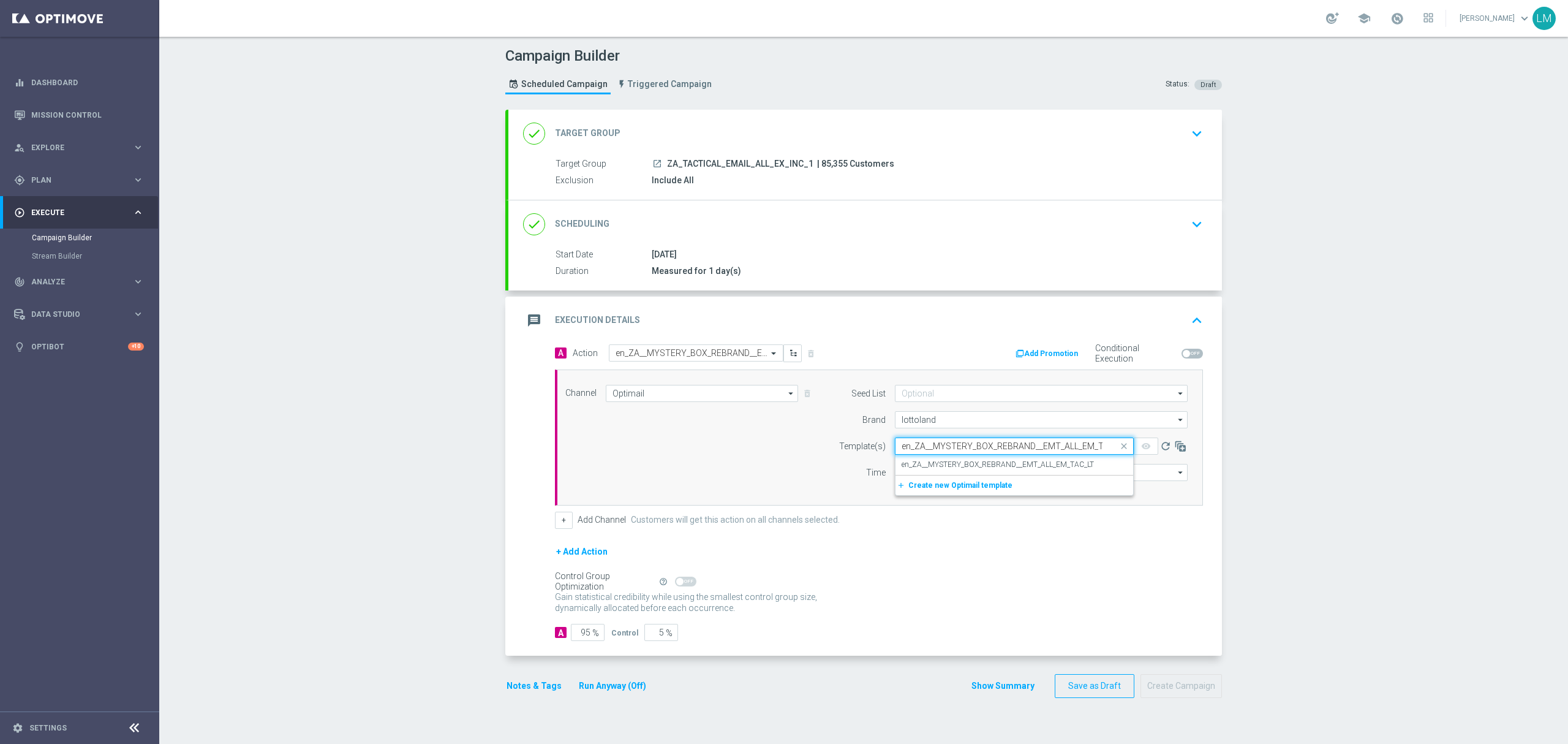
scroll to position [0, 20]
click at [937, 463] on label "en_ZA__MYSTERY_BOX_REBRAND__EMT_ALL_EM_TAC_LT" at bounding box center [998, 465] width 193 height 10
type input "en_ZA__MYSTERY_BOX_REBRAND__EMT_ALL_EM_TAC_LT"
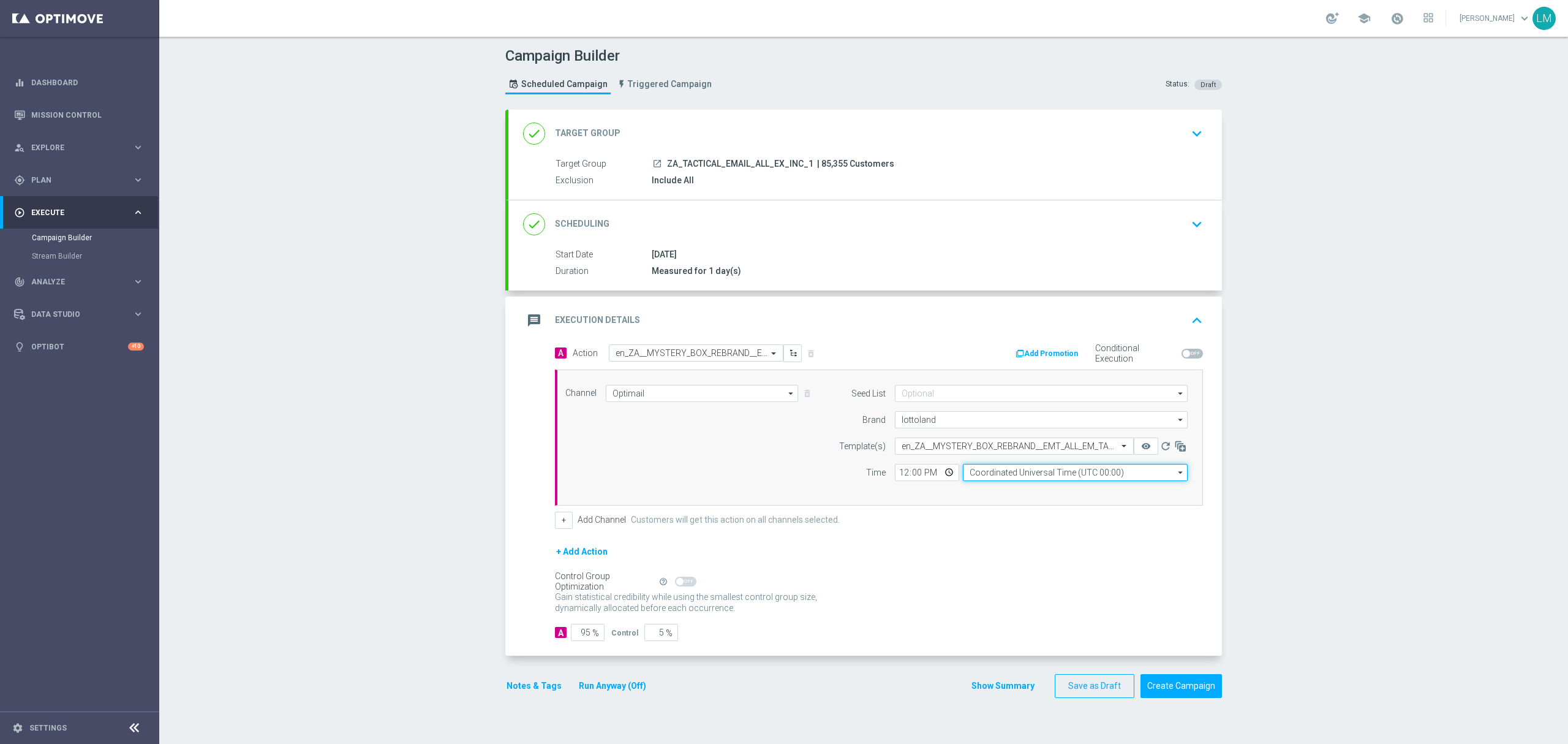
click at [1013, 471] on input "Coordinated Universal Time (UTC 00:00)" at bounding box center [1075, 472] width 224 height 17
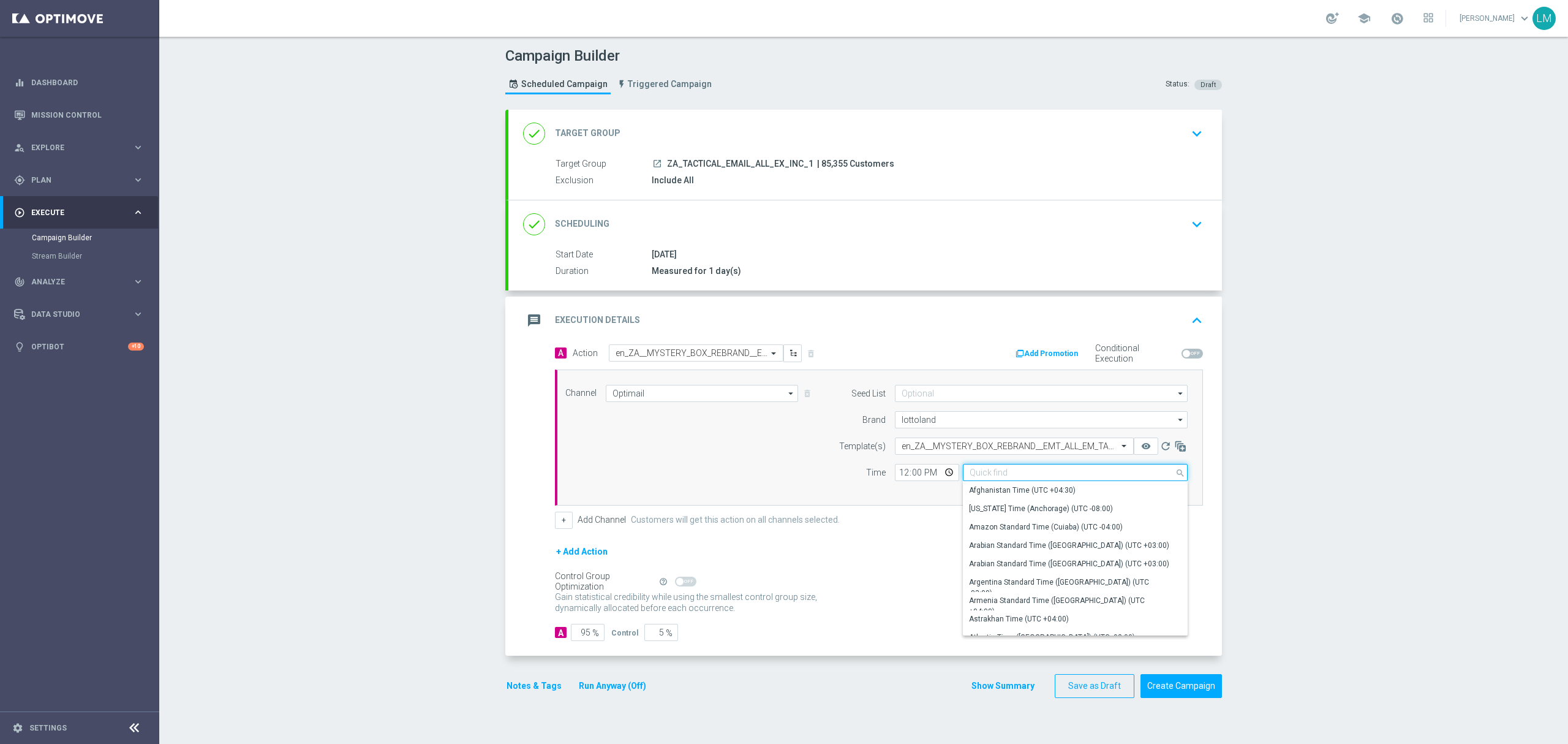
click at [990, 470] on input at bounding box center [1075, 472] width 224 height 17
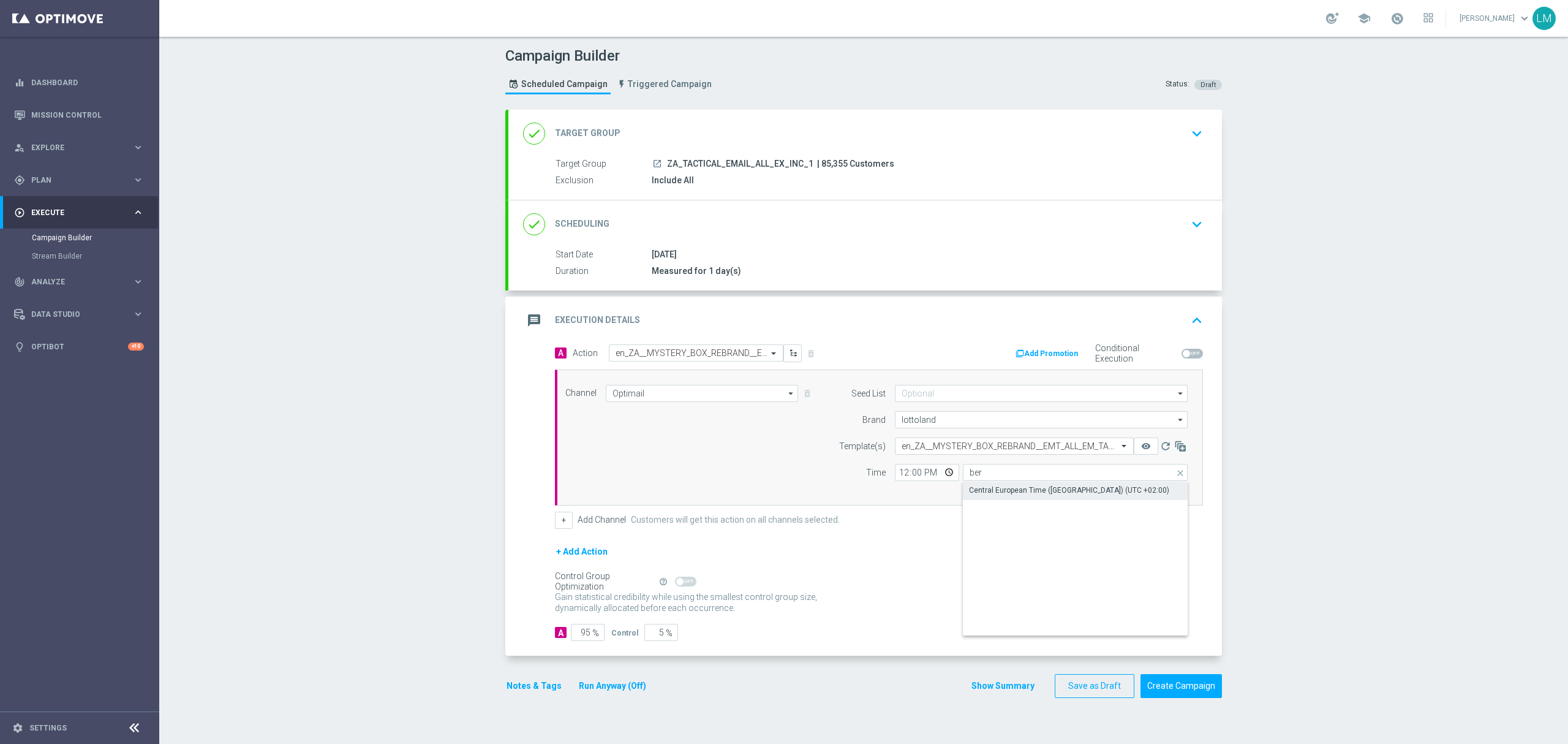
click at [1014, 487] on div "Central European Time ([GEOGRAPHIC_DATA]) (UTC +02:00)" at bounding box center [1069, 490] width 200 height 11
type input "Central European Time ([GEOGRAPHIC_DATA]) (UTC +02:00)"
click at [734, 472] on div "Channel Optimail Optimail arrow_drop_down Drag here to set row groups Drag here…" at bounding box center [876, 437] width 641 height 105
click at [942, 474] on input "12:00" at bounding box center [927, 472] width 64 height 17
type input "12:02"
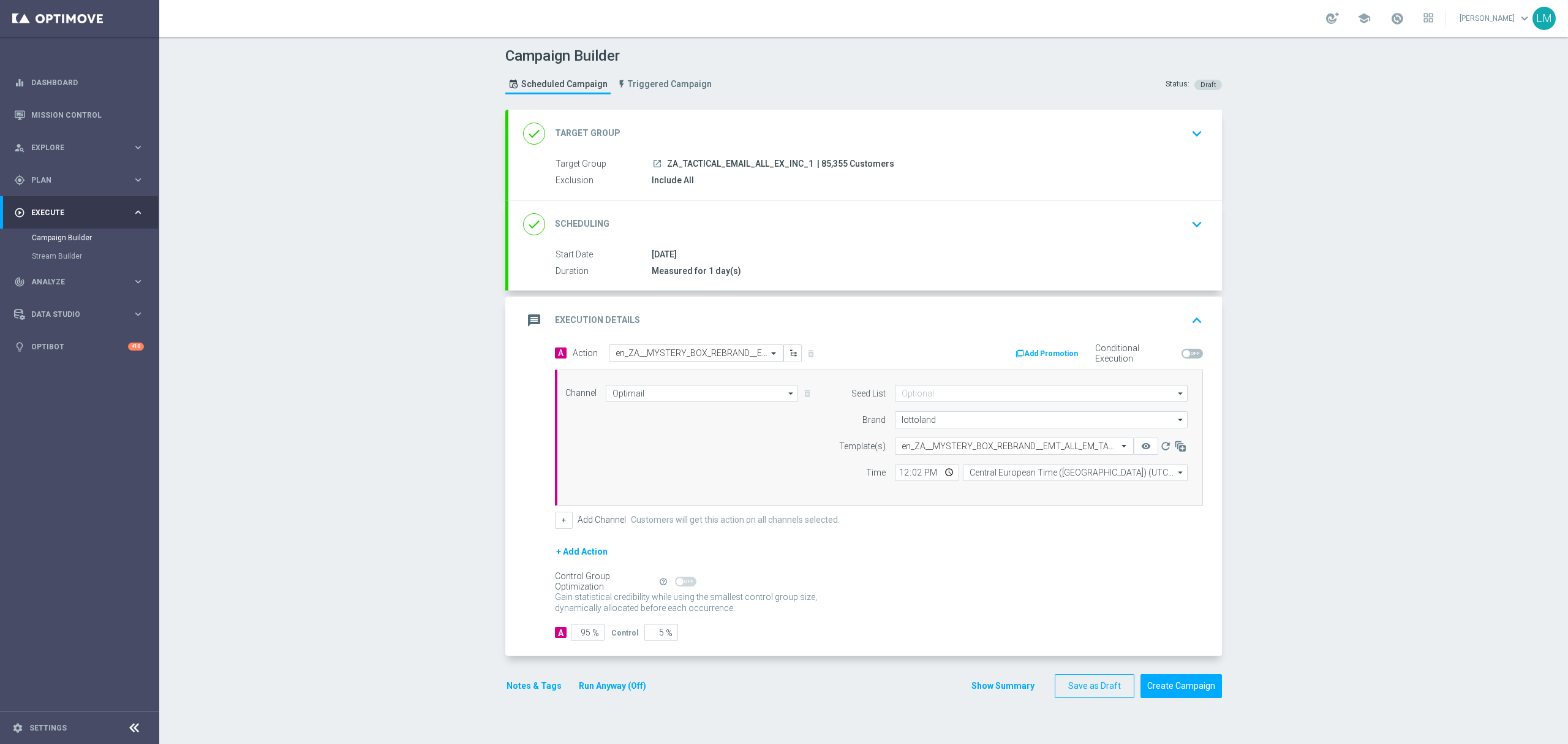
click at [836, 477] on div "Time" at bounding box center [854, 472] width 62 height 17
click at [307, 424] on div "Campaign Builder Scheduled Campaign Triggered Campaign Status: Draft done Targe…" at bounding box center [863, 391] width 1409 height 707
click at [1201, 694] on button "Create Campaign" at bounding box center [1181, 685] width 82 height 24
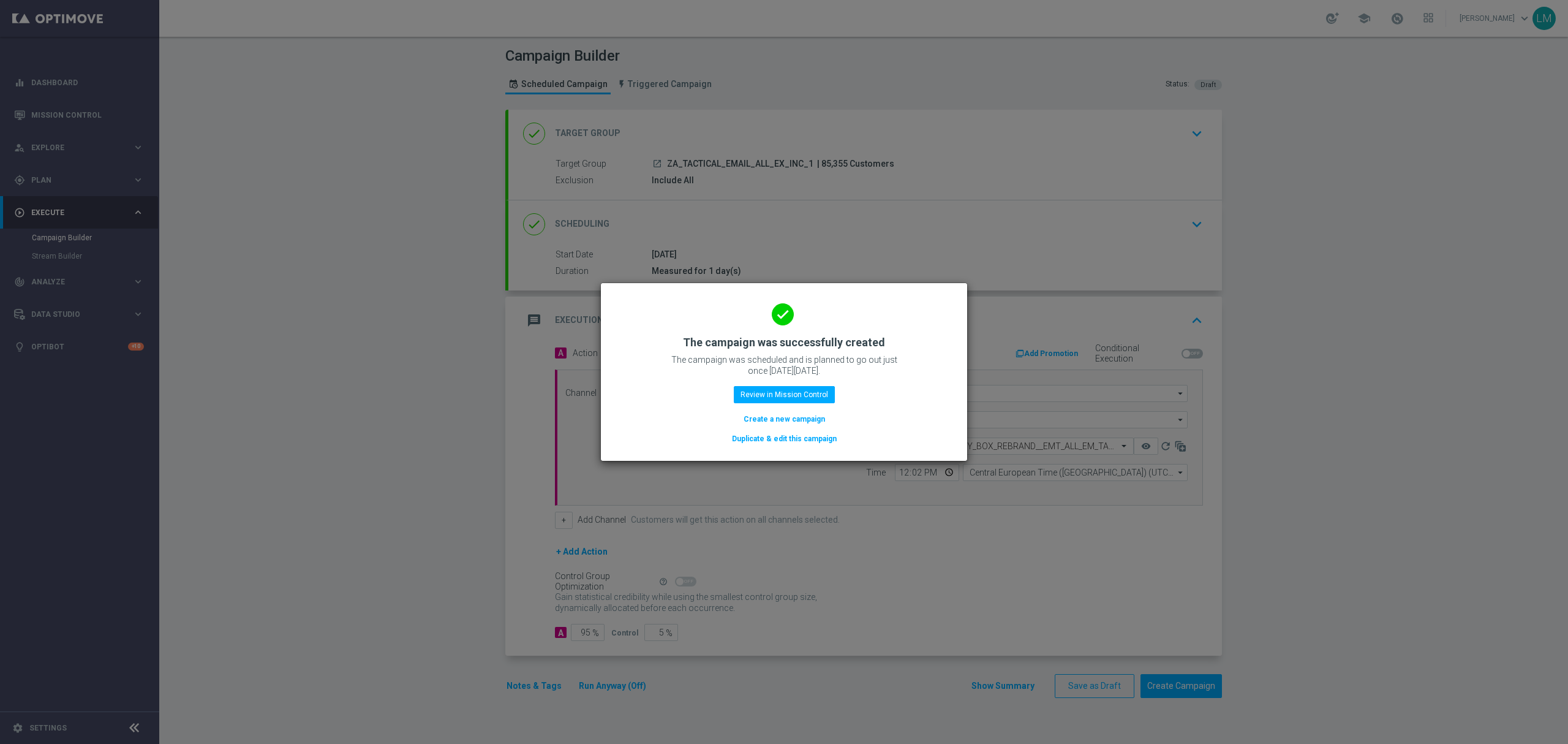
click at [785, 422] on button "Create a new campaign" at bounding box center [784, 419] width 84 height 13
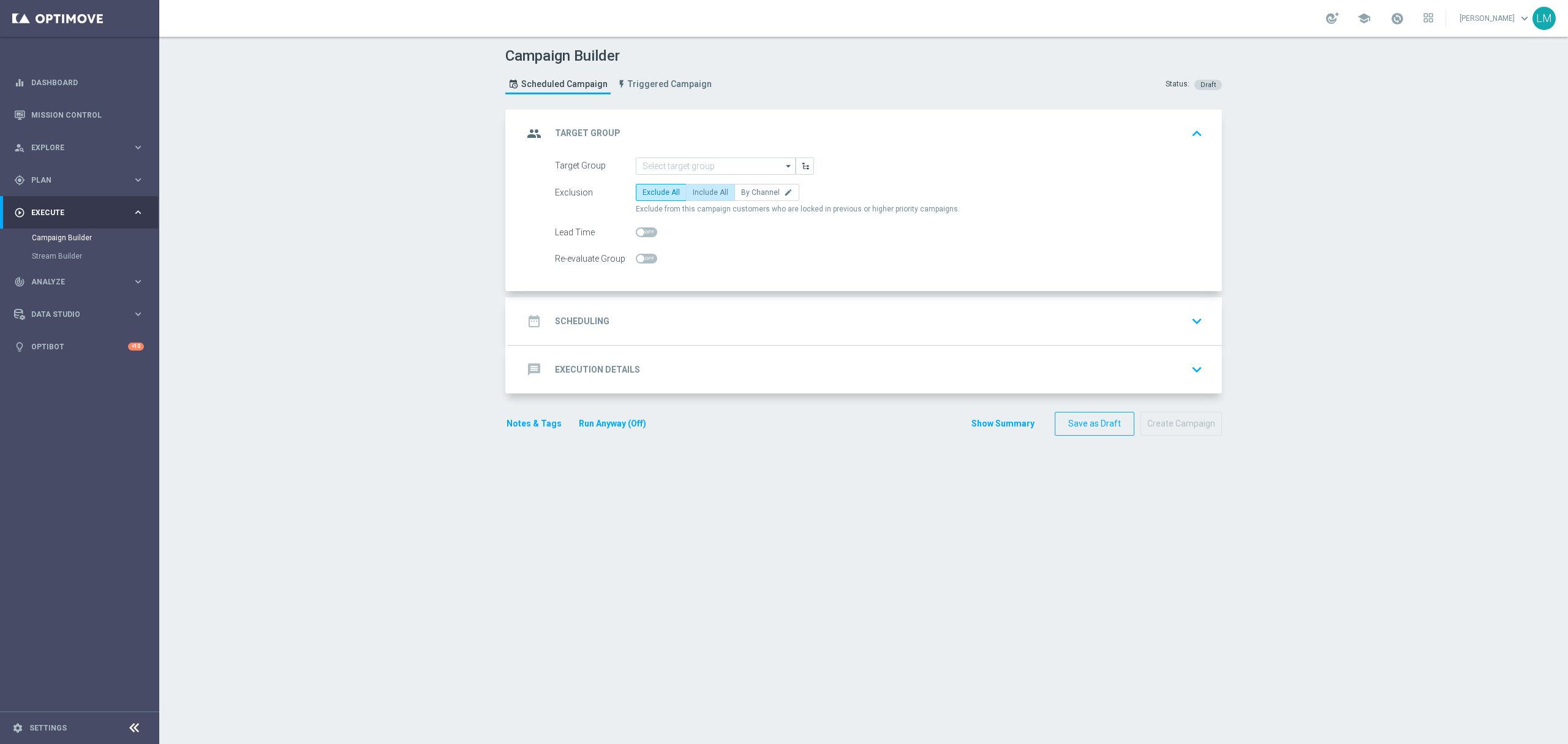
click at [710, 185] on label "Include All" at bounding box center [710, 192] width 49 height 17
click at [701, 191] on input "Include All" at bounding box center [696, 195] width 8 height 8
radio input "true"
click at [740, 167] on input at bounding box center [715, 166] width 160 height 17
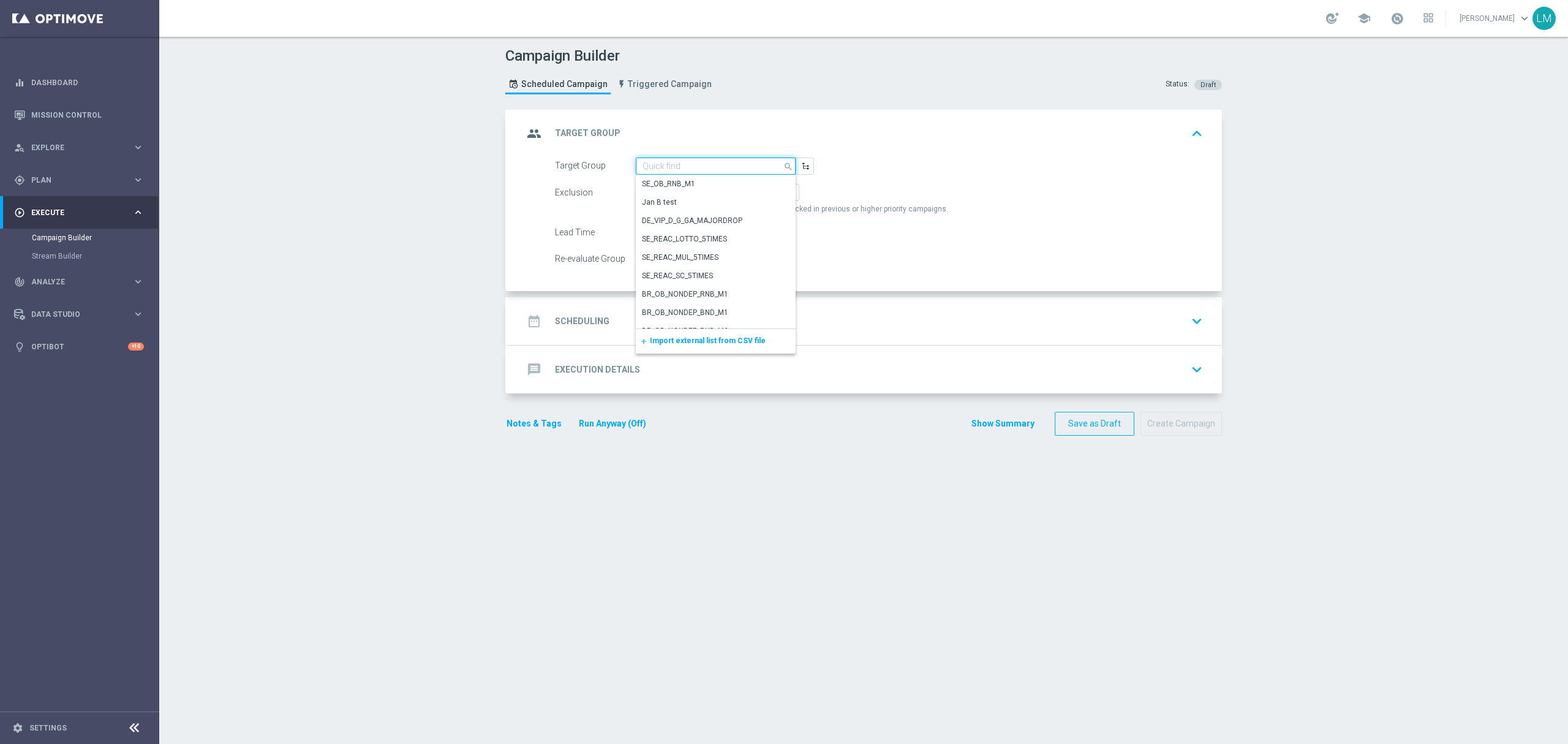
paste input "ZA_TACTICAL_RI_ALL_EX_INC_NON_EMAIL"
click at [728, 178] on div "ZA_TACTICAL_RI_ALL_EX_INC_NON_EMAIL" at bounding box center [712, 183] width 141 height 11
type input "ZA_TACTICAL_RI_ALL_EX_INC_NON_EMAIL"
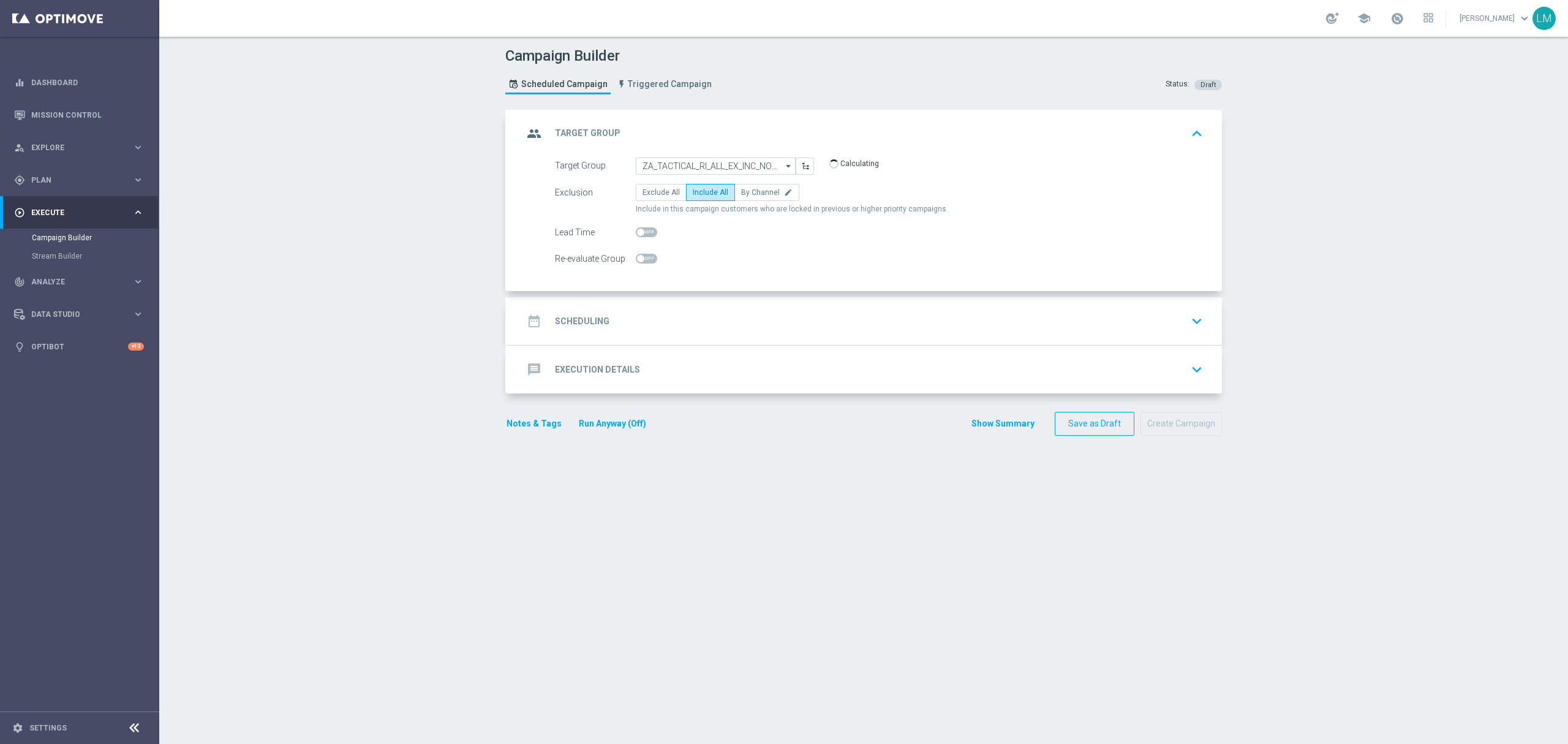
click at [714, 307] on div "date_range Scheduling keyboard_arrow_down" at bounding box center [865, 321] width 714 height 48
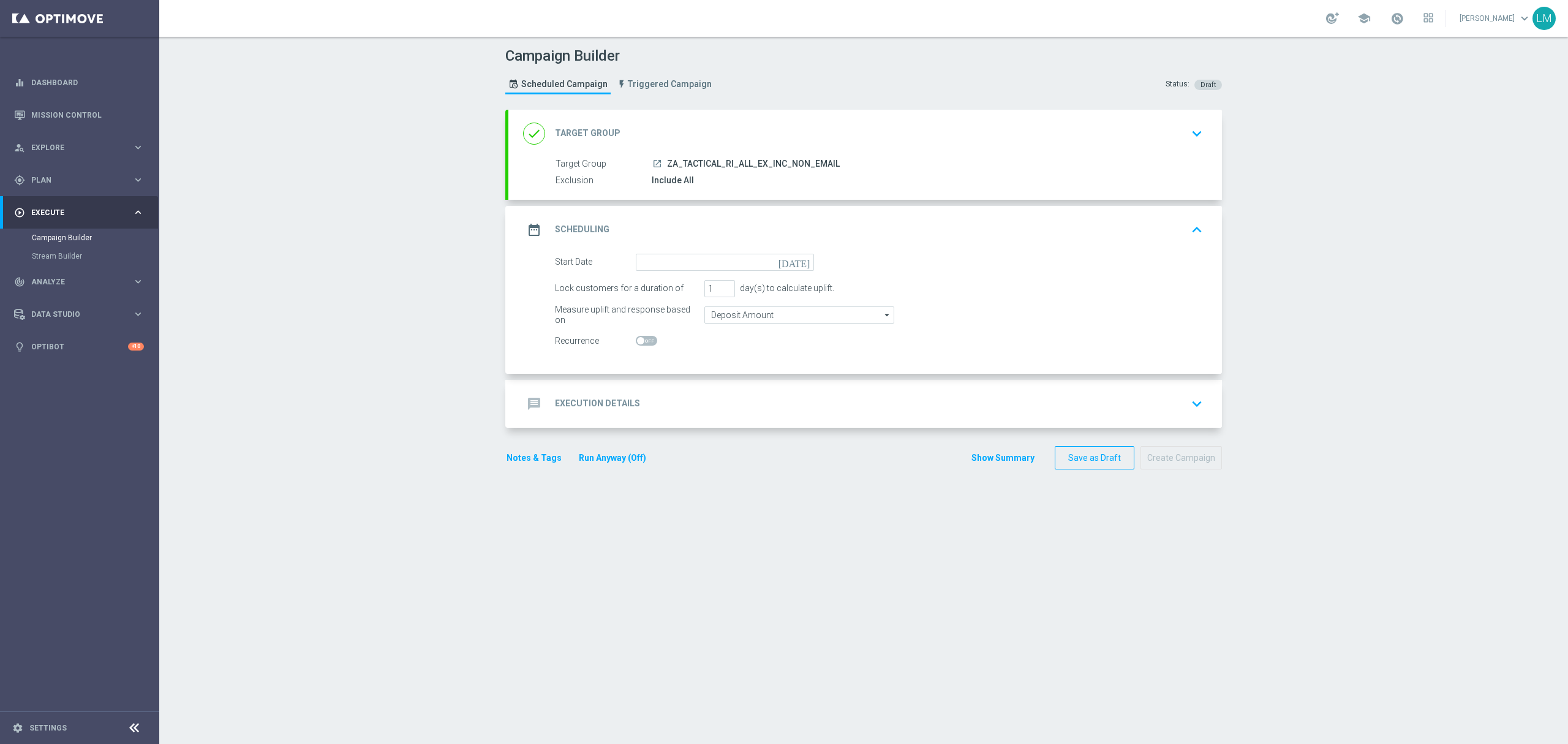
click at [793, 263] on icon "[DATE]" at bounding box center [796, 260] width 36 height 13
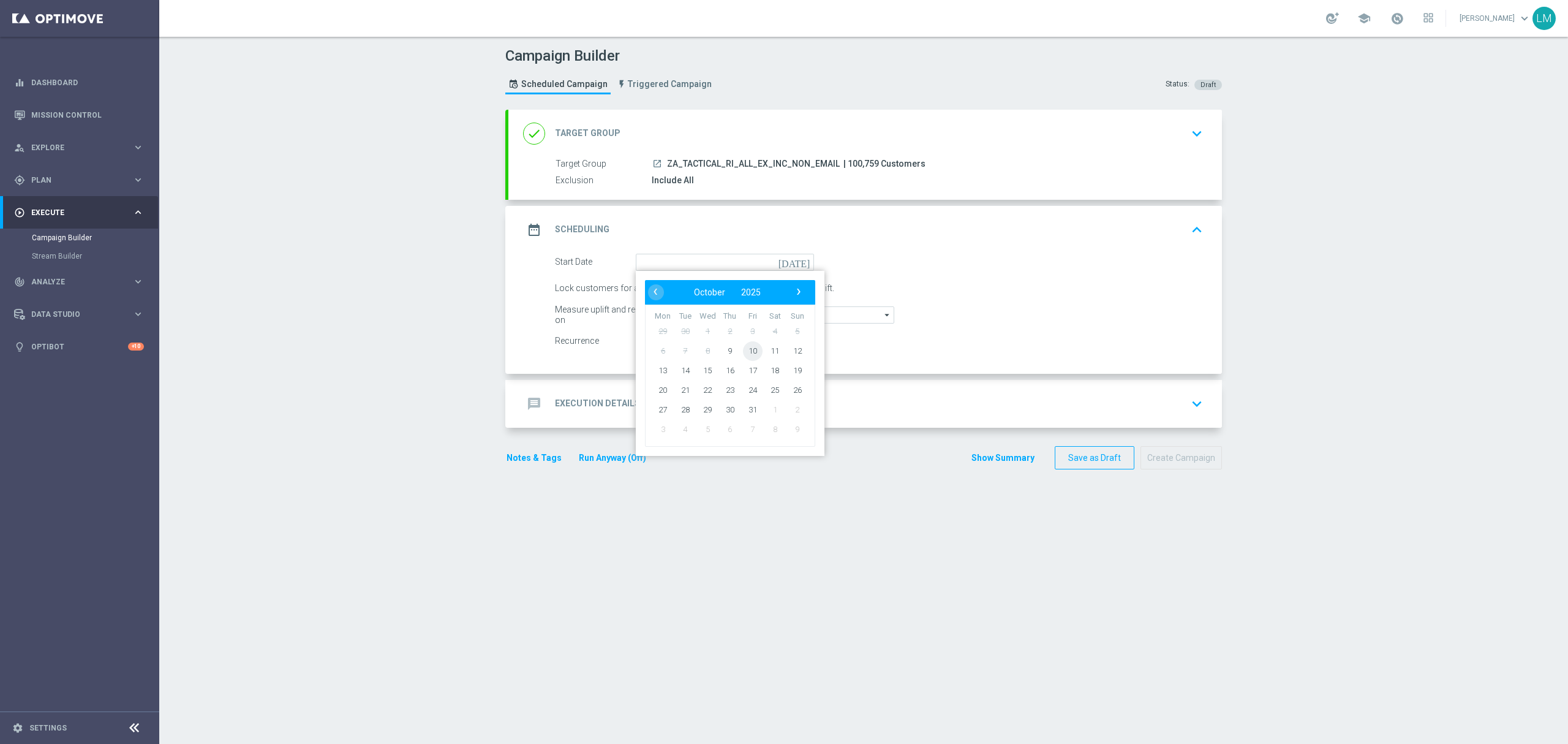
click at [743, 345] on span "10" at bounding box center [752, 350] width 20 height 20
type input "[DATE]"
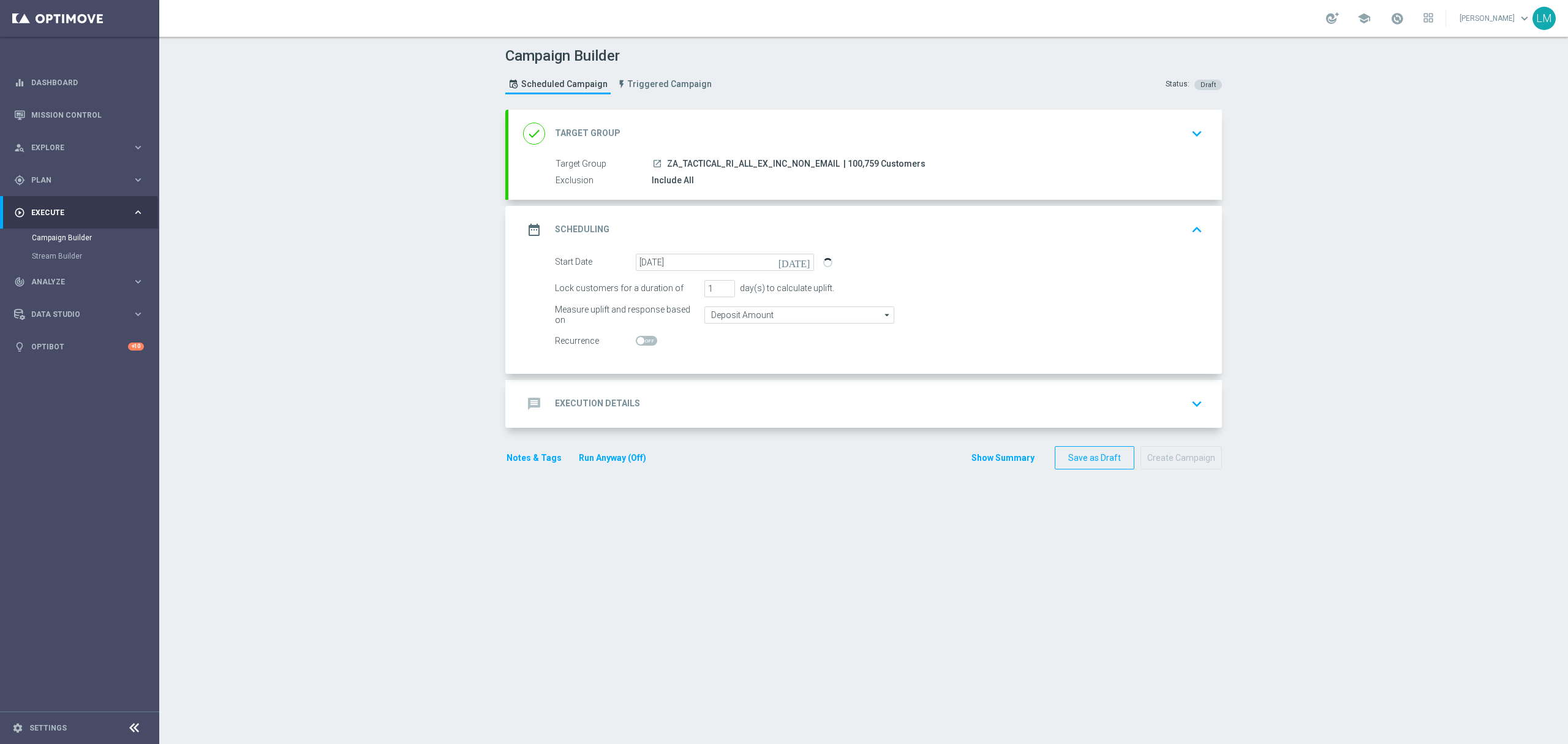
click at [726, 390] on div "message Execution Details keyboard_arrow_down" at bounding box center [865, 403] width 714 height 48
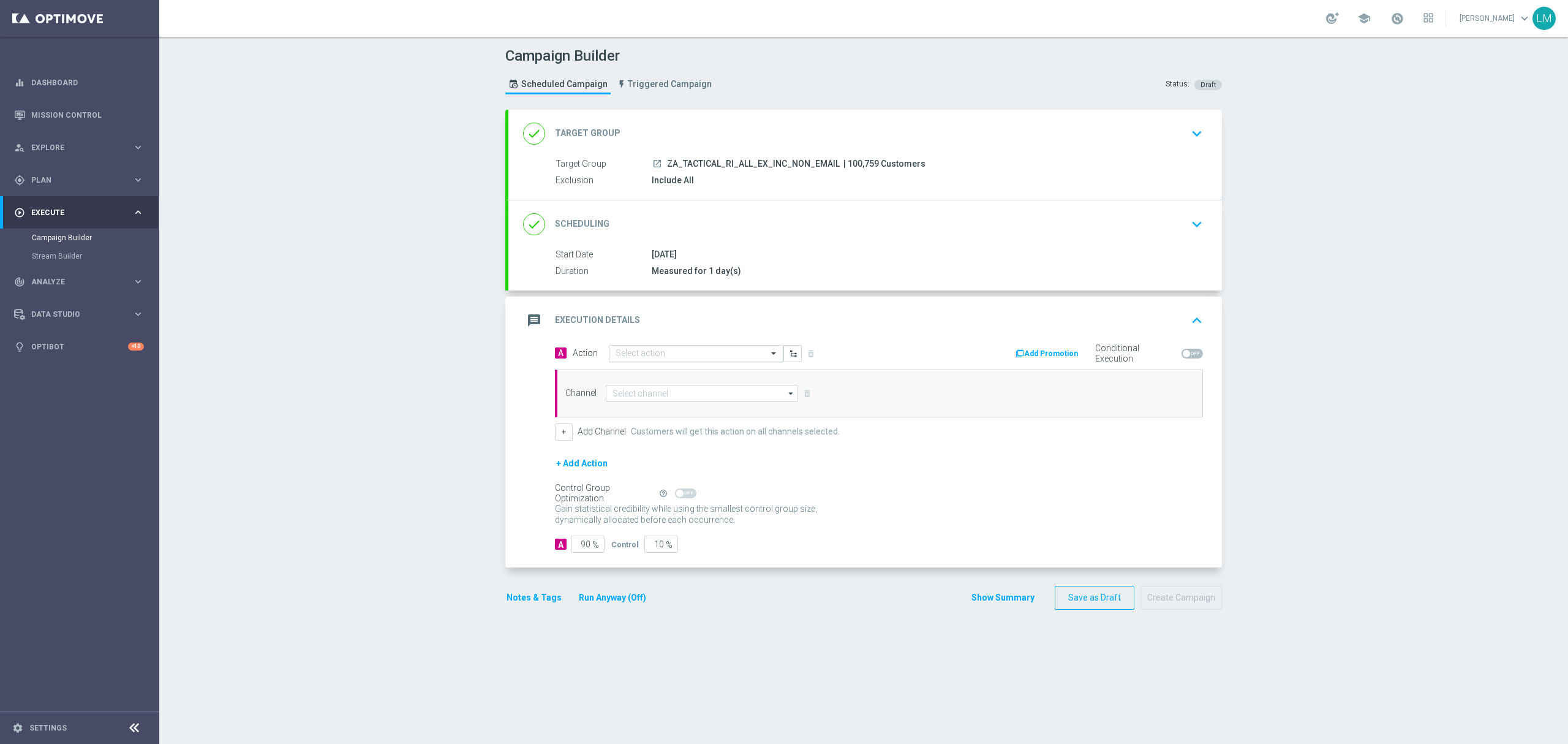
click at [751, 361] on div "Select action" at bounding box center [696, 353] width 175 height 17
paste input "en_ZA__MYSTERY_BOX_REBRAND__EMT_ALL_RI_TAC_LT"
type input "en_ZA__MYSTERY_BOX_REBRAND__EMT_ALL_RI_TAC_LT"
click at [697, 370] on label "en_ZA__MYSTERY_BOX_REBRAND__EMT_ALL_RI_TAC_LT" at bounding box center [709, 375] width 188 height 10
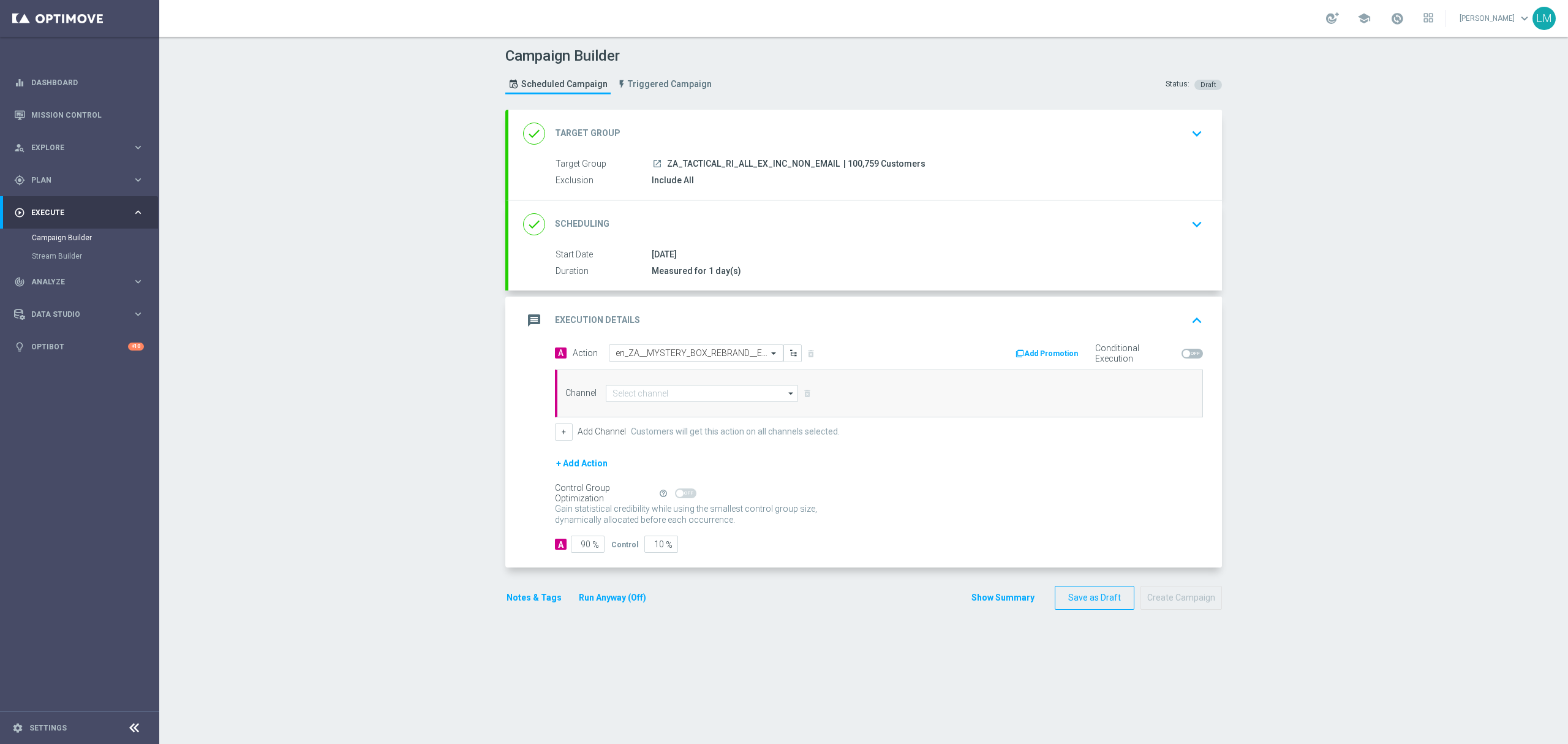
scroll to position [0, 0]
click at [685, 391] on input at bounding box center [702, 393] width 193 height 17
click at [657, 450] on div "Optimail" at bounding box center [696, 448] width 182 height 17
type input "Optimail"
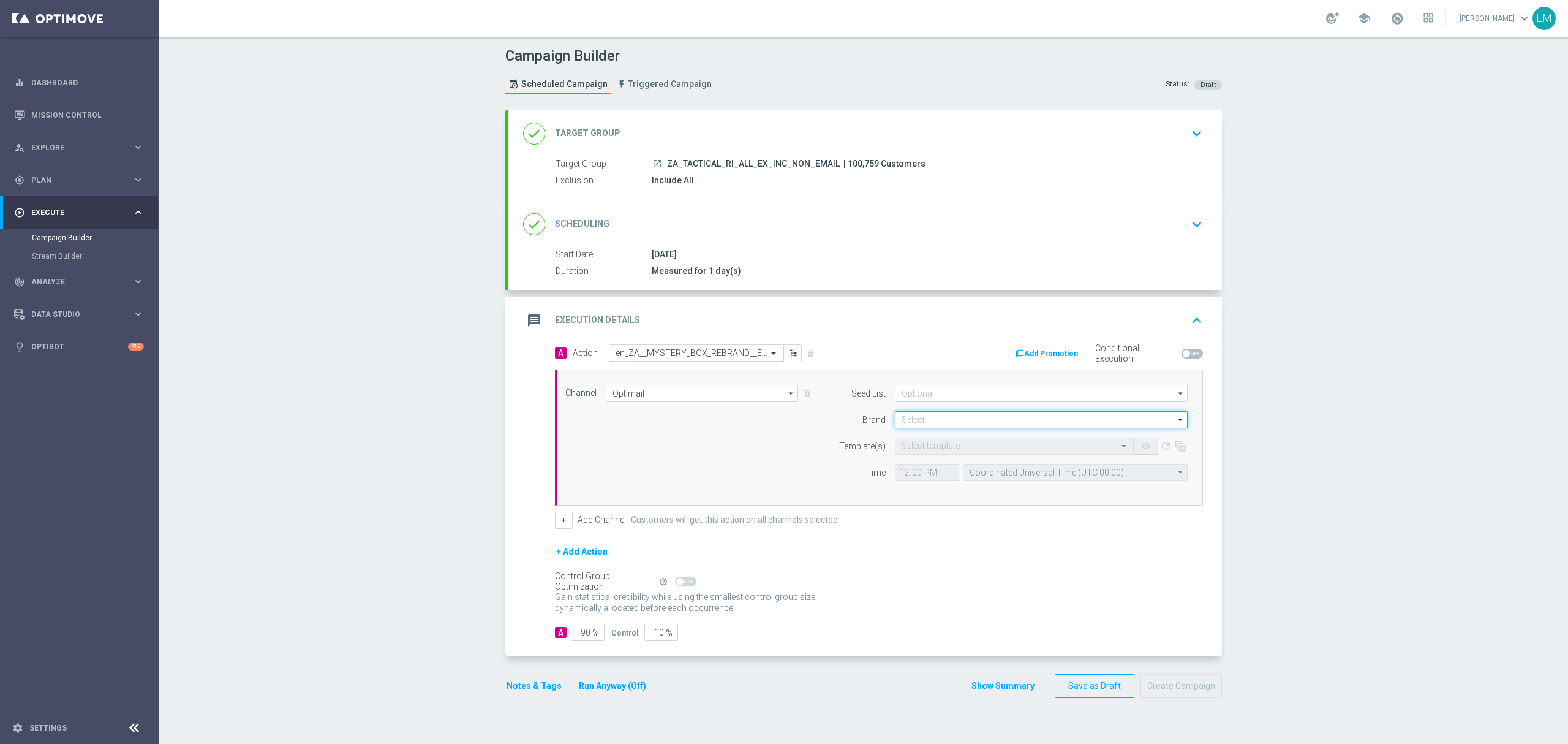
click at [906, 415] on input at bounding box center [1041, 419] width 293 height 17
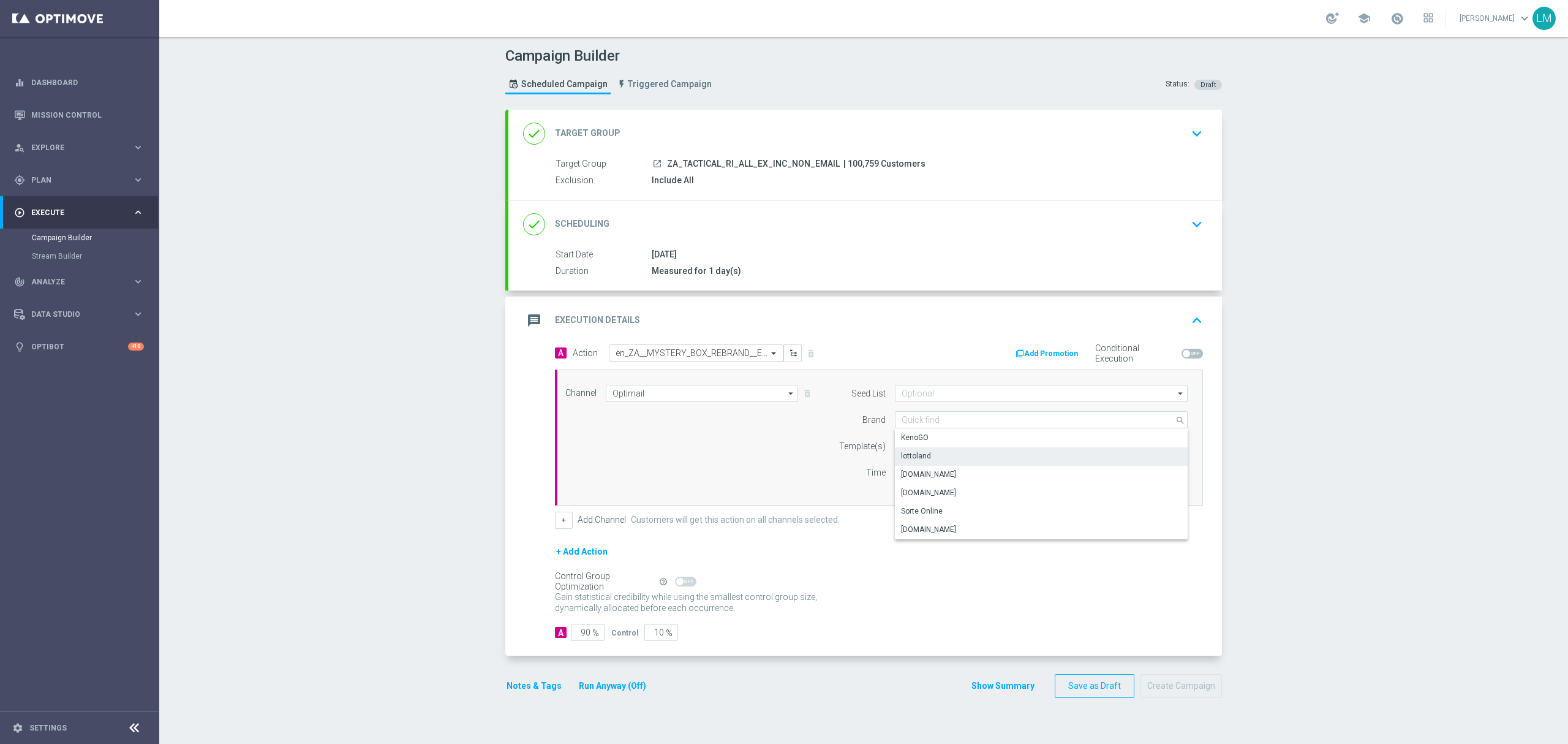
click at [921, 457] on div "lottoland" at bounding box center [916, 456] width 30 height 11
type input "lottoland"
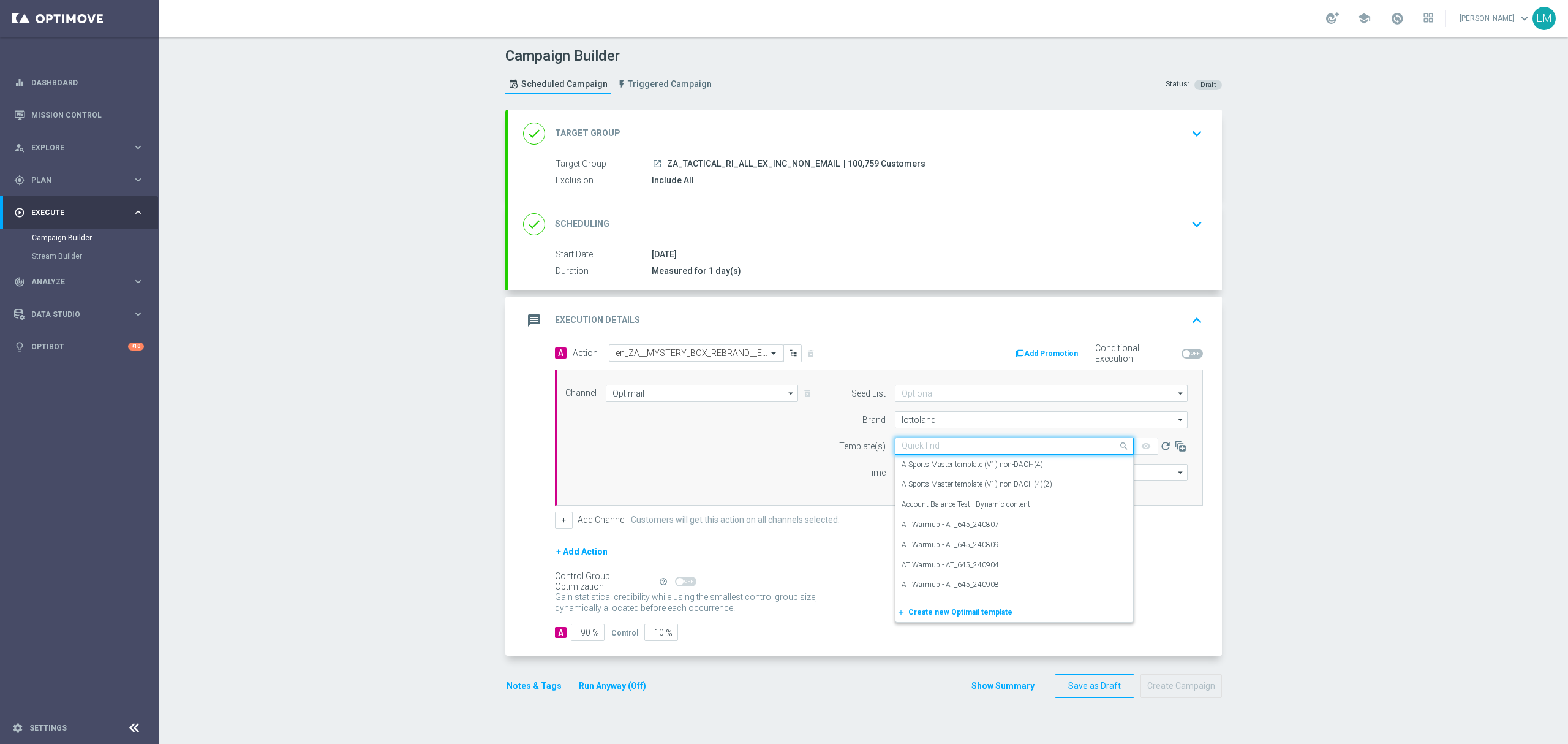
click at [923, 451] on input "text" at bounding box center [1002, 447] width 201 height 10
click at [710, 396] on input "Optimail" at bounding box center [702, 393] width 193 height 17
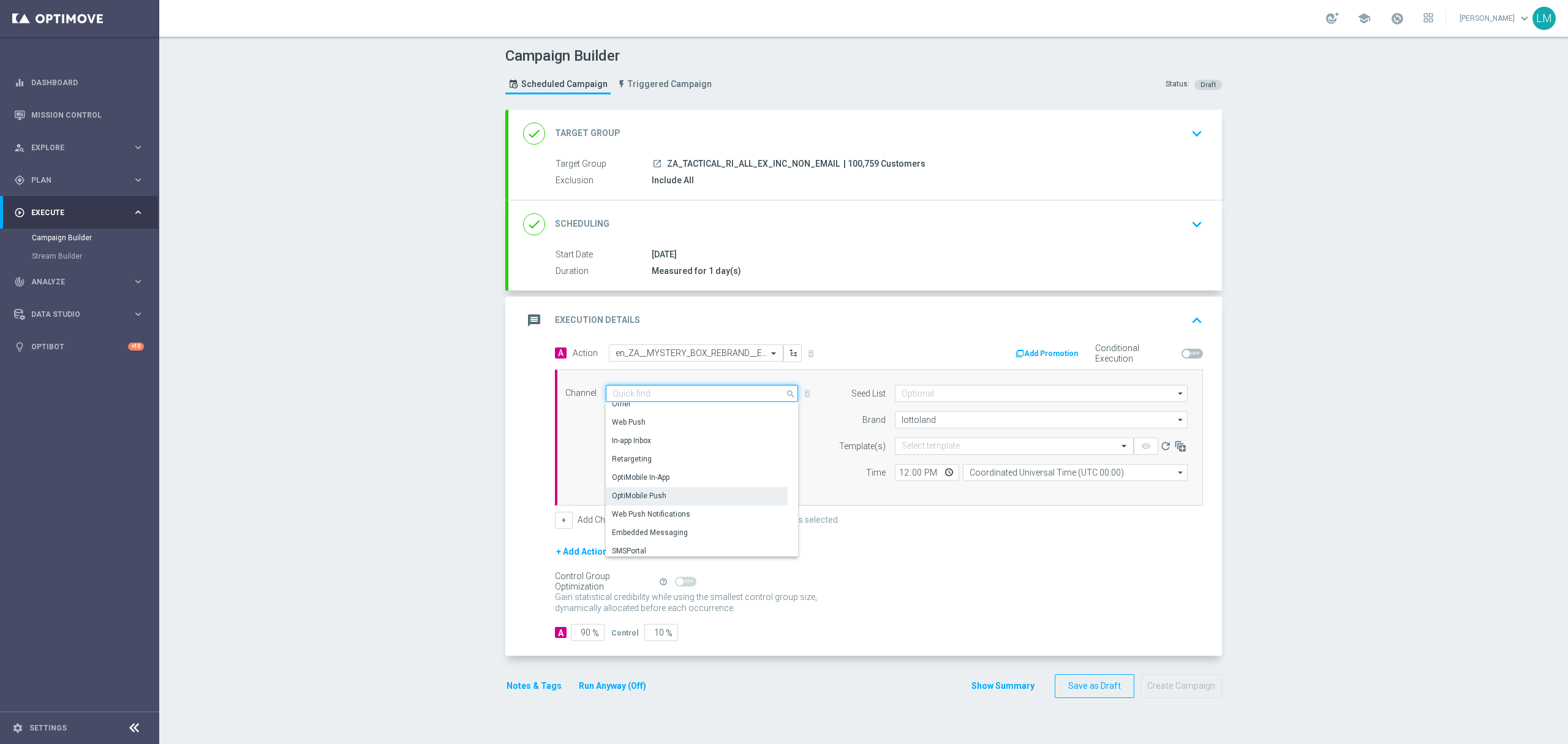
scroll to position [324, 0]
click at [677, 527] on div "Embedded Messaging" at bounding box center [696, 528] width 182 height 17
type input "Embedded Messaging"
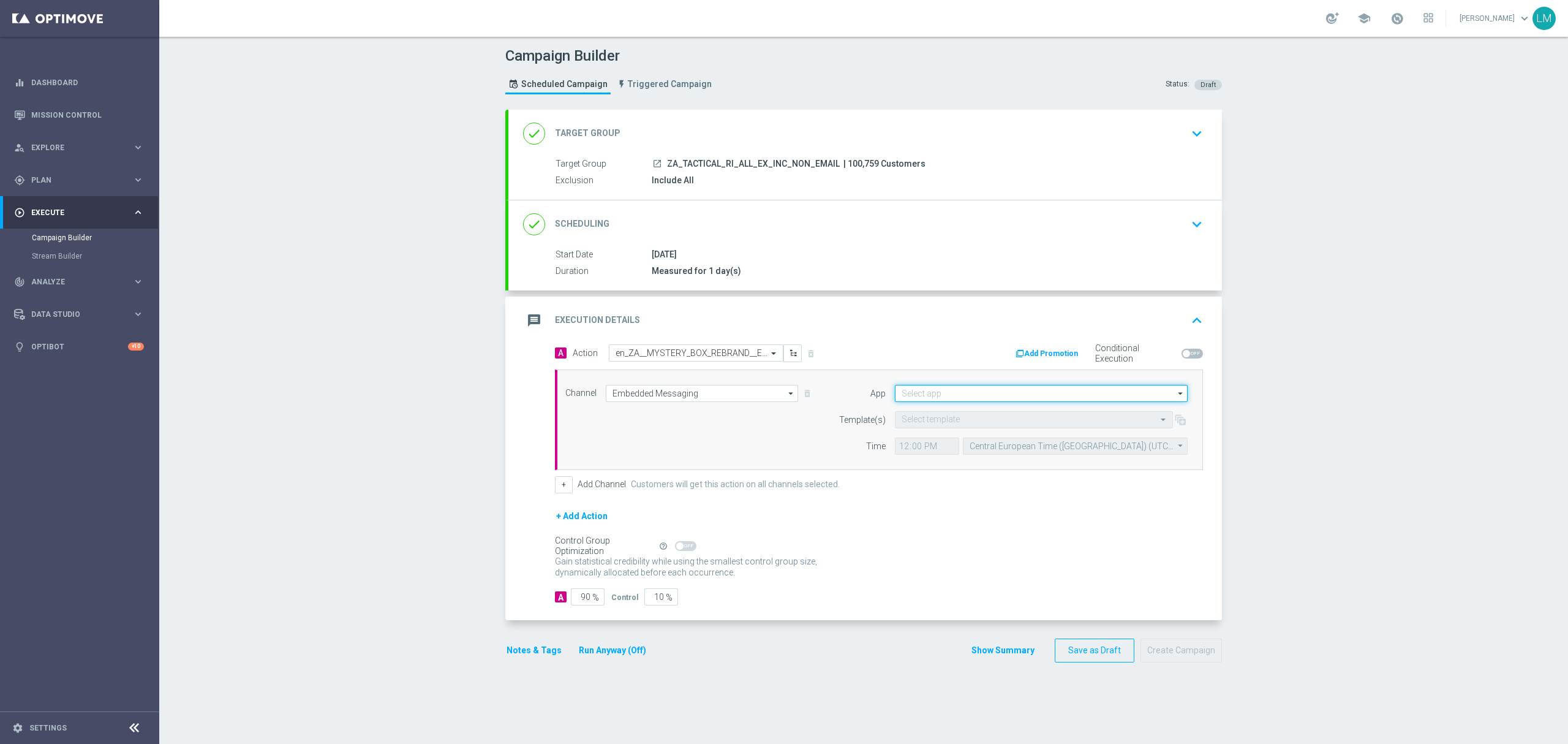
click at [934, 398] on input at bounding box center [1041, 393] width 293 height 17
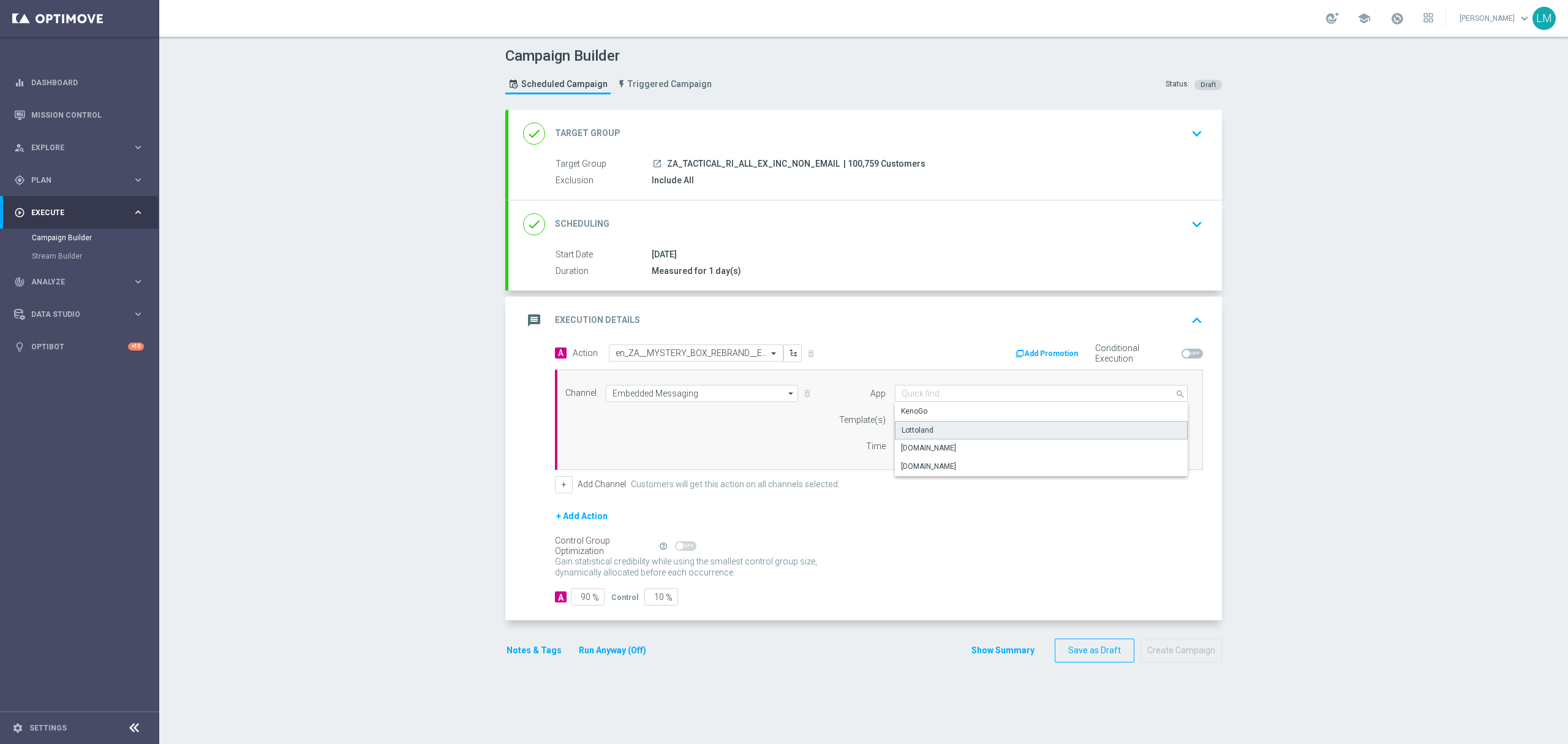
click at [925, 431] on div "Lottoland" at bounding box center [1041, 430] width 293 height 19
type input "Lottoland"
click at [921, 422] on input "text" at bounding box center [1022, 420] width 240 height 10
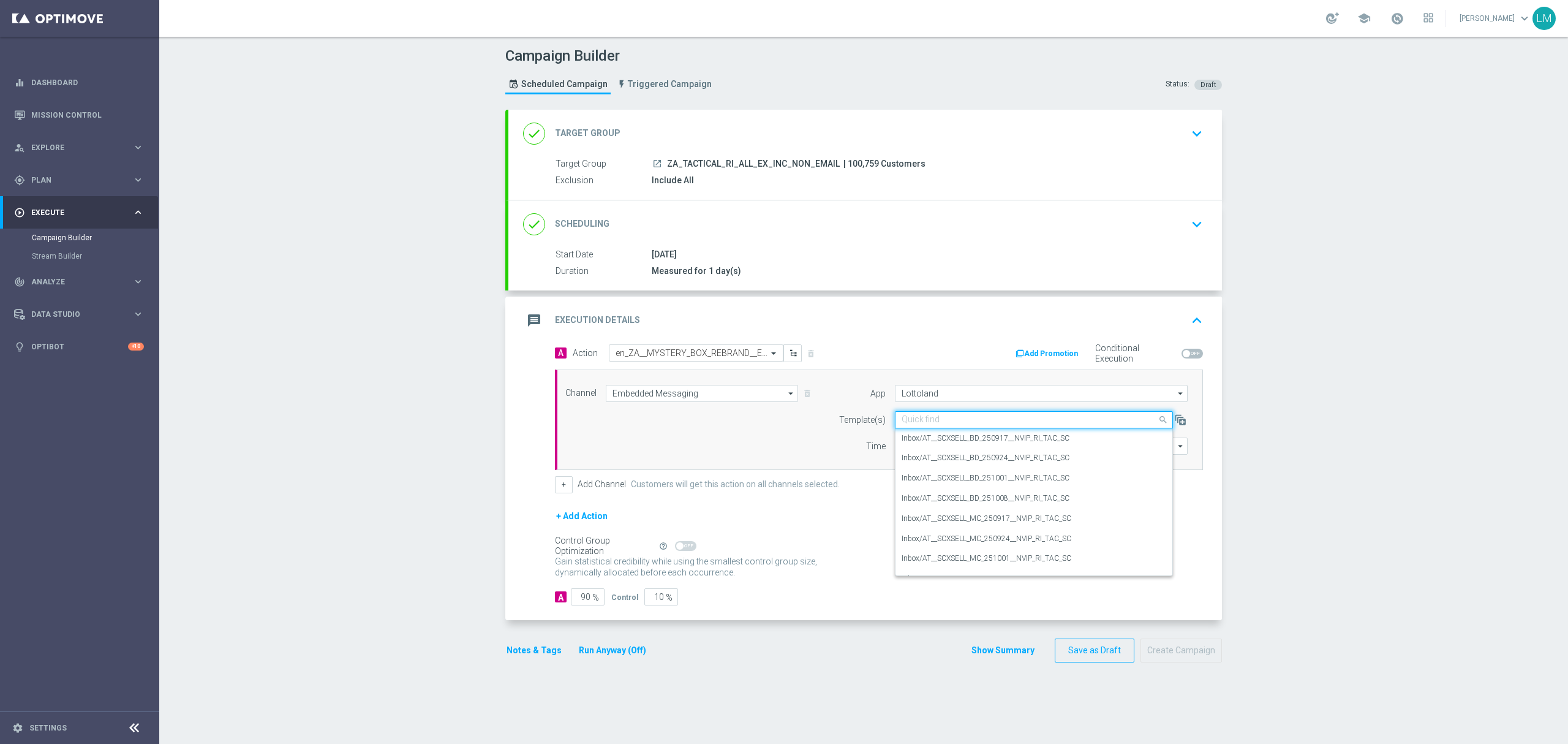
paste input "en_ZA__MYSTERY_BOX_REBRAND__EMT_ALL_RI_TAC_LT"
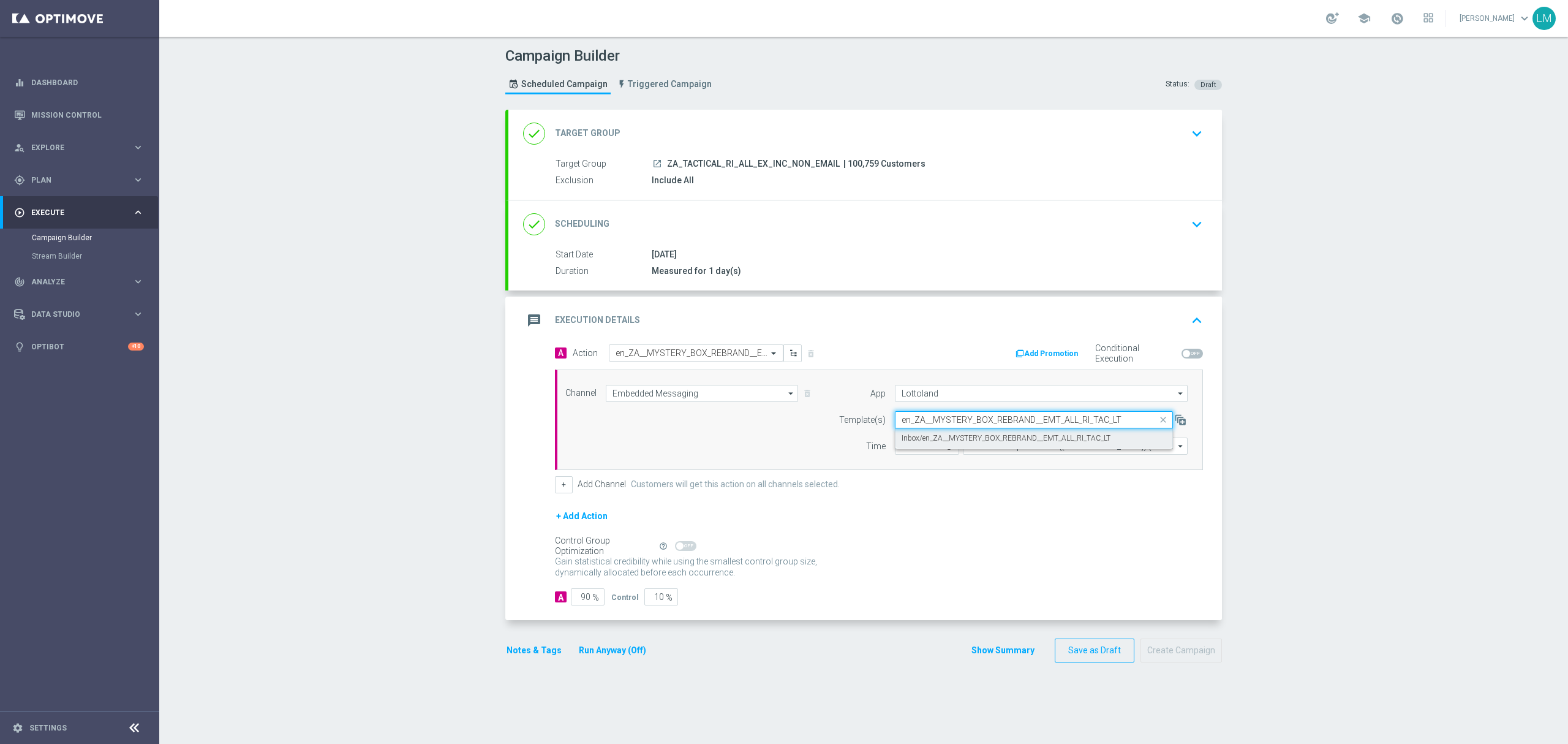
click at [937, 435] on label "Inbox/en_ZA__MYSTERY_BOX_REBRAND__EMT_ALL_RI_TAC_LT" at bounding box center [1006, 438] width 209 height 10
type input "en_ZA__MYSTERY_BOX_REBRAND__EMT_ALL_RI_TAC_LT"
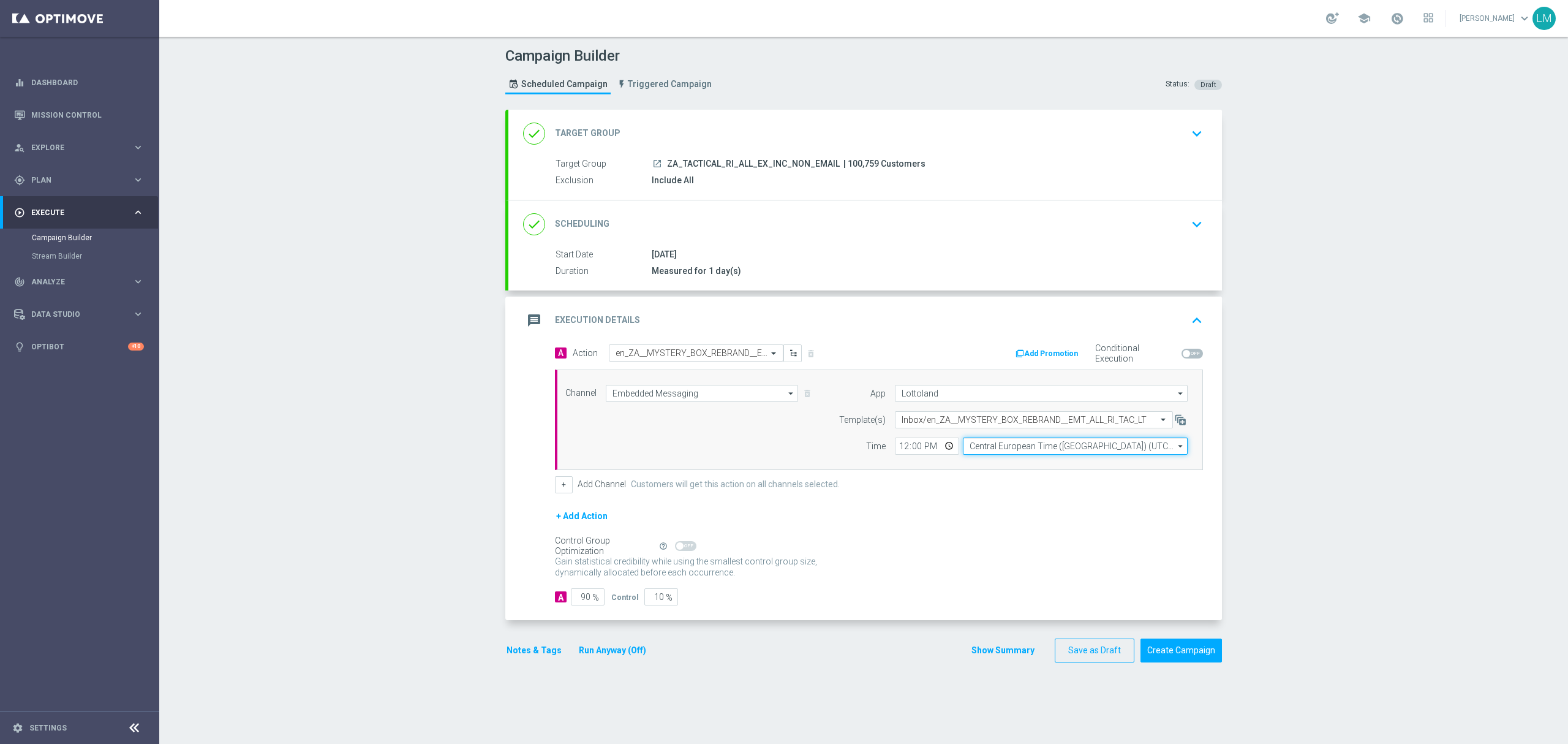
click at [998, 449] on input "Central European Time ([GEOGRAPHIC_DATA]) (UTC +02:00)" at bounding box center [1075, 446] width 224 height 17
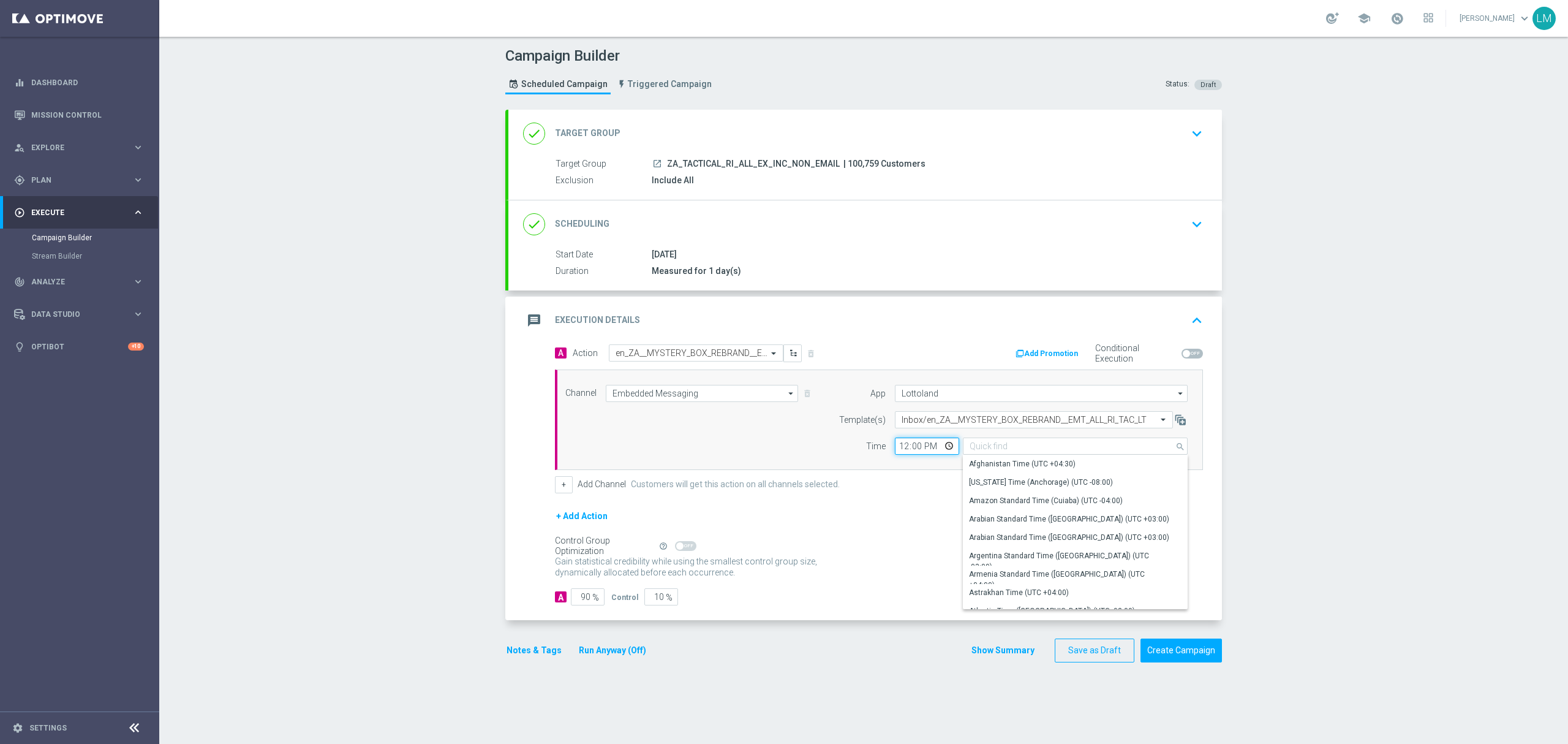
click at [937, 452] on input "12:00" at bounding box center [927, 446] width 64 height 17
type input "Central European Time ([GEOGRAPHIC_DATA]) (UTC +02:00)"
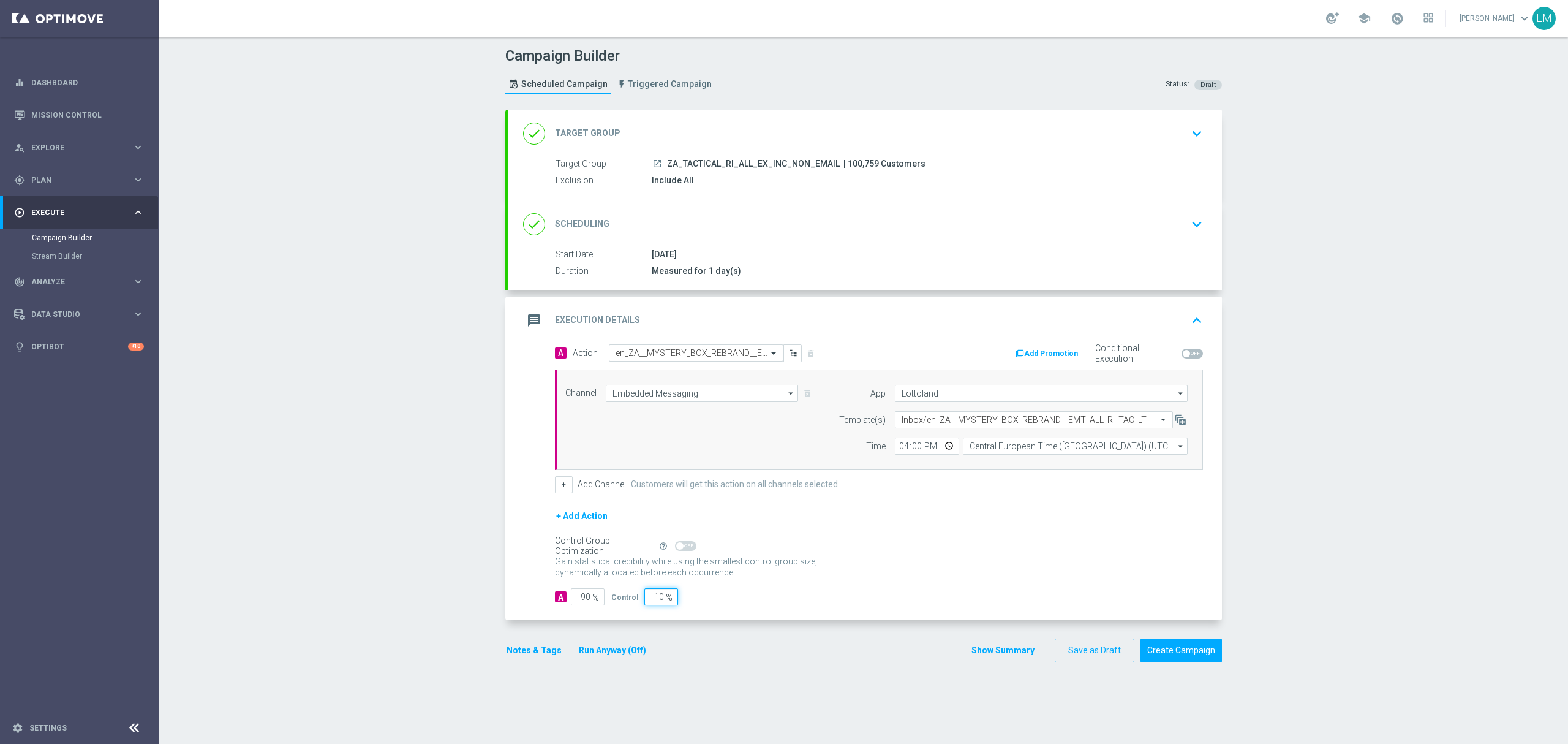
type input "16:00"
click at [650, 601] on input "10" at bounding box center [661, 597] width 34 height 17
type input "5"
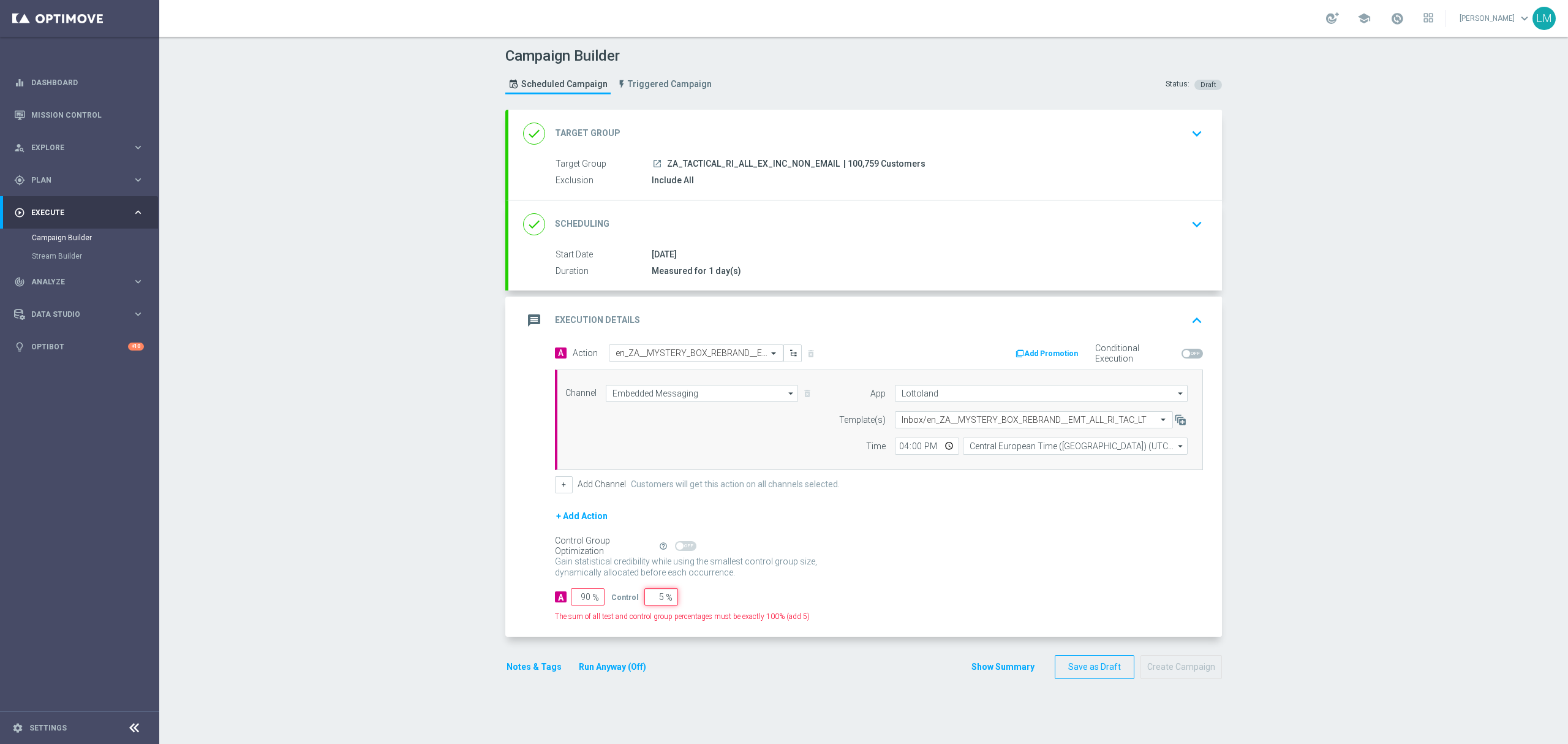
type input "95"
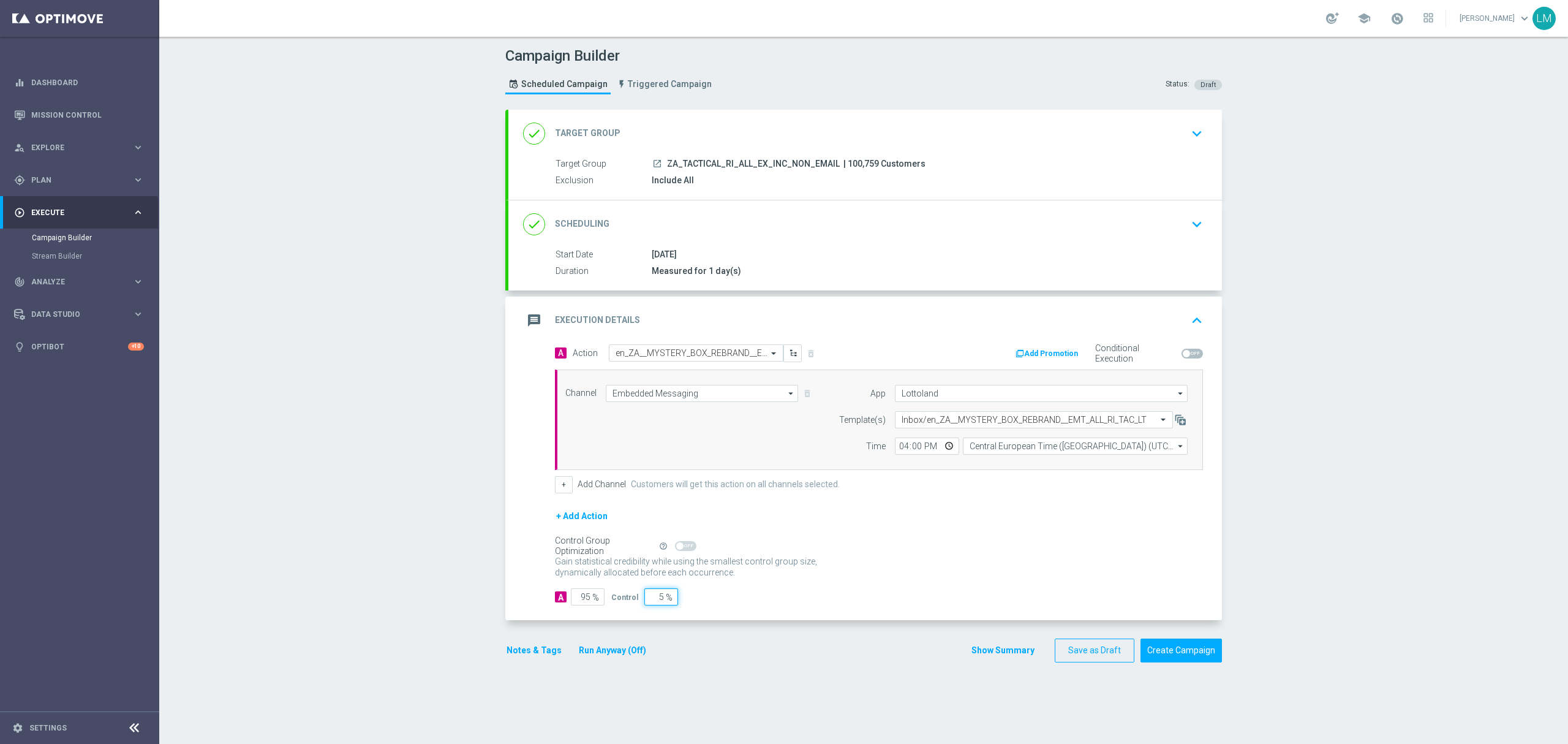
type input "5"
click at [964, 531] on div "+ Add Action" at bounding box center [879, 524] width 648 height 31
click at [469, 354] on div "Campaign Builder Scheduled Campaign Triggered Campaign Status: Draft done Targe…" at bounding box center [863, 391] width 1409 height 707
click at [1173, 662] on button "Create Campaign" at bounding box center [1181, 650] width 82 height 24
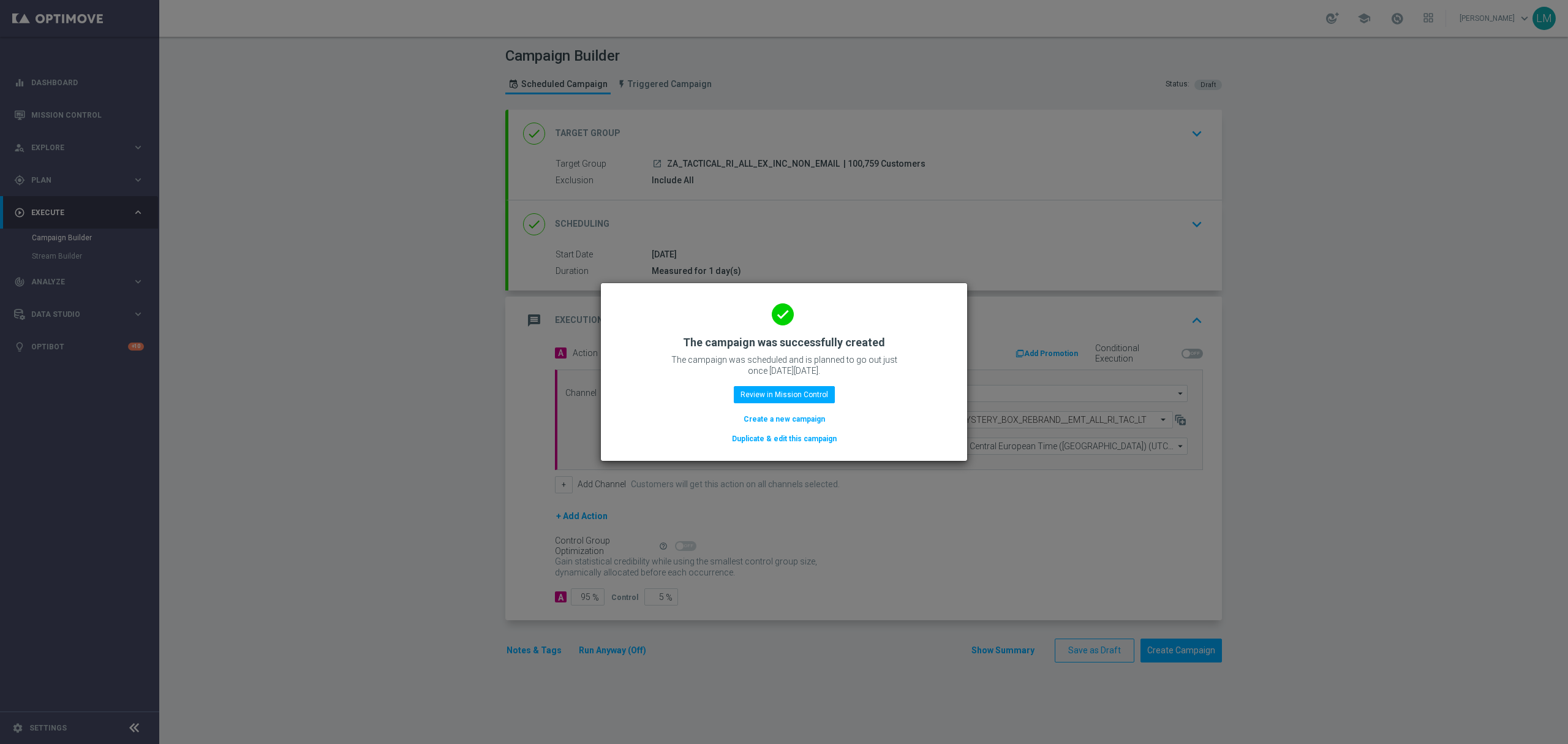
click at [821, 415] on button "Create a new campaign" at bounding box center [784, 419] width 84 height 13
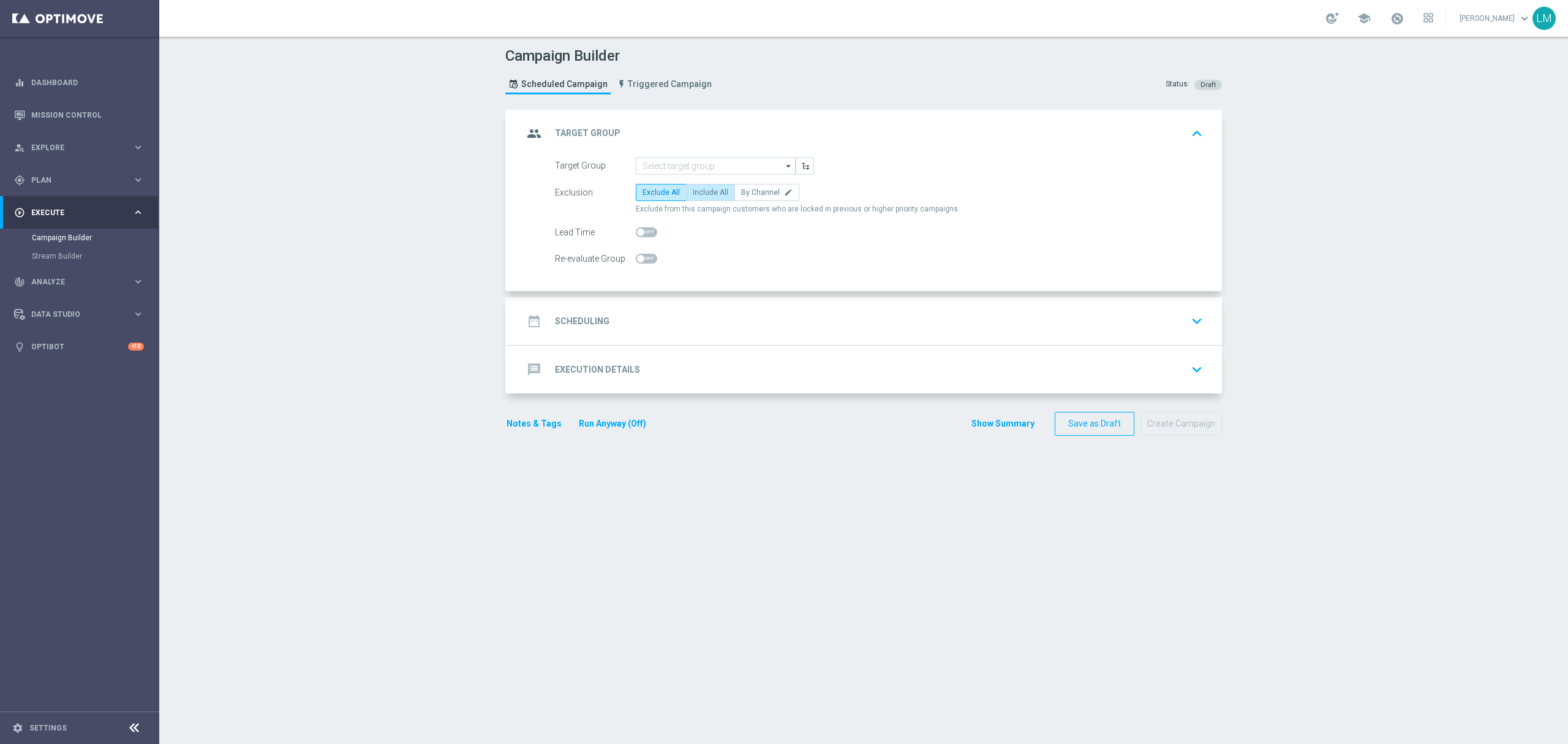
click at [697, 198] on label "Include All" at bounding box center [710, 192] width 49 height 17
click at [697, 198] on input "Include All" at bounding box center [696, 195] width 8 height 8
radio input "true"
click at [108, 120] on link "Mission Control" at bounding box center [87, 115] width 113 height 33
